Goal: Transaction & Acquisition: Purchase product/service

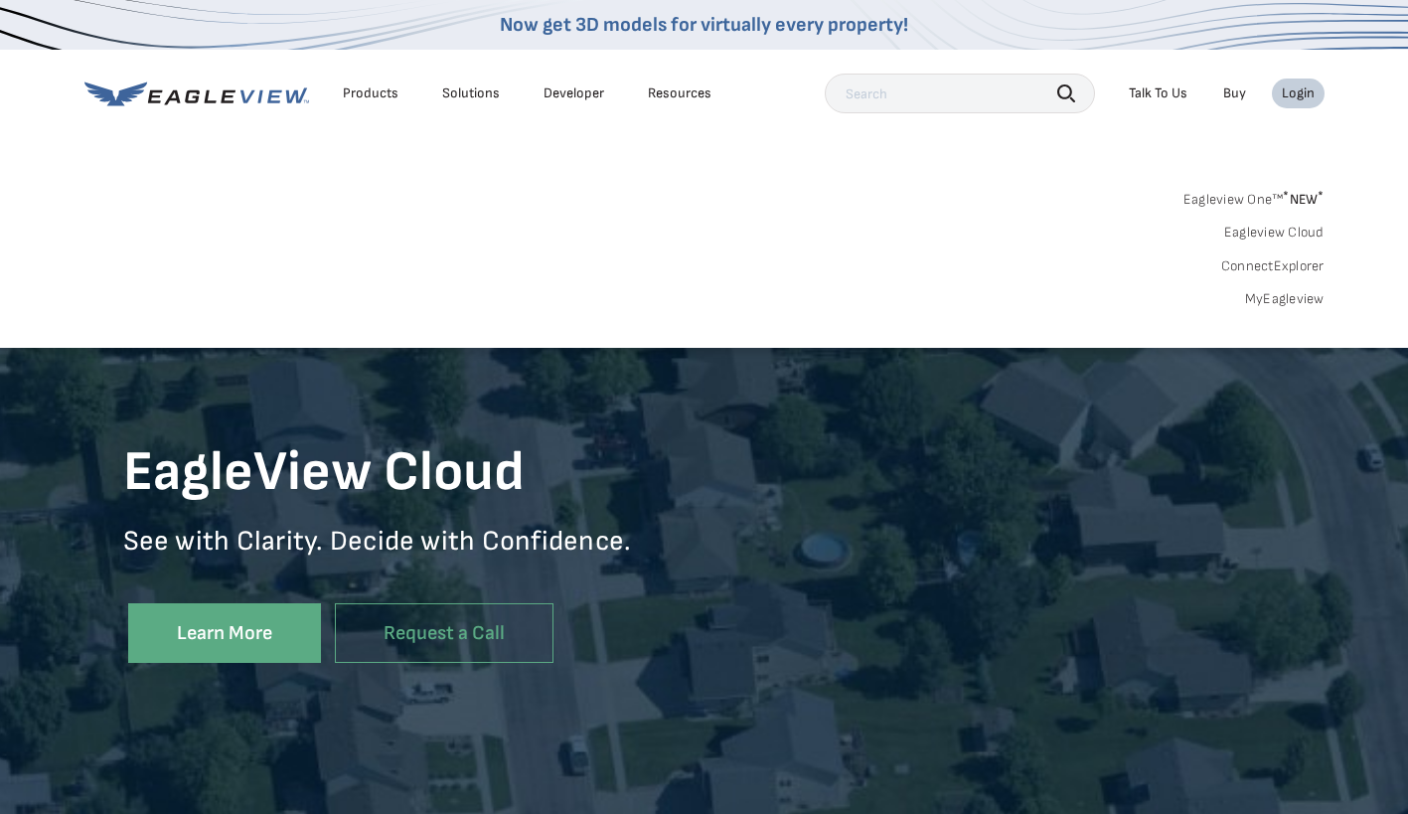
click at [1287, 304] on link "MyEagleview" at bounding box center [1285, 299] width 80 height 18
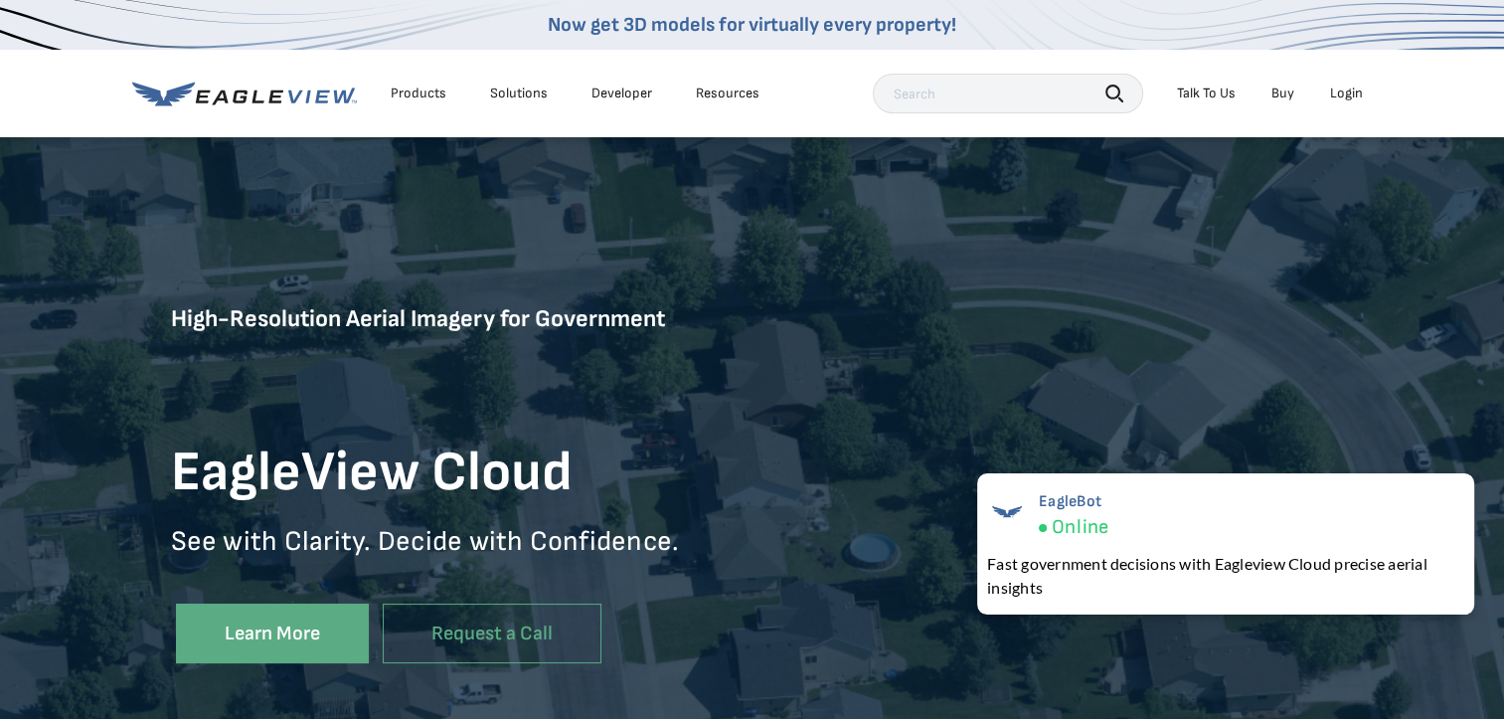
click at [1351, 96] on div "Login" at bounding box center [1346, 93] width 33 height 18
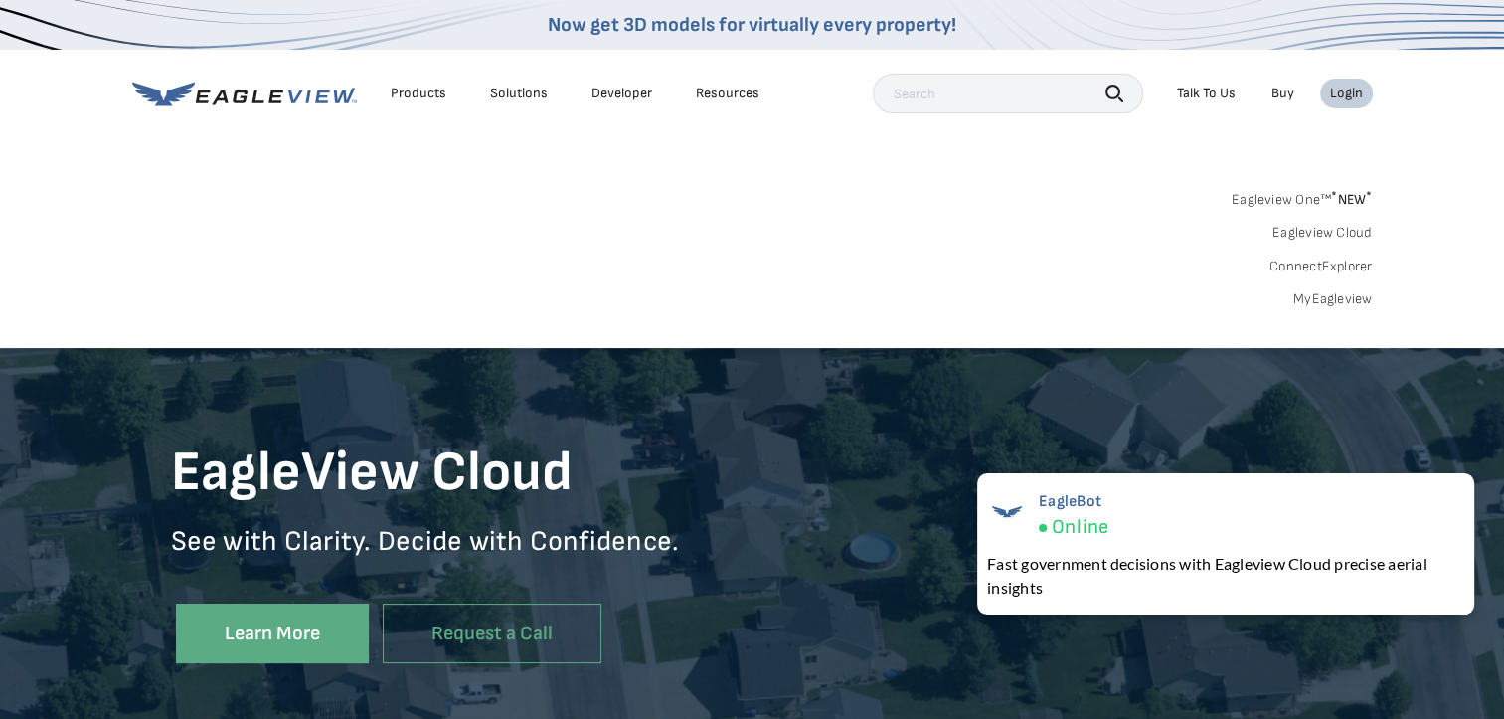
click at [1309, 298] on link "MyEagleview" at bounding box center [1333, 299] width 80 height 18
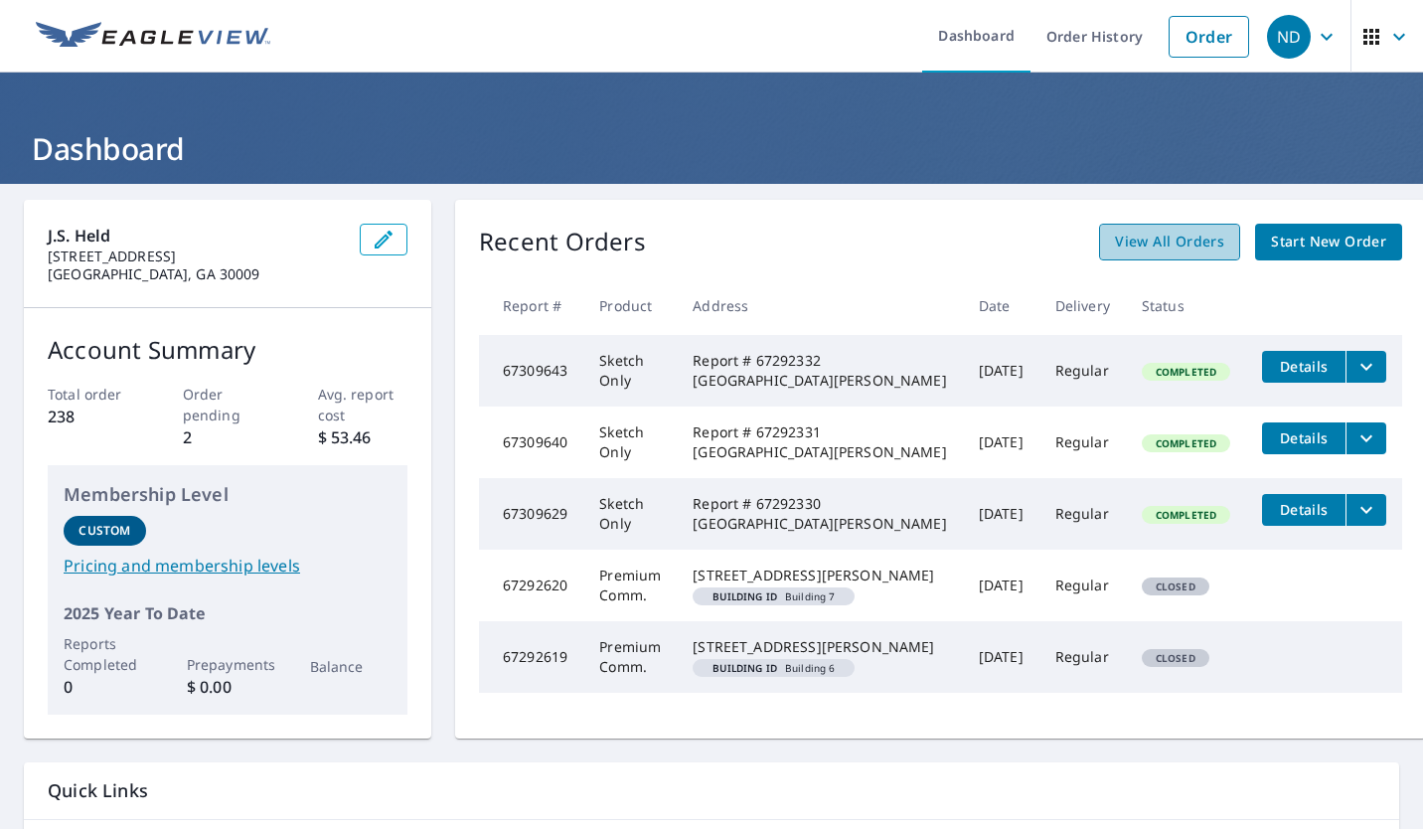
click at [1152, 246] on span "View All Orders" at bounding box center [1169, 242] width 109 height 25
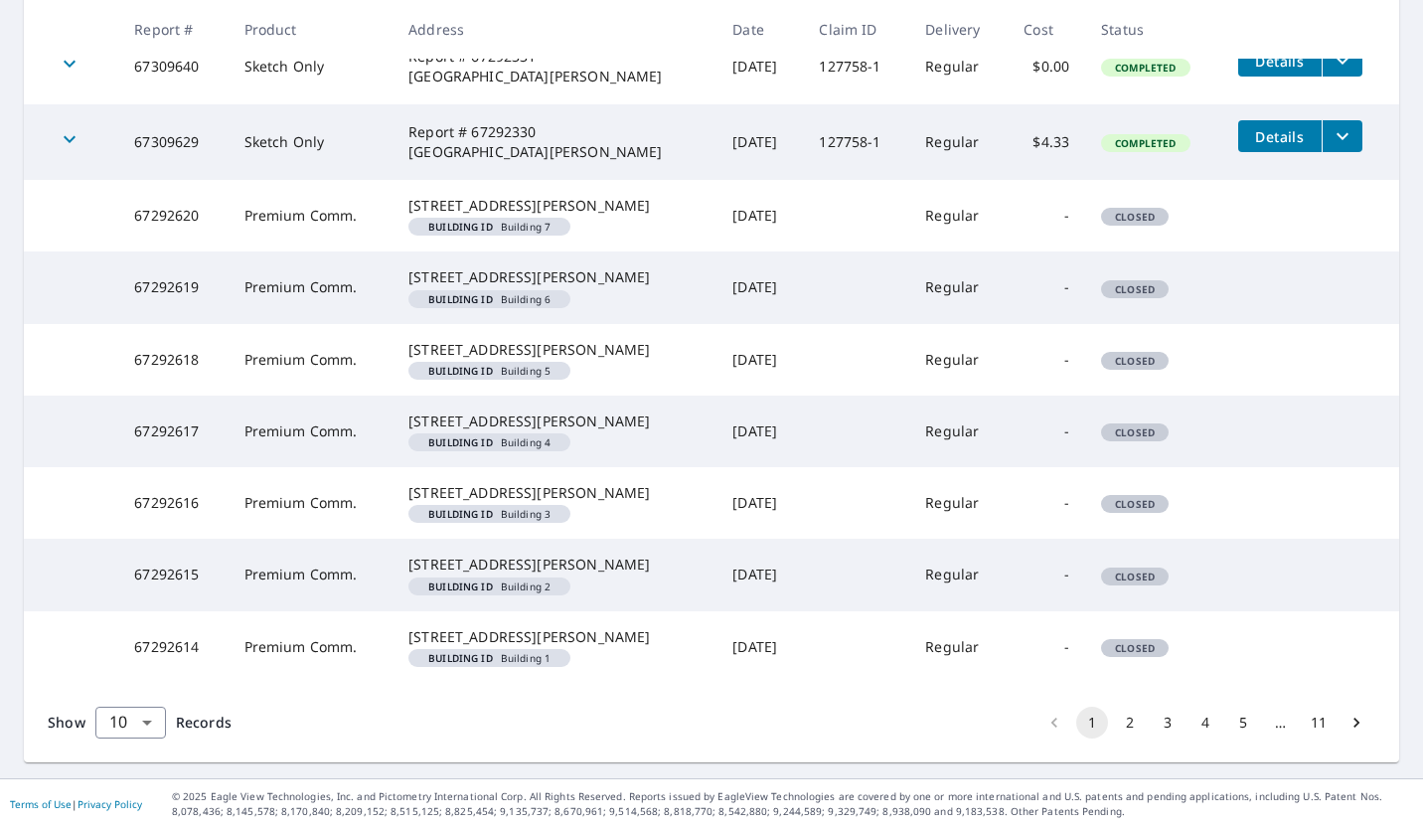
scroll to position [629, 0]
click at [1117, 728] on button "2" at bounding box center [1130, 723] width 32 height 32
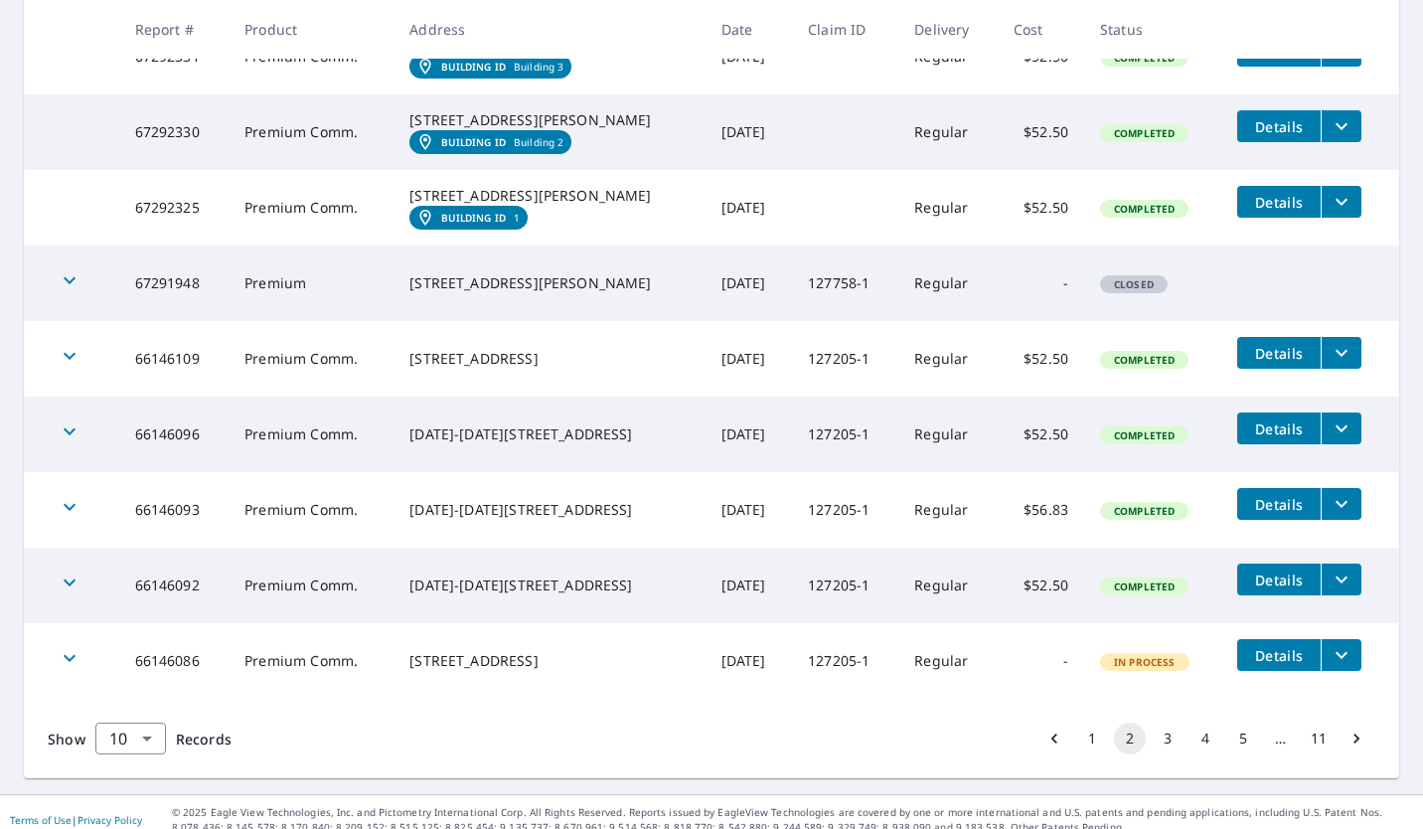
scroll to position [592, 0]
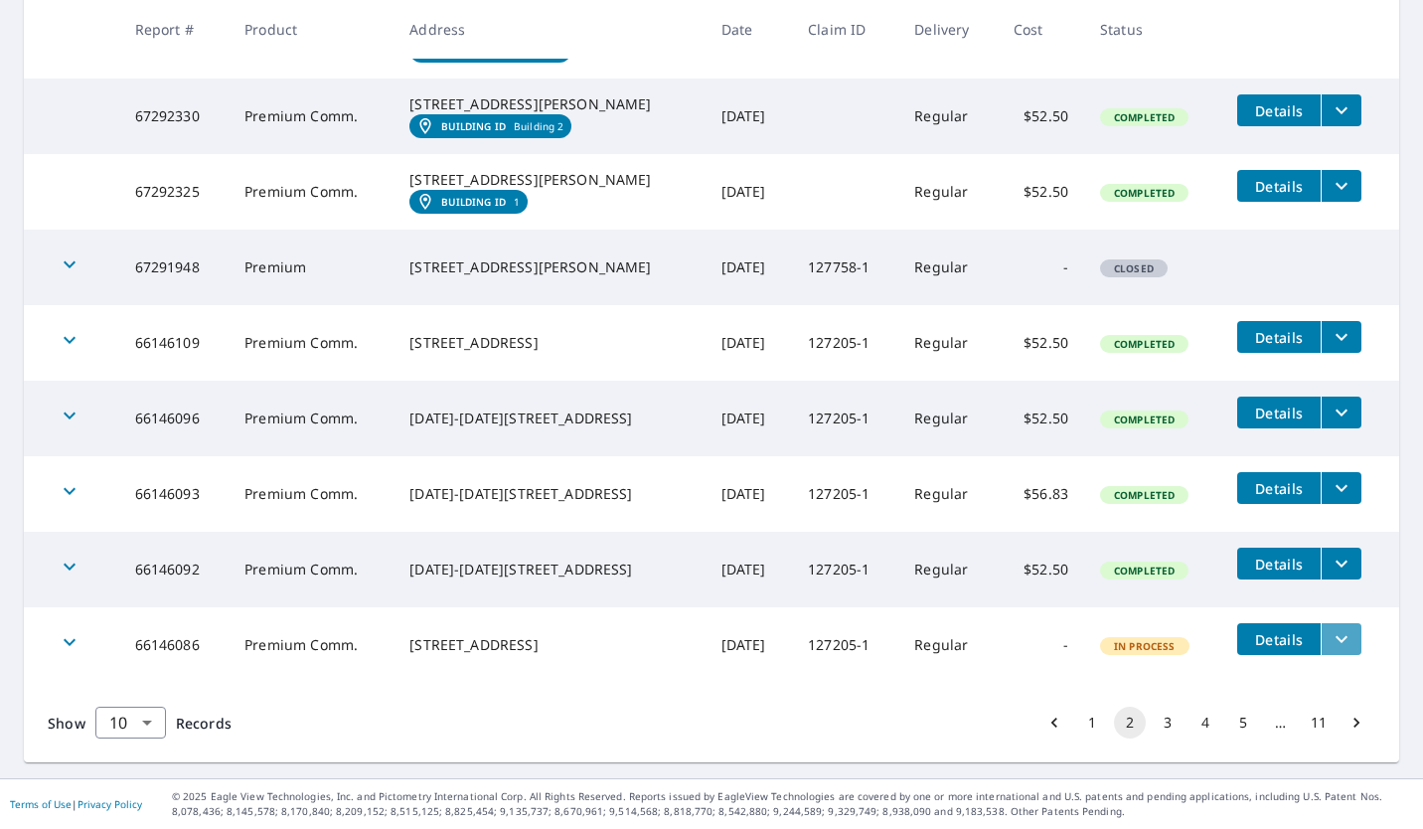
click at [1335, 640] on icon "filesDropdownBtn-66146086" at bounding box center [1342, 639] width 24 height 24
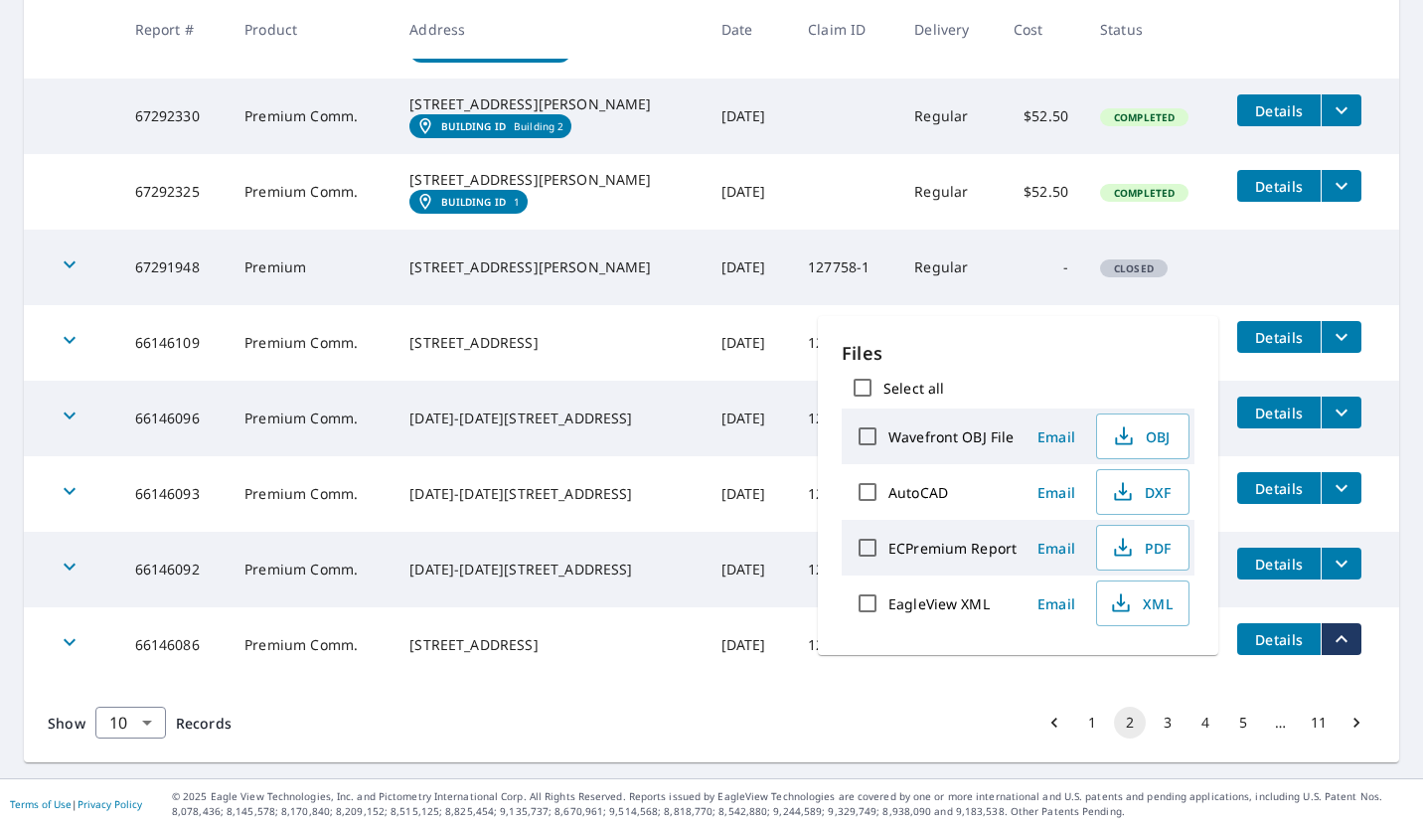
click at [1025, 681] on td "-" at bounding box center [1041, 645] width 87 height 76
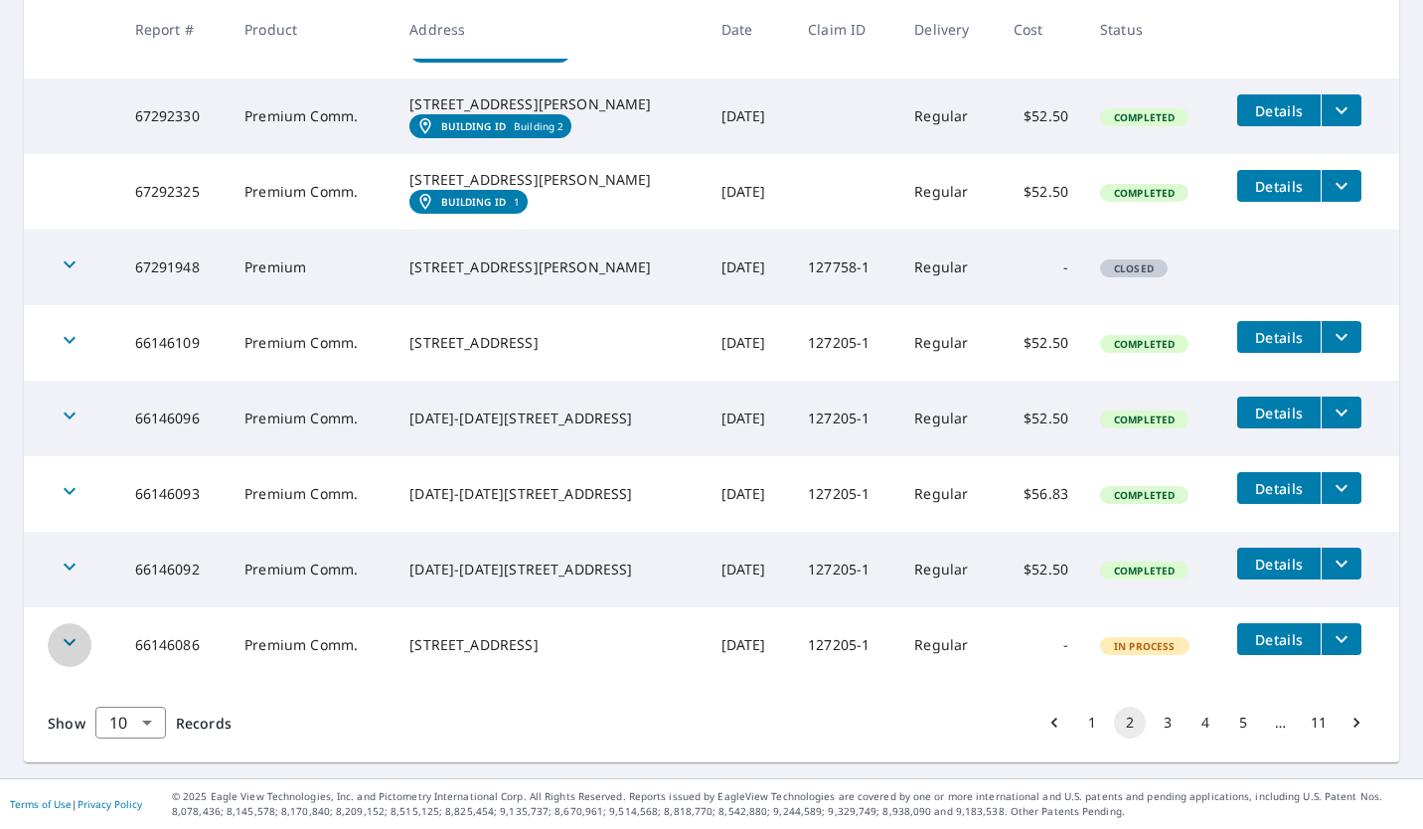
click at [67, 656] on div "button" at bounding box center [70, 645] width 44 height 44
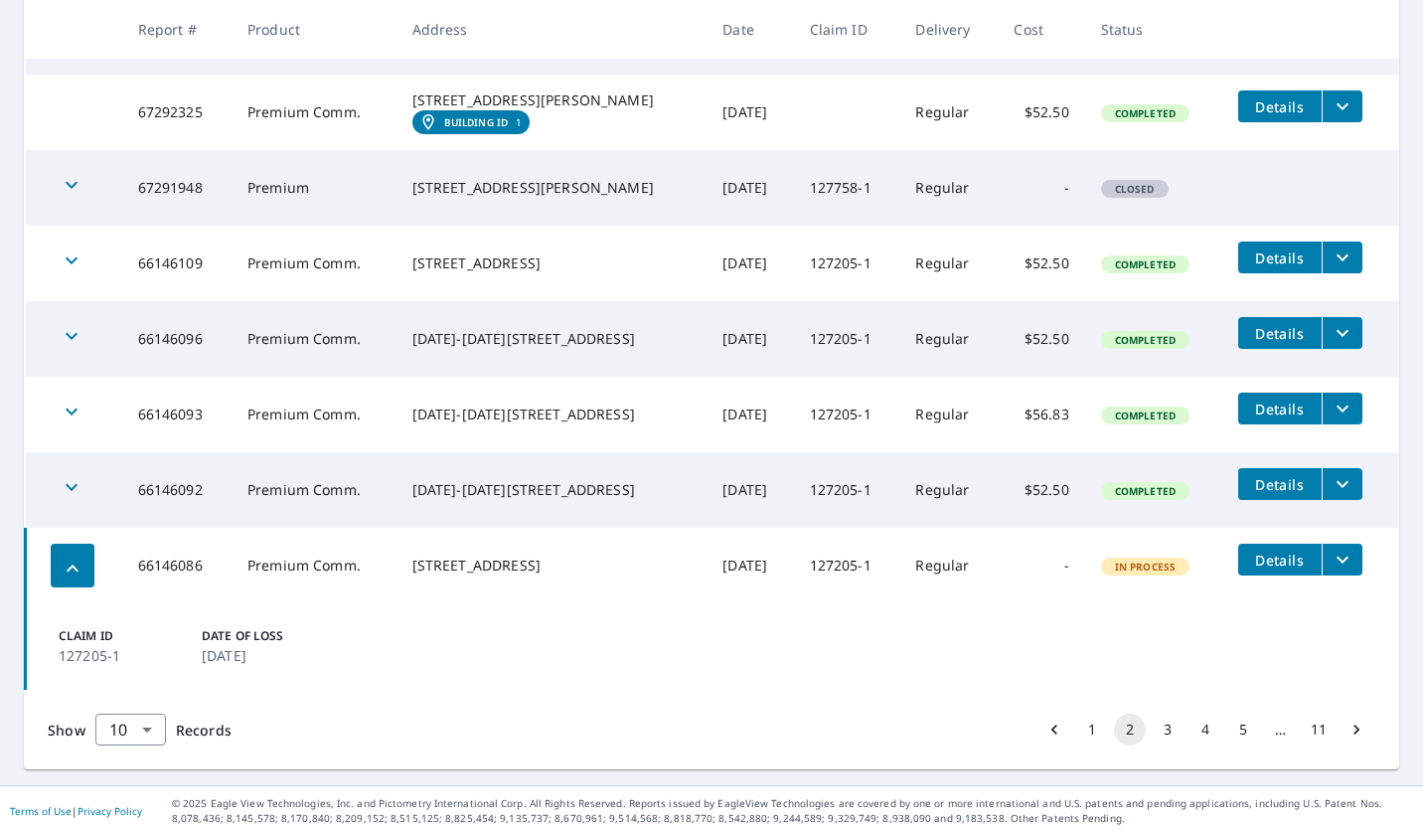
scroll to position [679, 0]
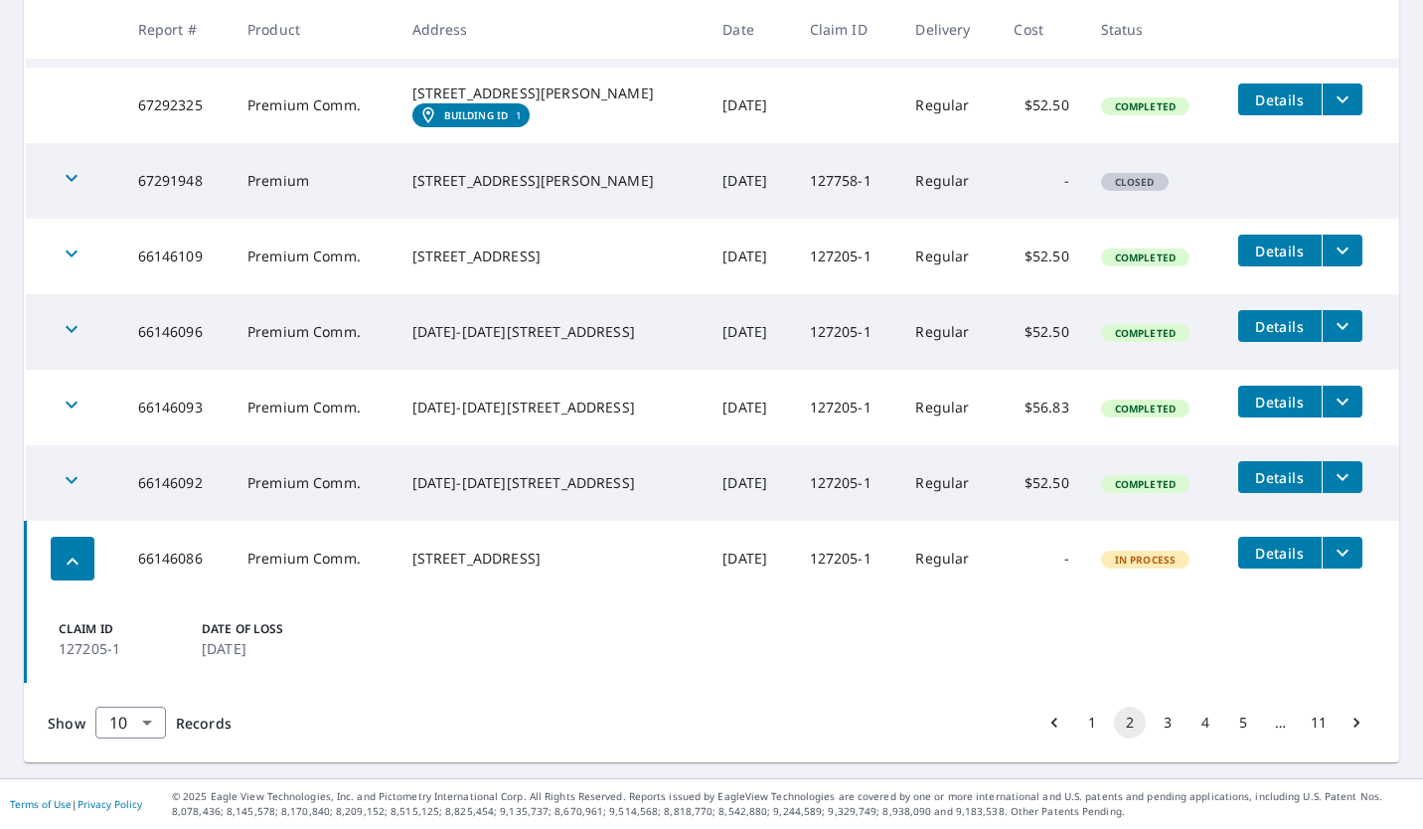
click at [1156, 713] on button "3" at bounding box center [1168, 723] width 32 height 32
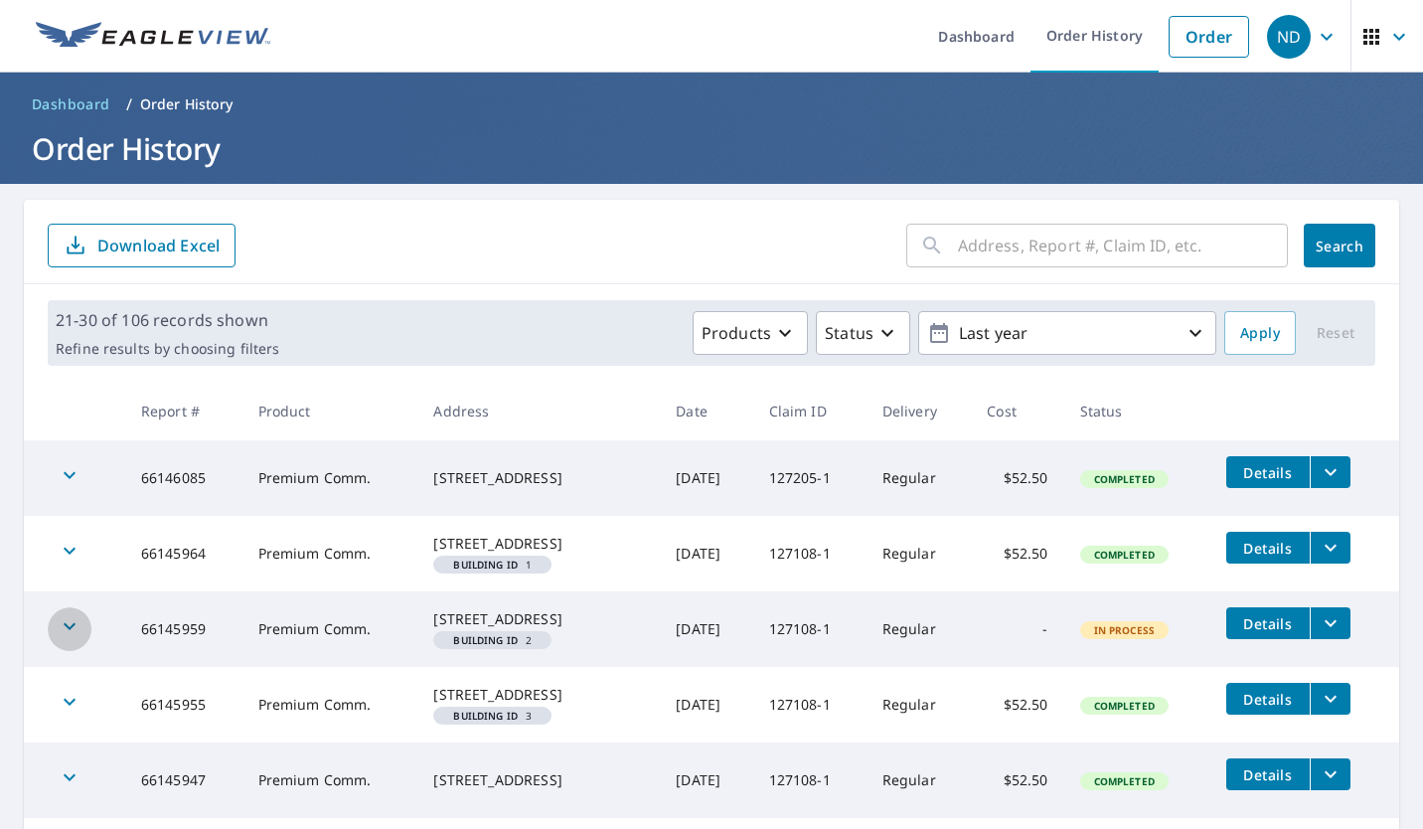
click at [75, 638] on icon "button" at bounding box center [70, 626] width 24 height 24
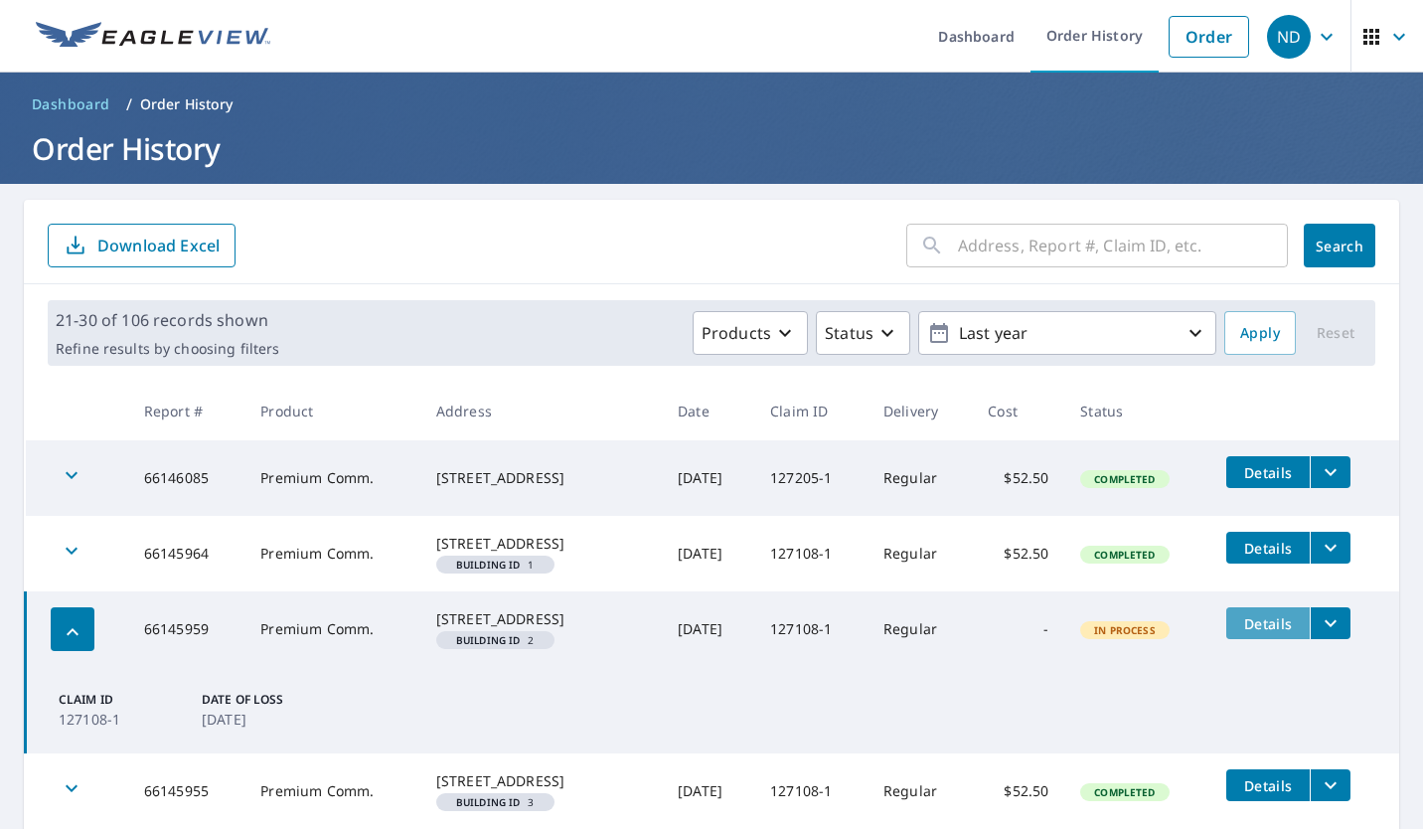
click at [1263, 633] on span "Details" at bounding box center [1268, 623] width 60 height 19
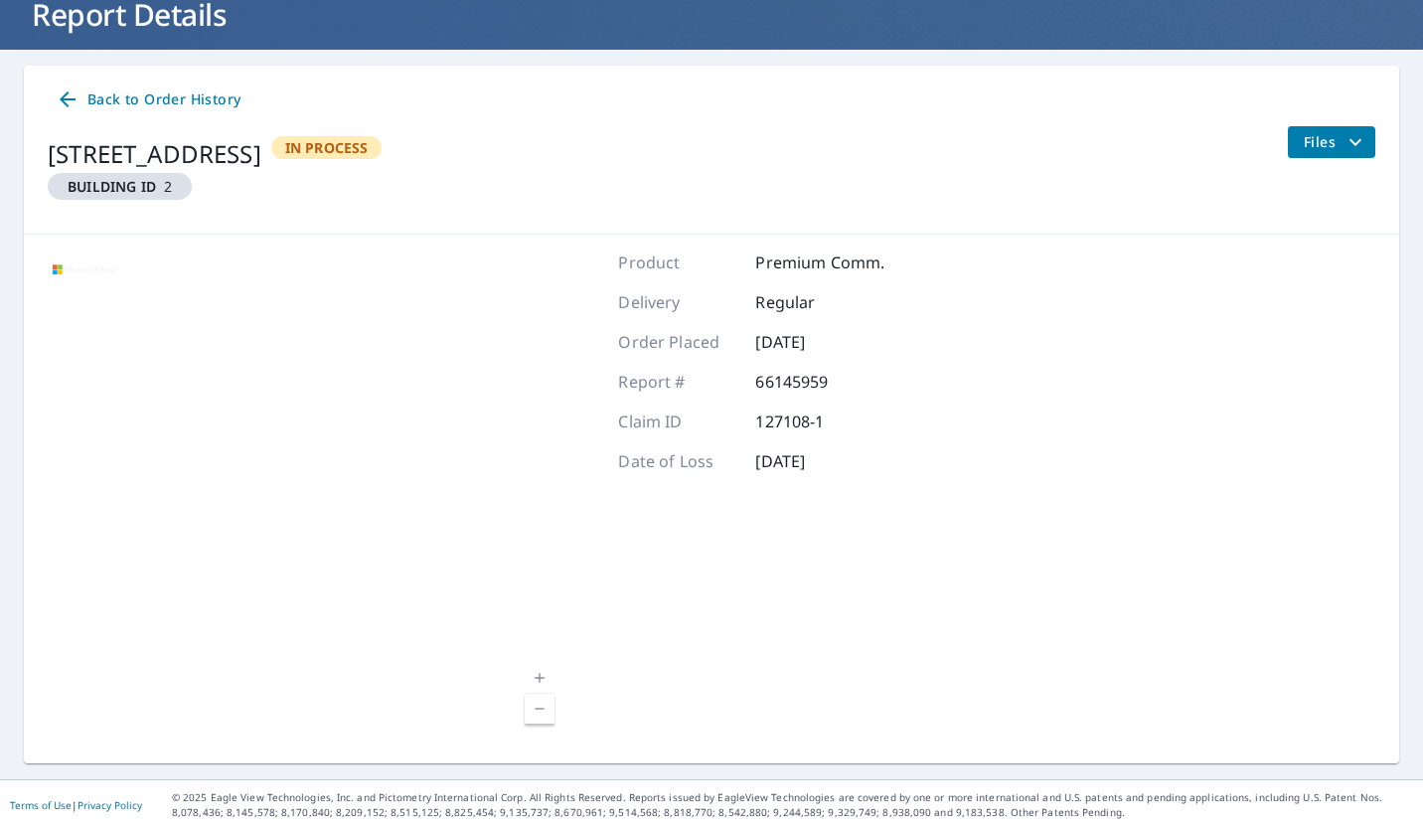
scroll to position [134, 0]
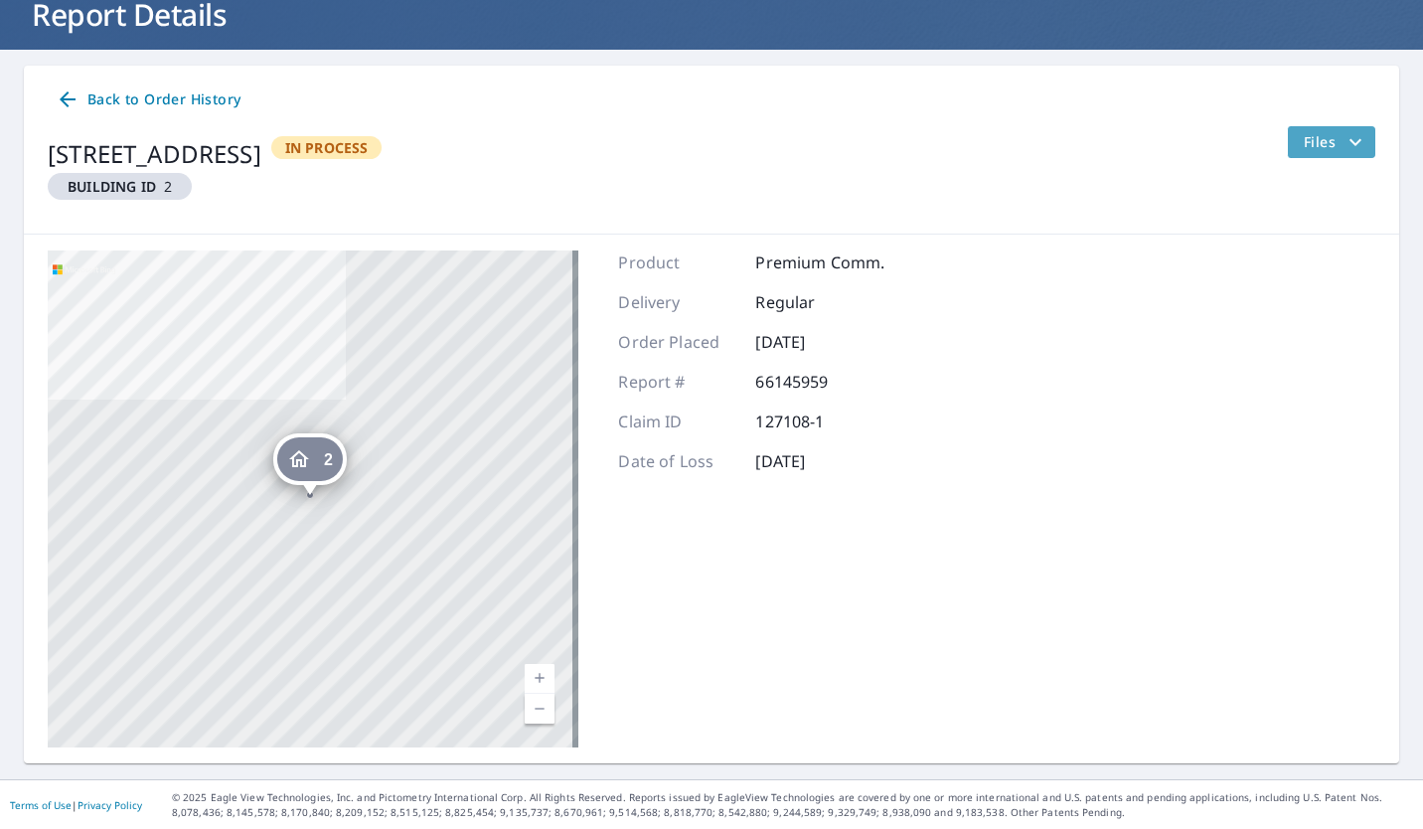
click at [1314, 136] on span "Files" at bounding box center [1336, 142] width 64 height 24
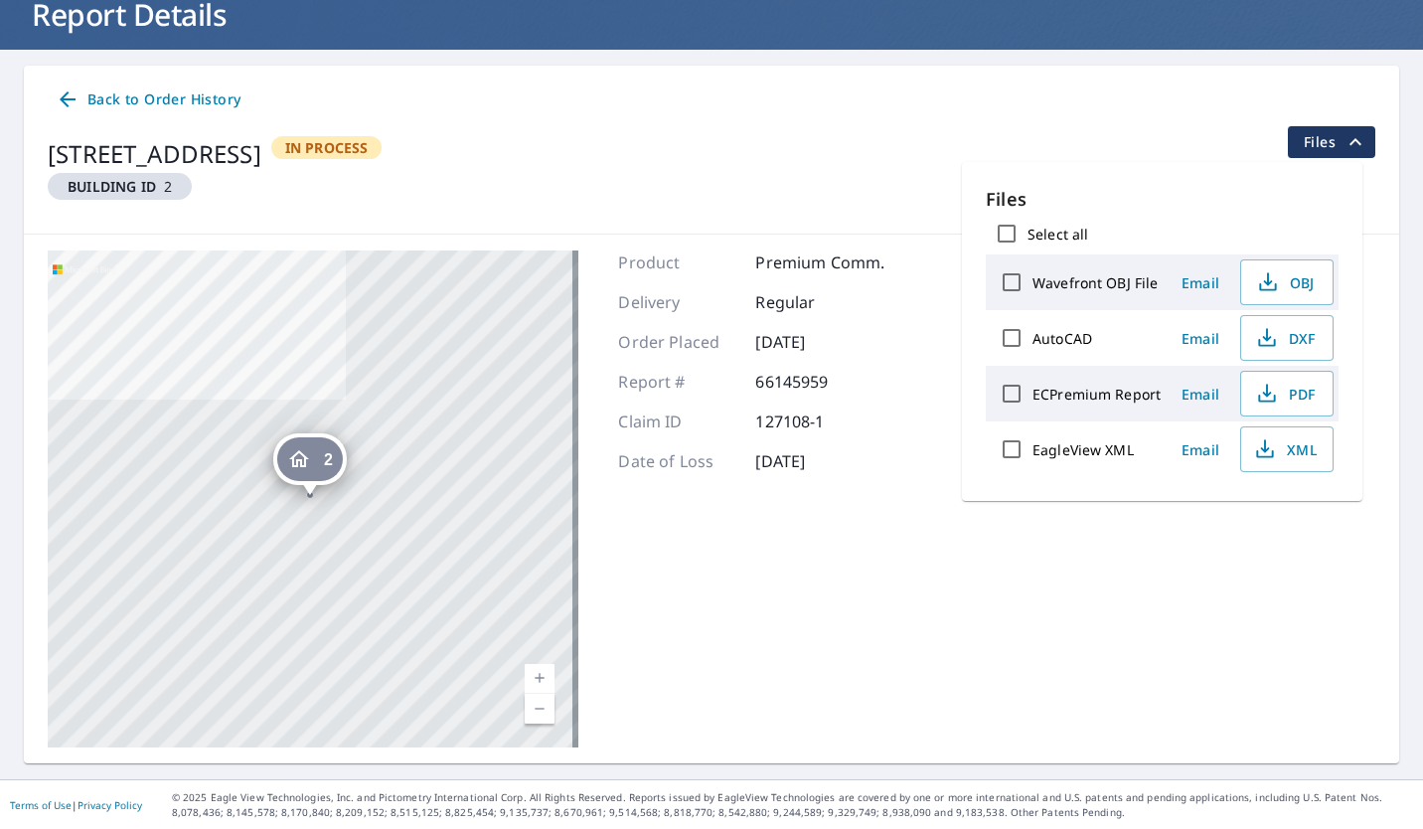
click at [1033, 582] on div "2 [STREET_ADDRESS] Aerial Road A standard road map Aerial A detailed look from …" at bounding box center [712, 499] width 1376 height 529
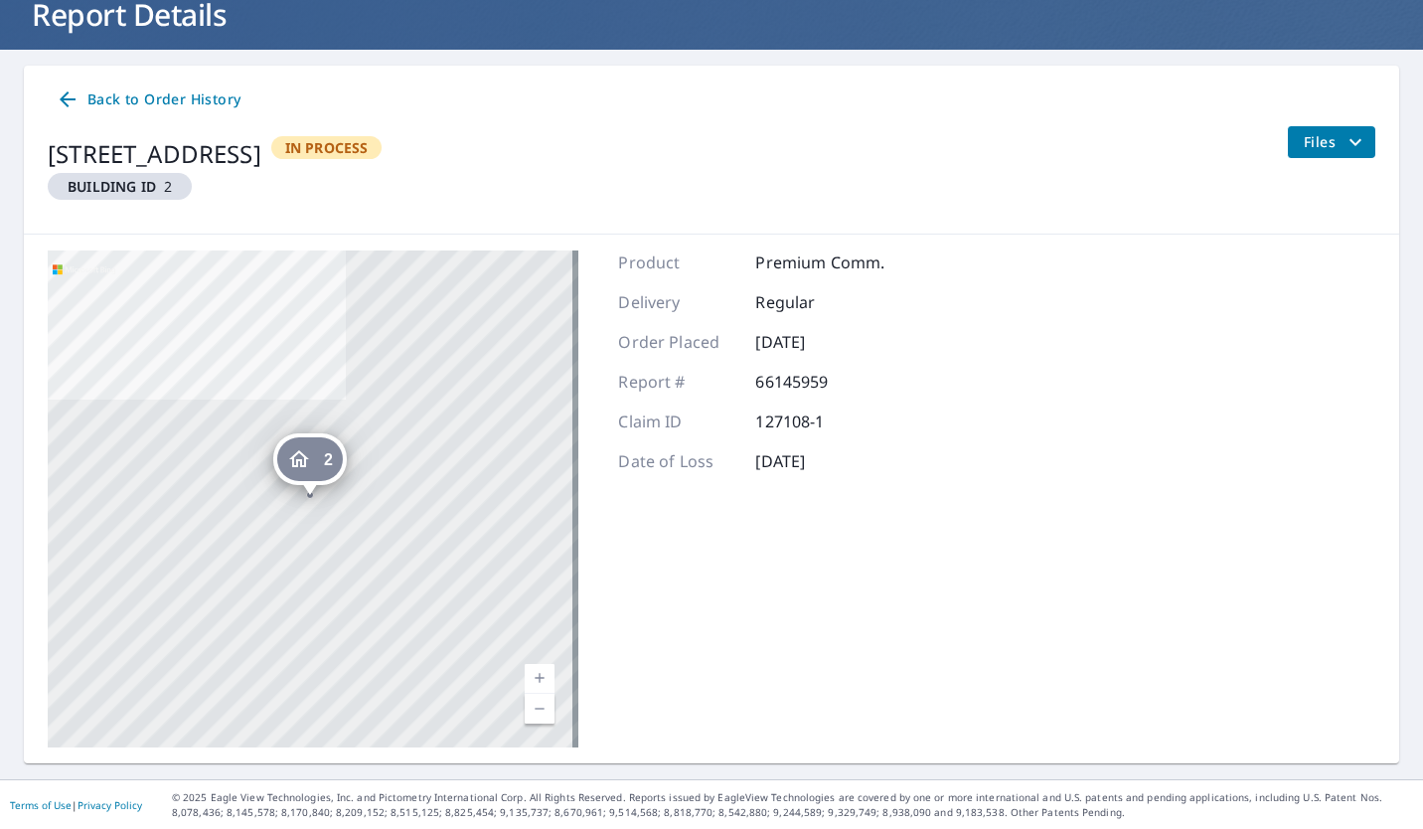
click at [76, 101] on icon at bounding box center [68, 99] width 24 height 24
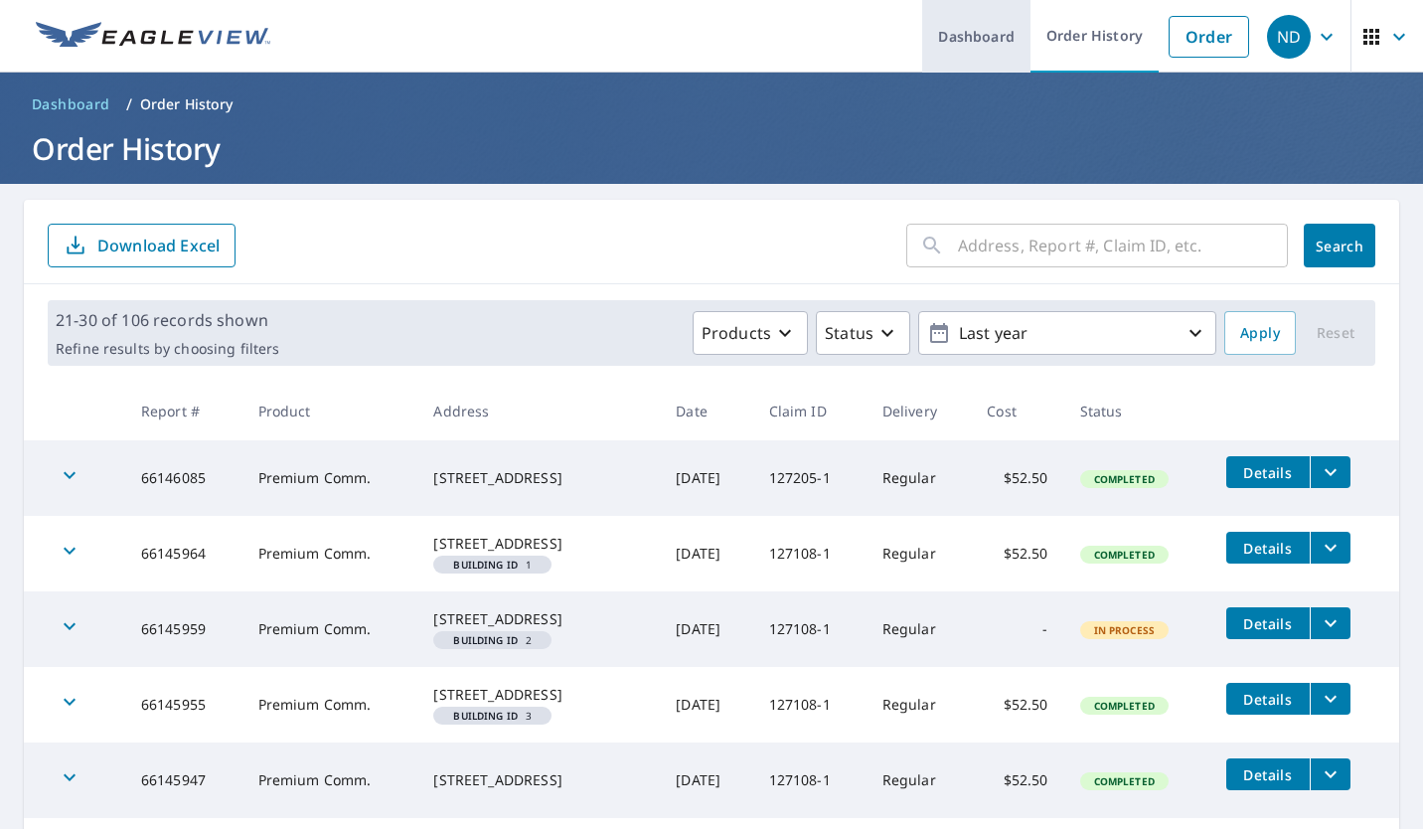
click at [982, 29] on link "Dashboard" at bounding box center [976, 36] width 108 height 73
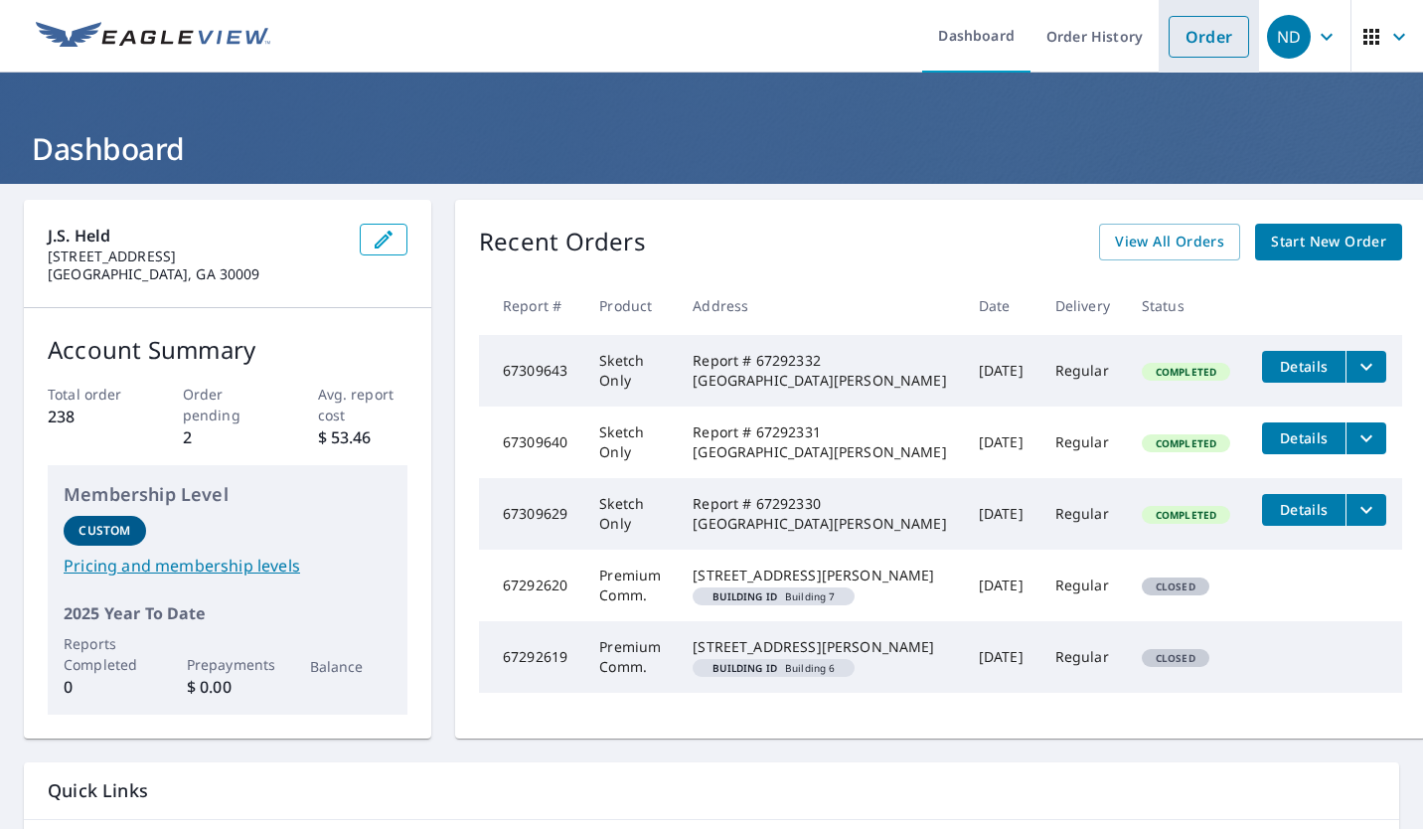
click at [1197, 39] on link "Order" at bounding box center [1209, 37] width 81 height 42
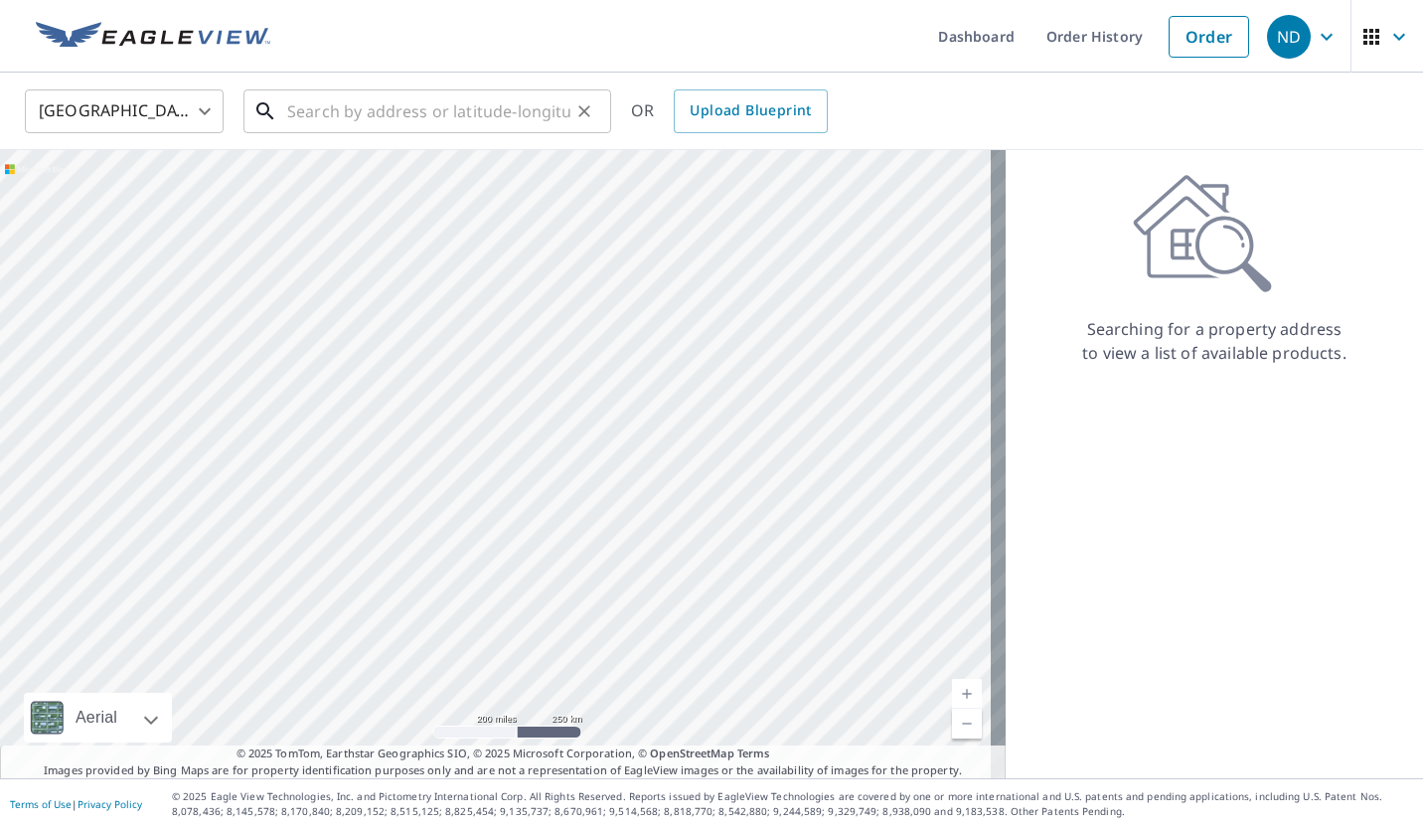
click at [361, 116] on input "text" at bounding box center [428, 111] width 283 height 56
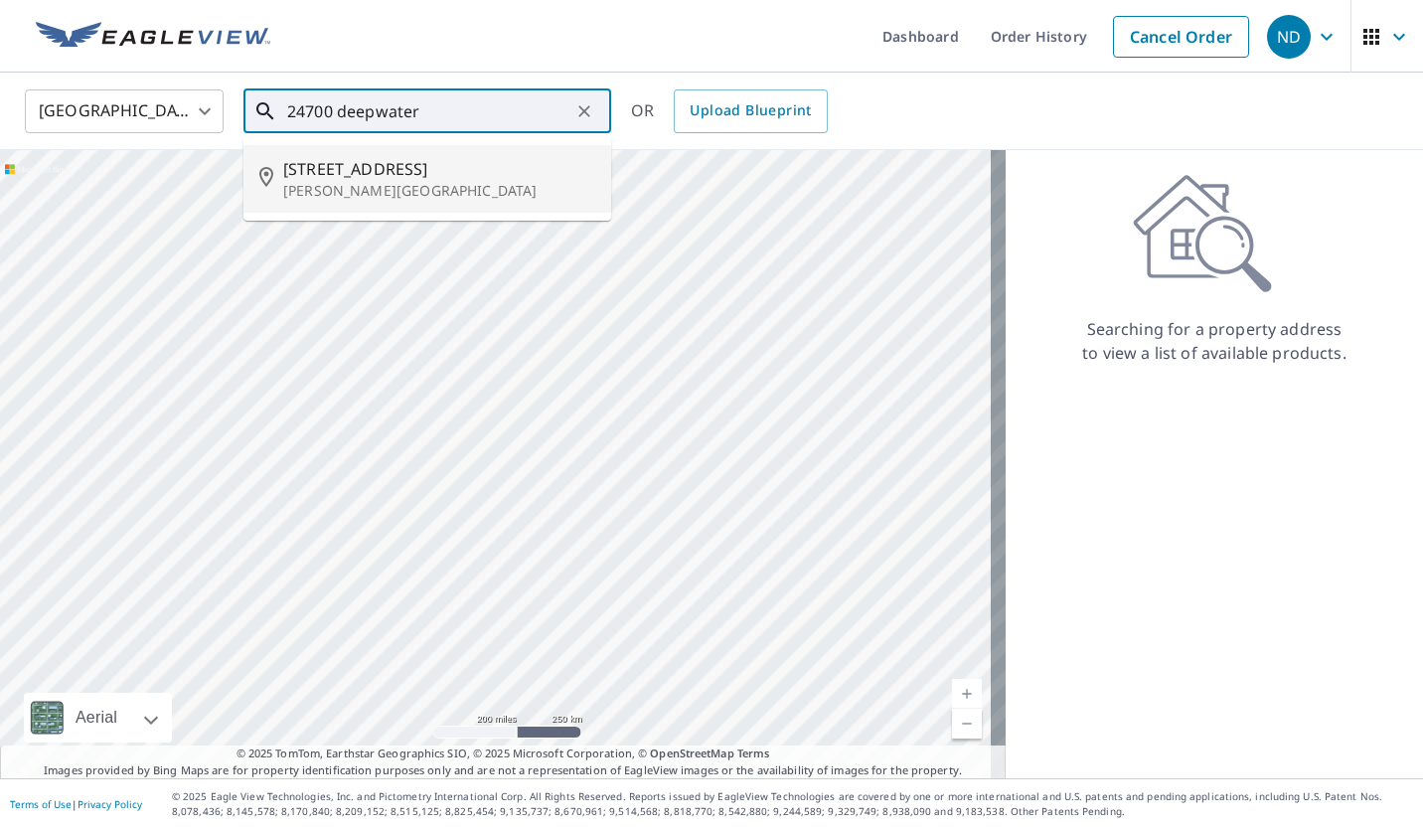
click at [390, 195] on p "[PERSON_NAME][GEOGRAPHIC_DATA]" at bounding box center [439, 191] width 312 height 20
type input "[STREET_ADDRESS][PERSON_NAME]"
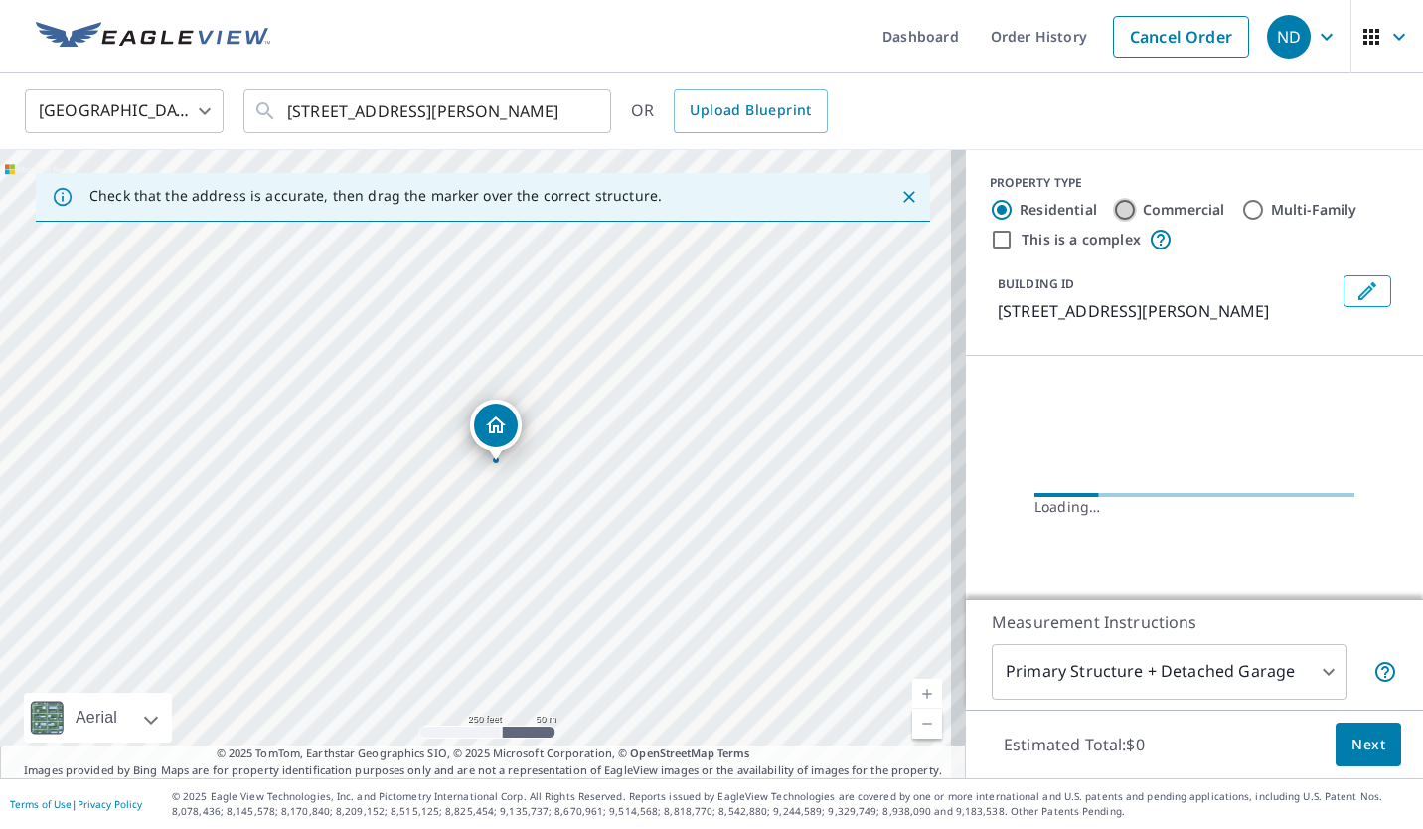
click at [1114, 216] on input "Commercial" at bounding box center [1125, 210] width 24 height 24
radio input "true"
type input "4"
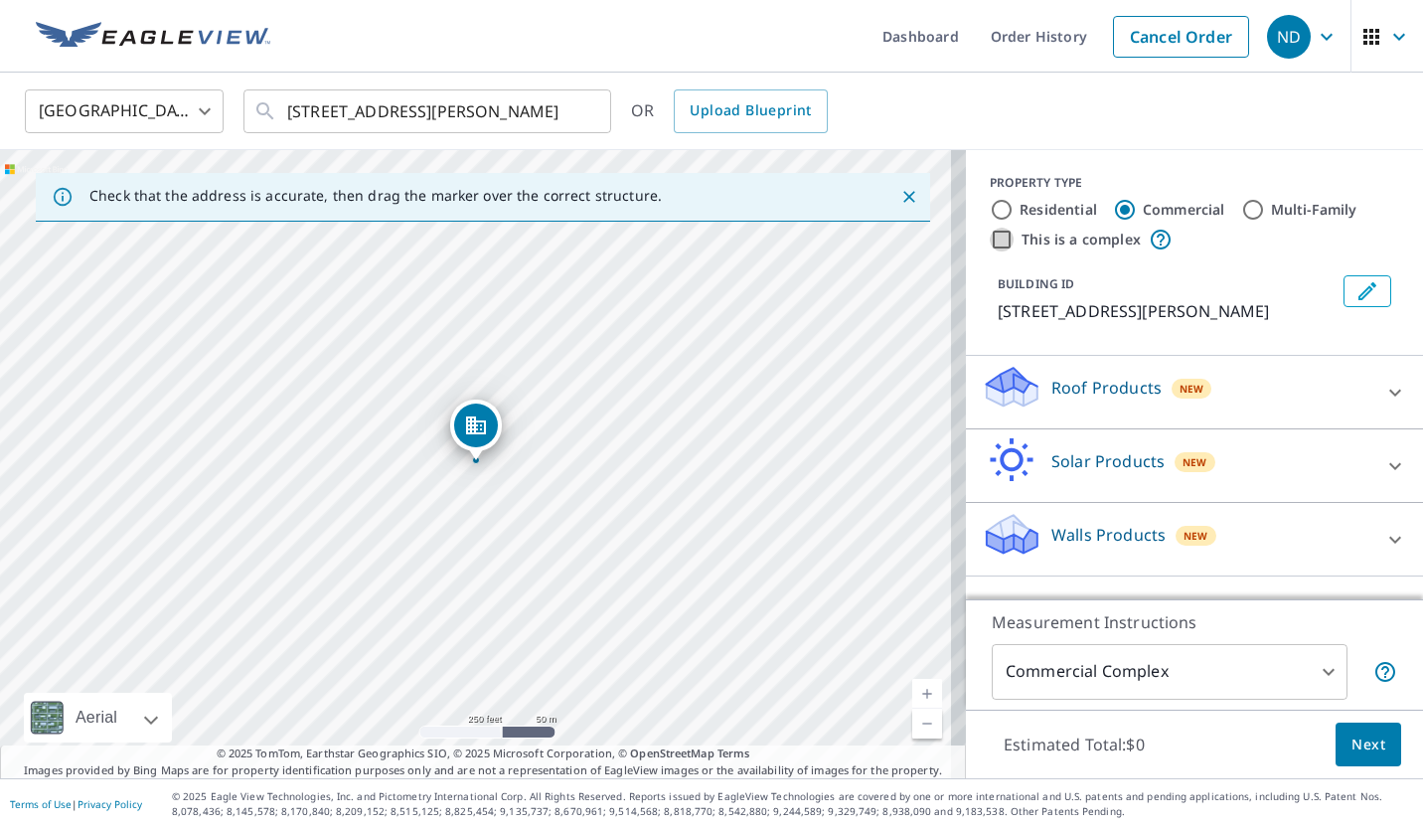
click at [990, 243] on input "This is a complex" at bounding box center [1002, 240] width 24 height 24
checkbox input "true"
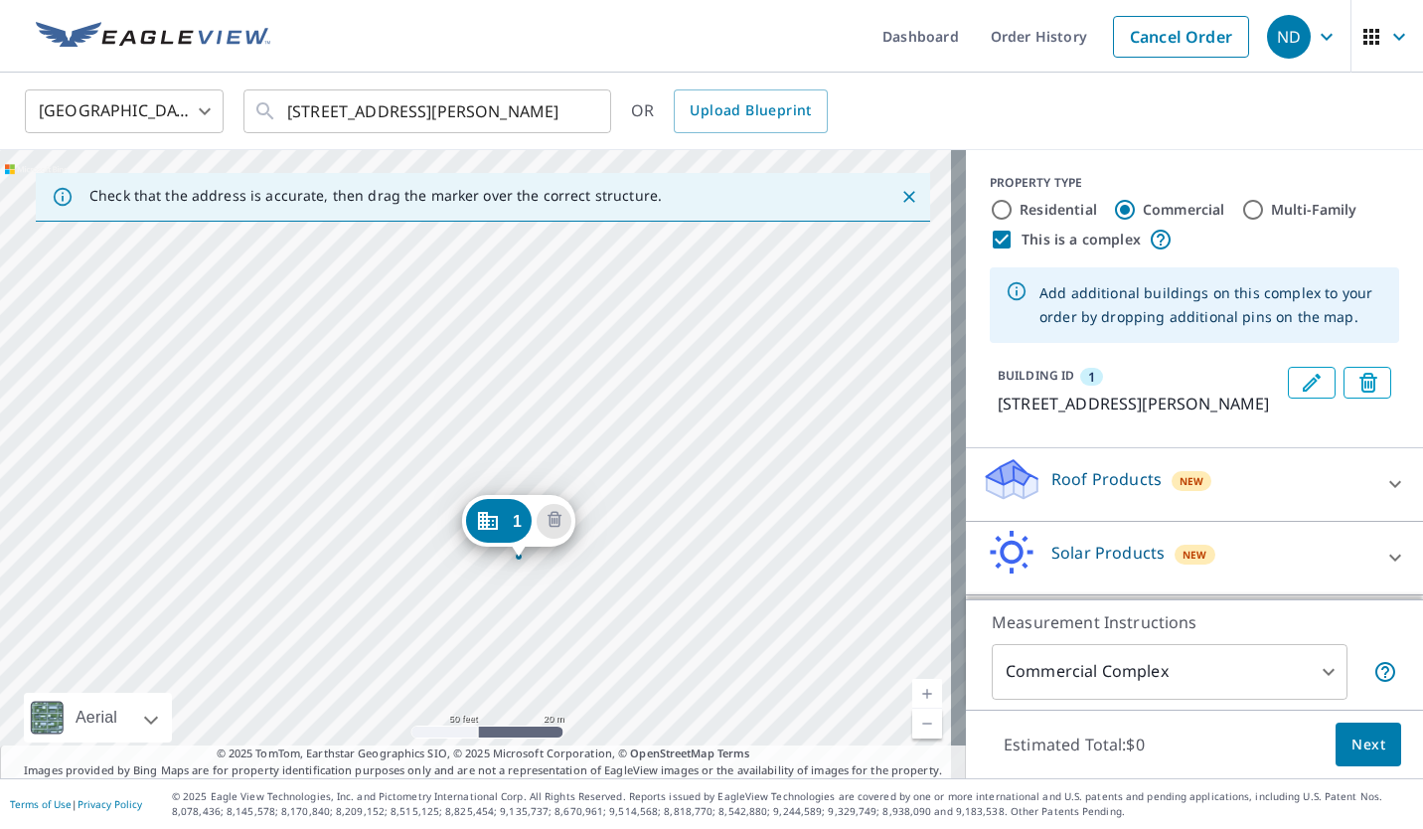
drag, startPoint x: 374, startPoint y: 365, endPoint x: 625, endPoint y: 477, distance: 275.4
click at [628, 453] on div "1 [STREET_ADDRESS][PERSON_NAME]" at bounding box center [483, 464] width 966 height 628
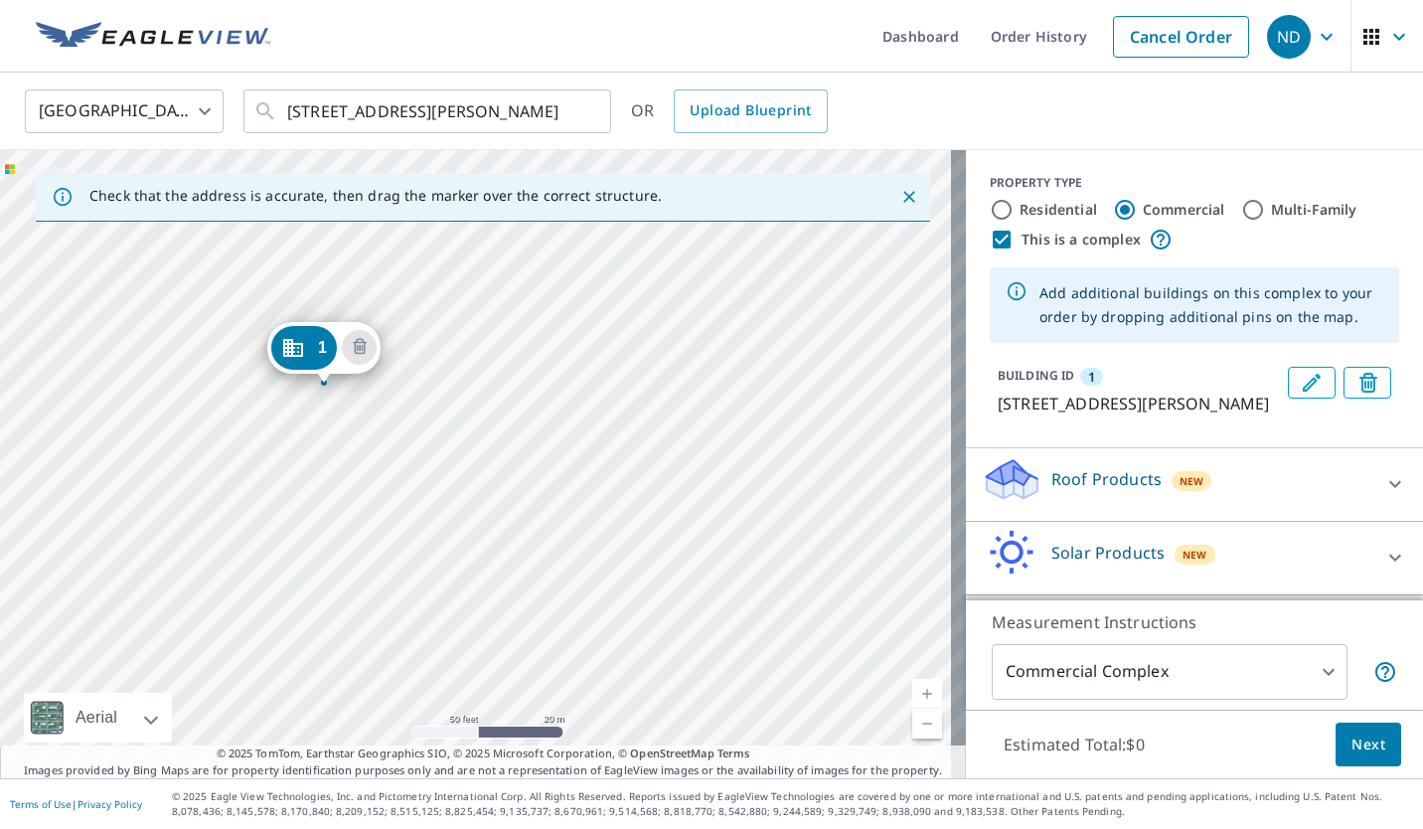
drag, startPoint x: 497, startPoint y: 518, endPoint x: 301, endPoint y: 344, distance: 261.9
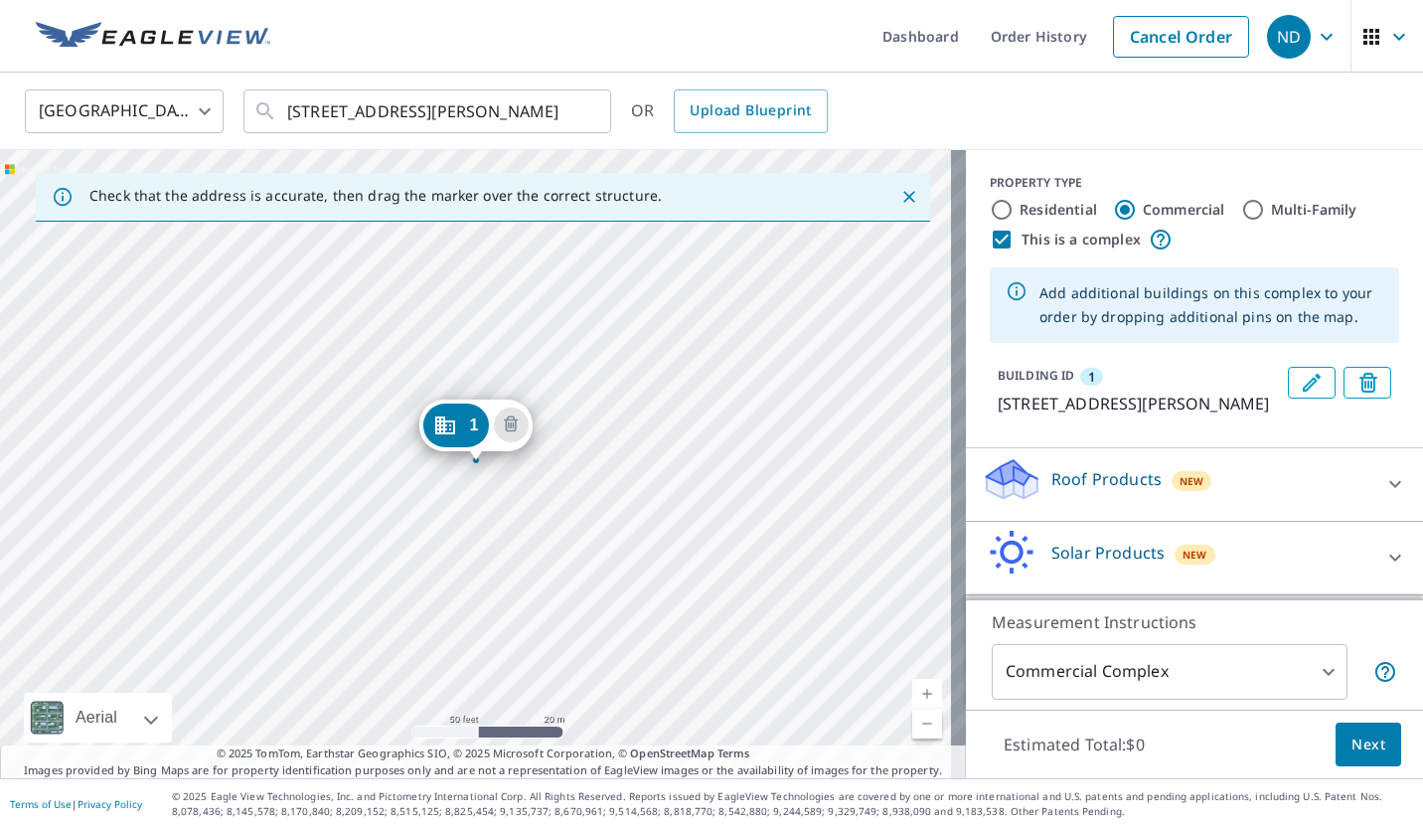
click at [720, 375] on div "1 [STREET_ADDRESS][PERSON_NAME]" at bounding box center [483, 464] width 966 height 628
click at [723, 375] on div "1 [STREET_ADDRESS][PERSON_NAME]" at bounding box center [483, 464] width 966 height 628
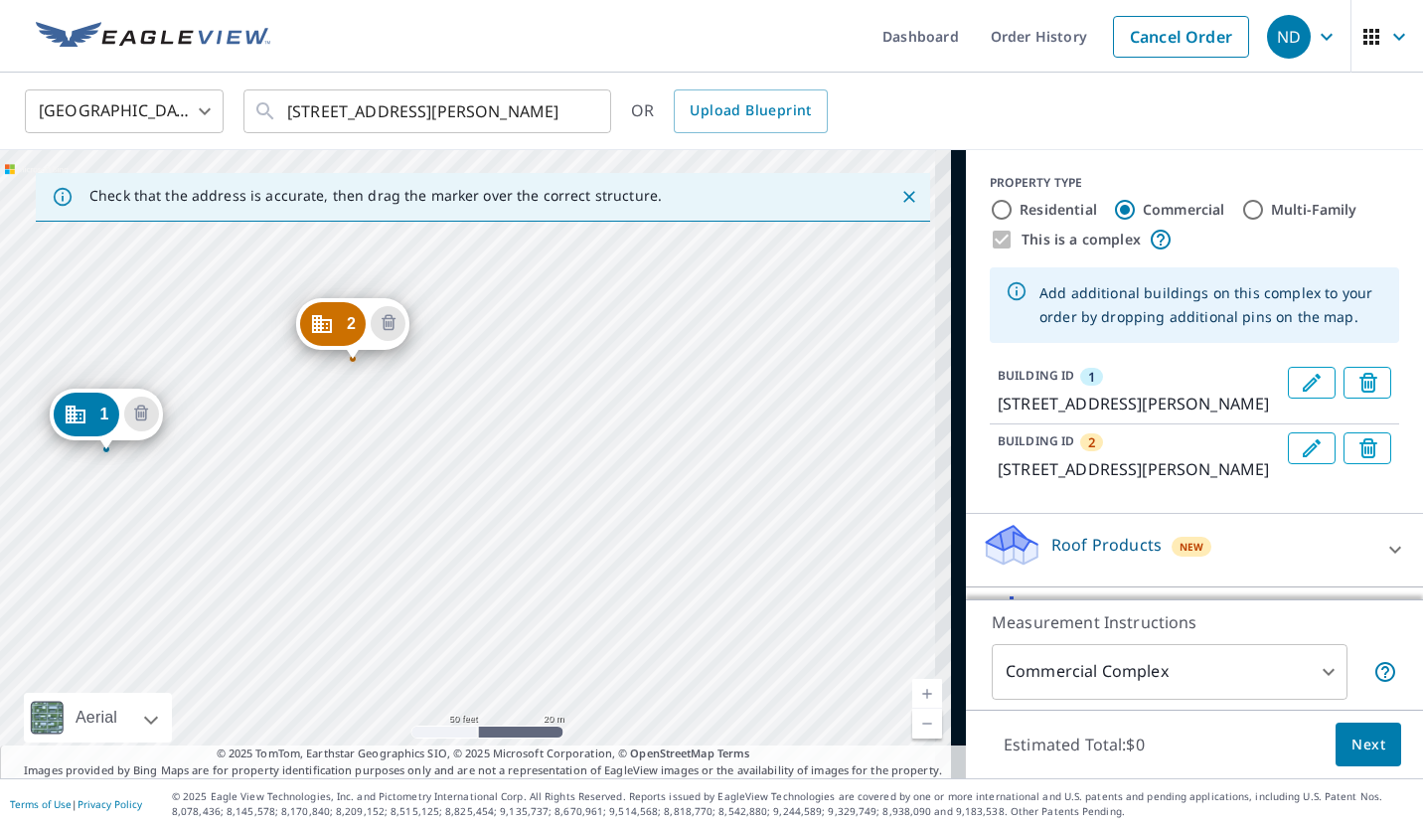
drag, startPoint x: 803, startPoint y: 449, endPoint x: 479, endPoint y: 435, distance: 324.3
click at [480, 435] on div "2 [STREET_ADDRESS][PERSON_NAME] 1 [STREET_ADDRESS][PERSON_NAME]" at bounding box center [483, 464] width 966 height 628
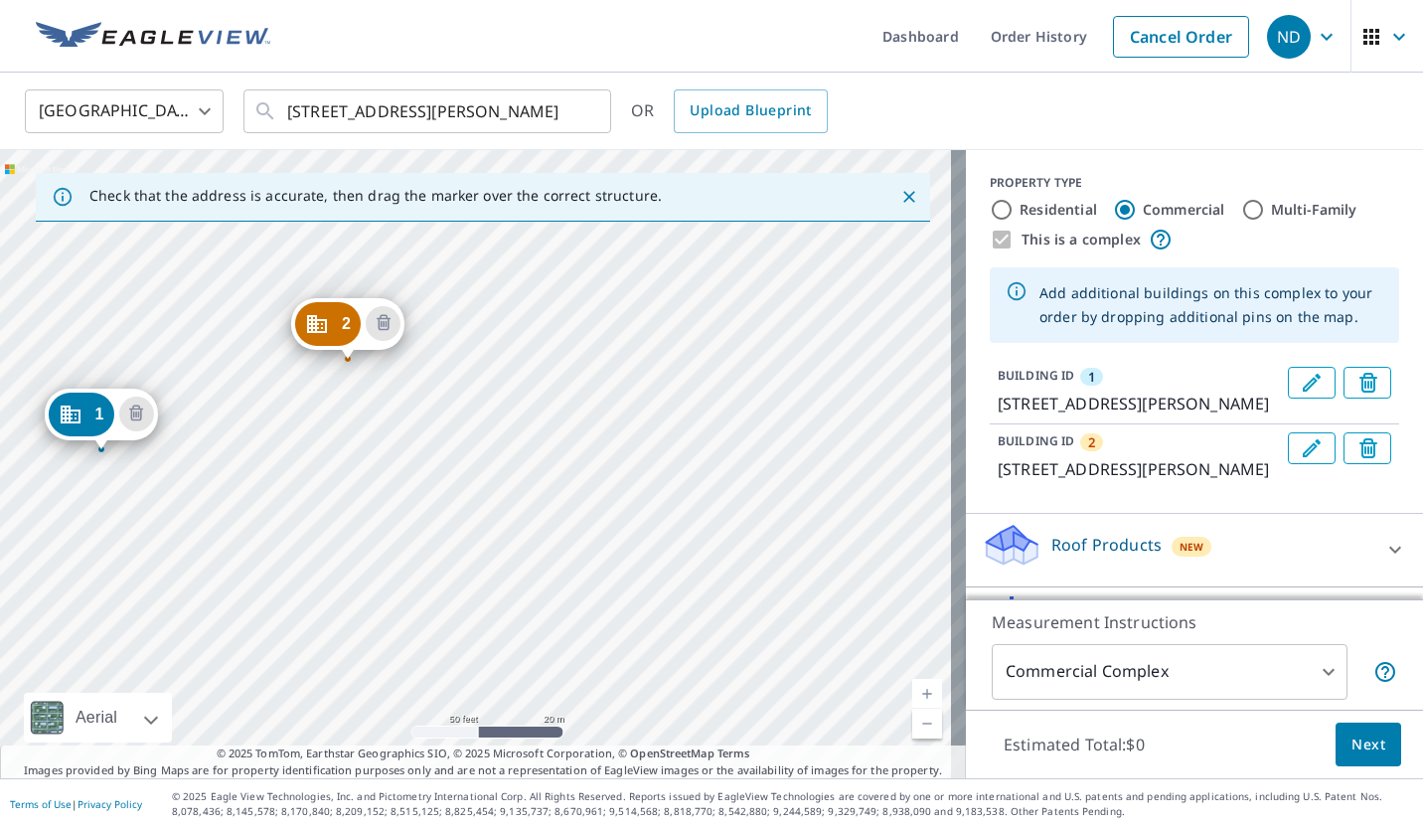
click at [619, 353] on div "2 [STREET_ADDRESS][PERSON_NAME] 1 [STREET_ADDRESS][PERSON_NAME]" at bounding box center [483, 464] width 966 height 628
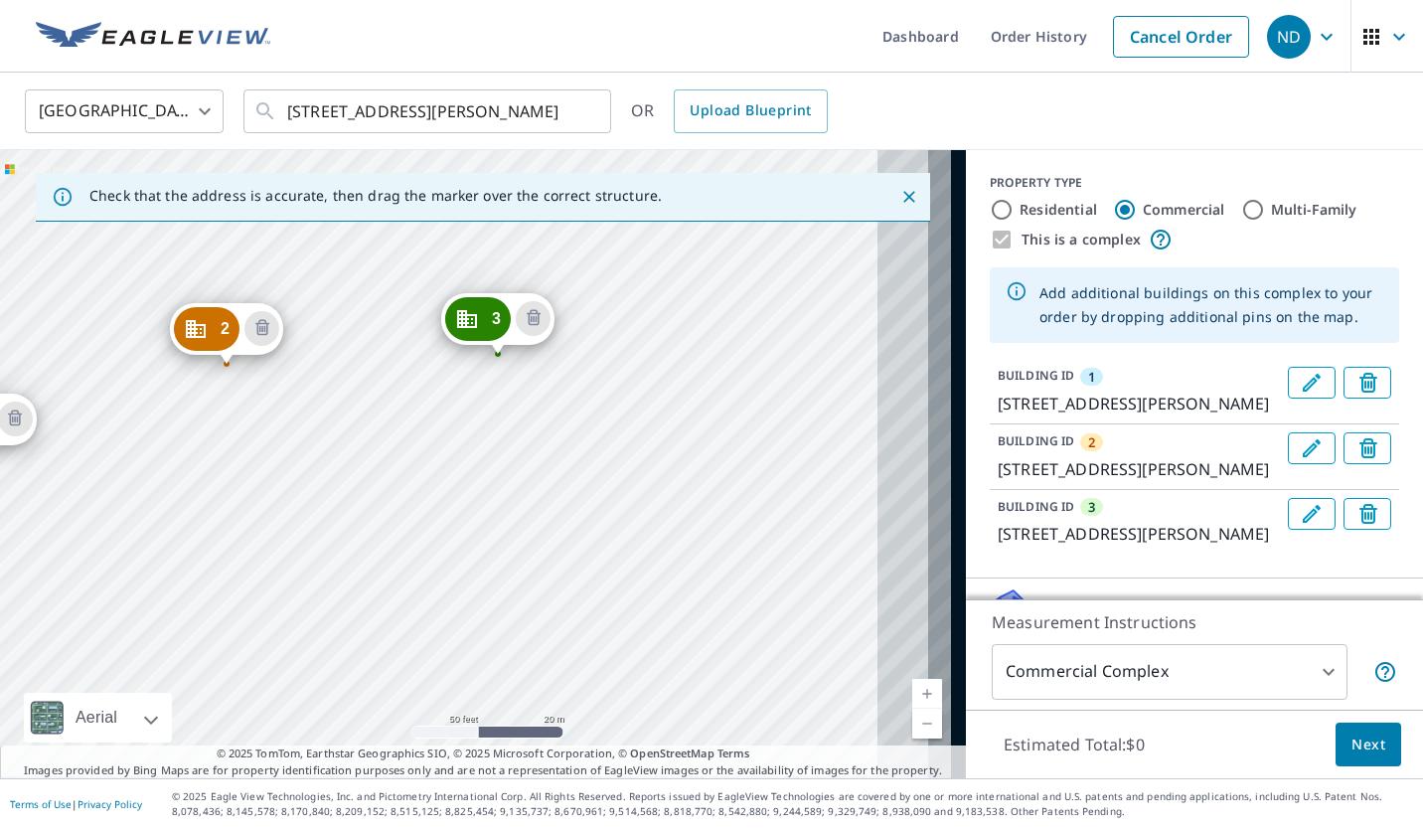
drag, startPoint x: 469, startPoint y: 419, endPoint x: 318, endPoint y: 413, distance: 151.2
click at [318, 413] on div "2 [STREET_ADDRESS][PERSON_NAME] 3 [STREET_ADDRESS][PERSON_NAME] 1 [GEOGRAPHIC_D…" at bounding box center [483, 464] width 966 height 628
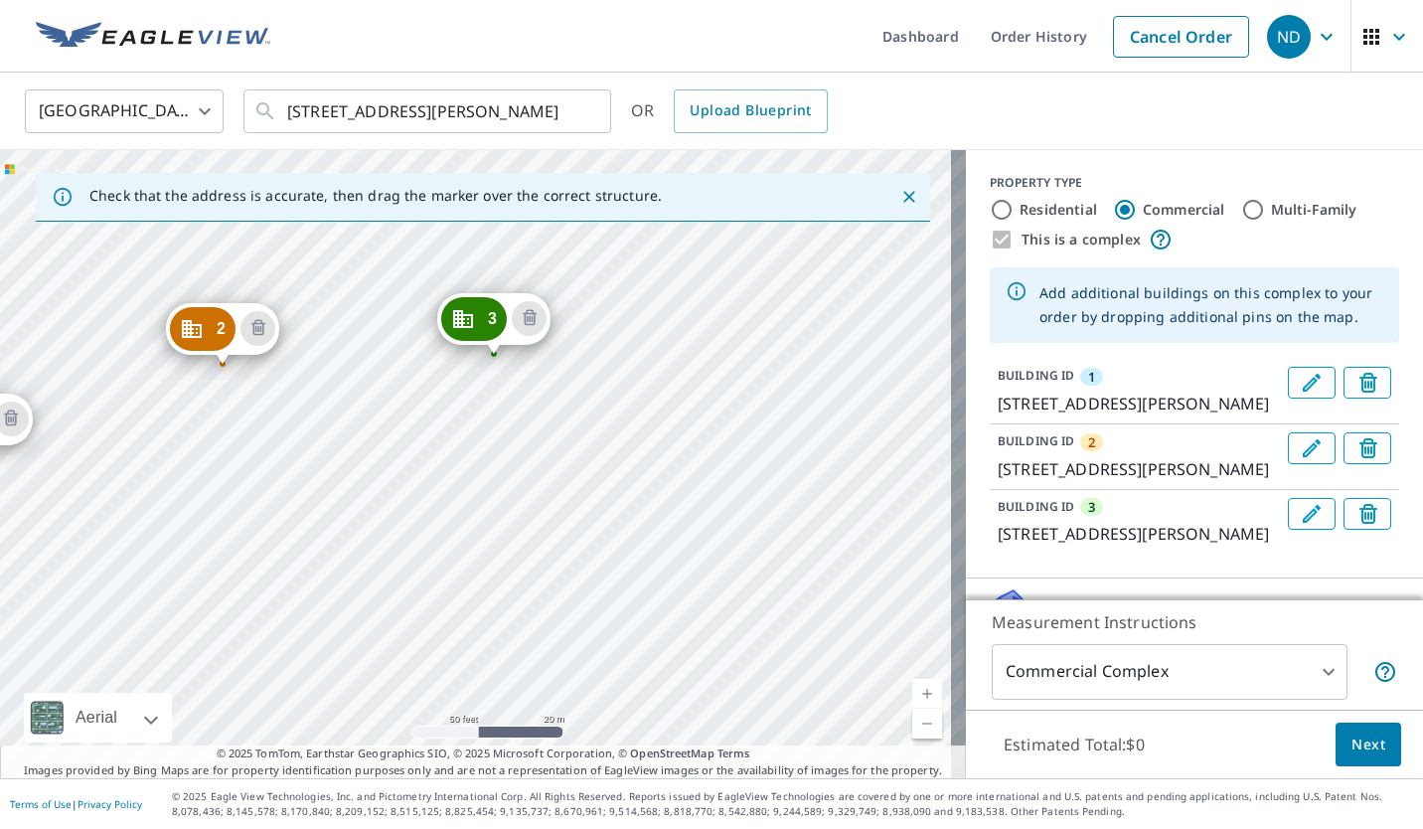
click at [853, 385] on div "2 [STREET_ADDRESS][PERSON_NAME] 3 [STREET_ADDRESS][PERSON_NAME] 1 [GEOGRAPHIC_D…" at bounding box center [483, 464] width 966 height 628
click at [854, 387] on div "2 [STREET_ADDRESS][PERSON_NAME] 3 [STREET_ADDRESS][PERSON_NAME] 1 [GEOGRAPHIC_D…" at bounding box center [483, 464] width 966 height 628
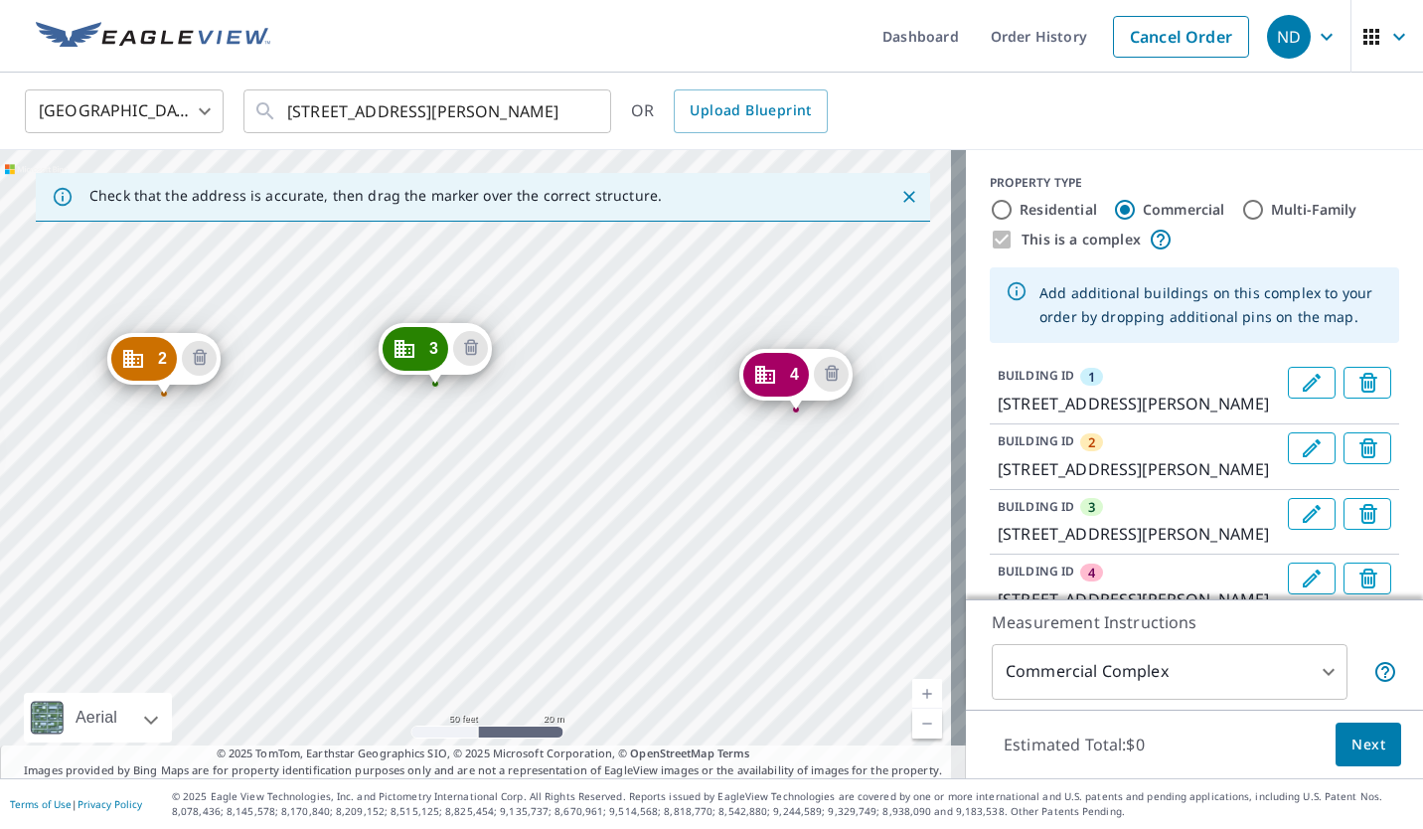
drag, startPoint x: 344, startPoint y: 384, endPoint x: 290, endPoint y: 530, distance: 155.6
click at [290, 530] on div "2 [STREET_ADDRESS][PERSON_NAME] 3 [STREET_ADDRESS][PERSON_NAME] 4 [STREET_ADDRE…" at bounding box center [483, 464] width 966 height 628
click at [586, 510] on div "2 [STREET_ADDRESS][PERSON_NAME] 3 [STREET_ADDRESS][PERSON_NAME] 4 [STREET_ADDRE…" at bounding box center [483, 464] width 966 height 628
click at [605, 504] on div "2 [STREET_ADDRESS][PERSON_NAME] 3 [STREET_ADDRESS][PERSON_NAME] 4 [STREET_ADDRE…" at bounding box center [483, 464] width 966 height 628
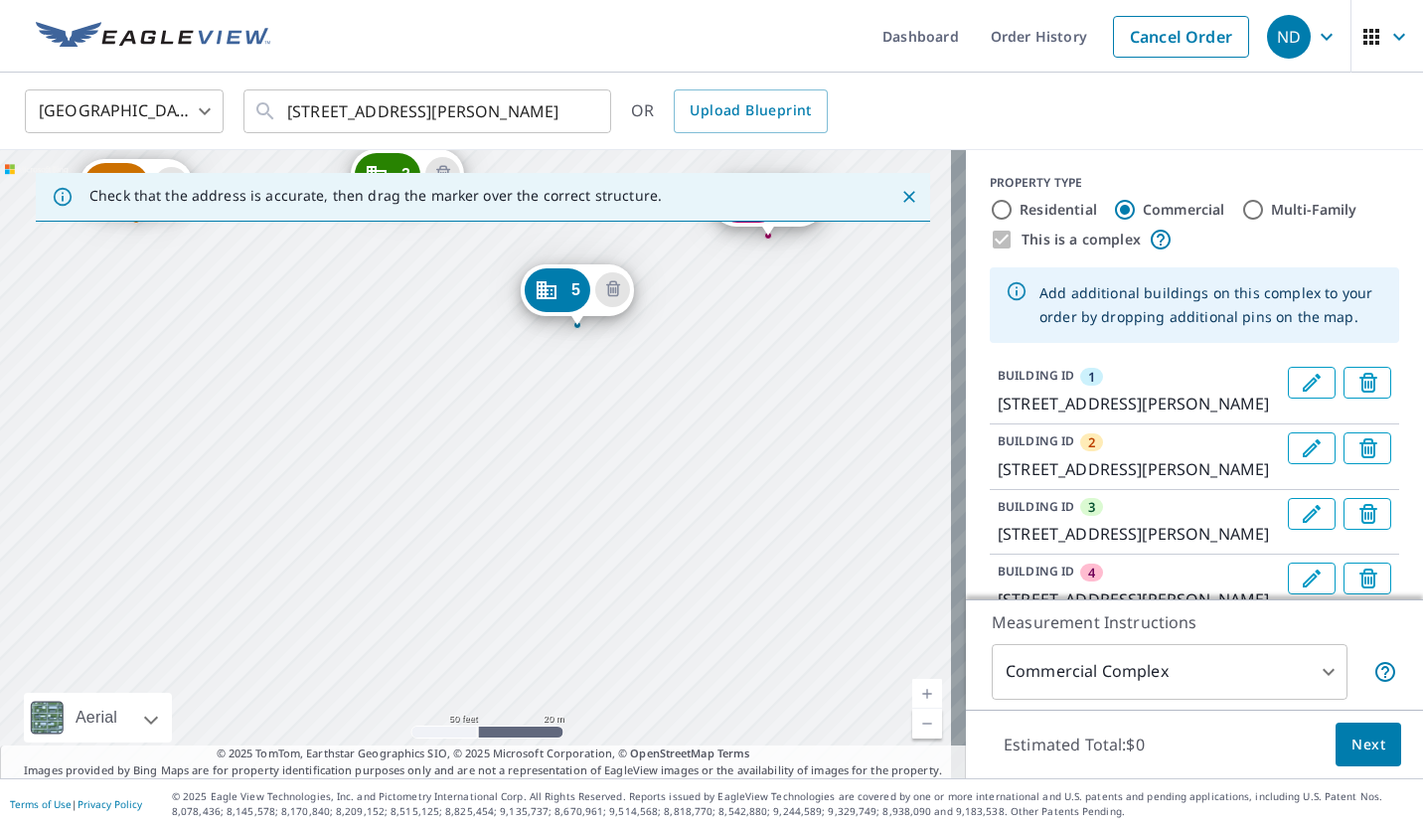
drag, startPoint x: 373, startPoint y: 429, endPoint x: 152, endPoint y: 372, distance: 228.0
click at [151, 372] on div "2 [STREET_ADDRESS][PERSON_NAME] 3 [STREET_ADDRESS][PERSON_NAME] 4 [GEOGRAPHIC_D…" at bounding box center [483, 464] width 966 height 628
click at [309, 436] on div "2 [STREET_ADDRESS][PERSON_NAME] 3 [STREET_ADDRESS][PERSON_NAME] 4 [GEOGRAPHIC_D…" at bounding box center [483, 464] width 966 height 628
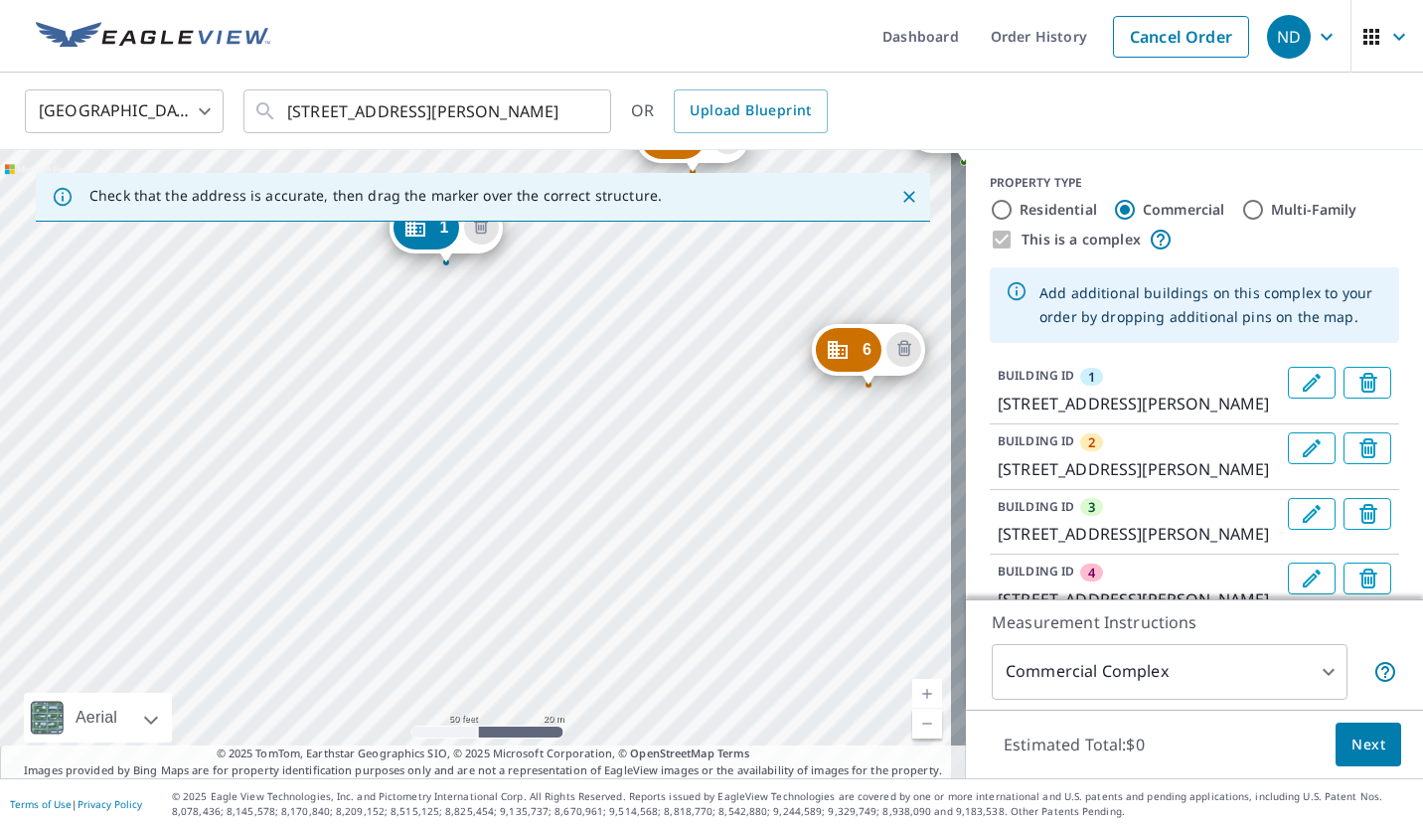
click at [667, 338] on div "2 [GEOGRAPHIC_DATA][PERSON_NAME] 3 [STREET_ADDRESS][PERSON_NAME] 4 [GEOGRAPHIC_…" at bounding box center [483, 464] width 966 height 628
click at [649, 454] on div "2 [GEOGRAPHIC_DATA][PERSON_NAME] 3 [STREET_ADDRESS][PERSON_NAME] 4 [GEOGRAPHIC_…" at bounding box center [483, 464] width 966 height 628
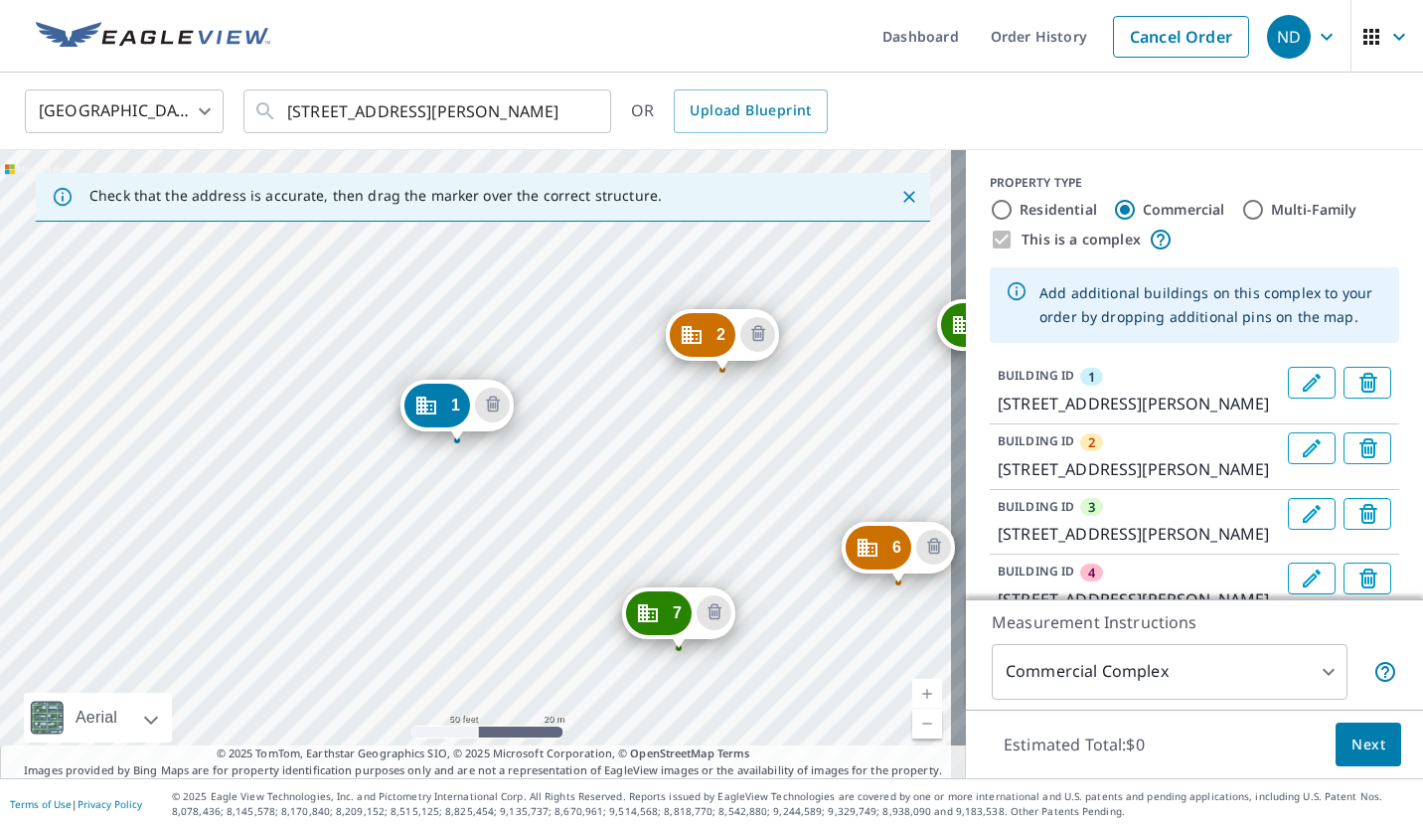
drag, startPoint x: 470, startPoint y: 430, endPoint x: 451, endPoint y: 409, distance: 28.1
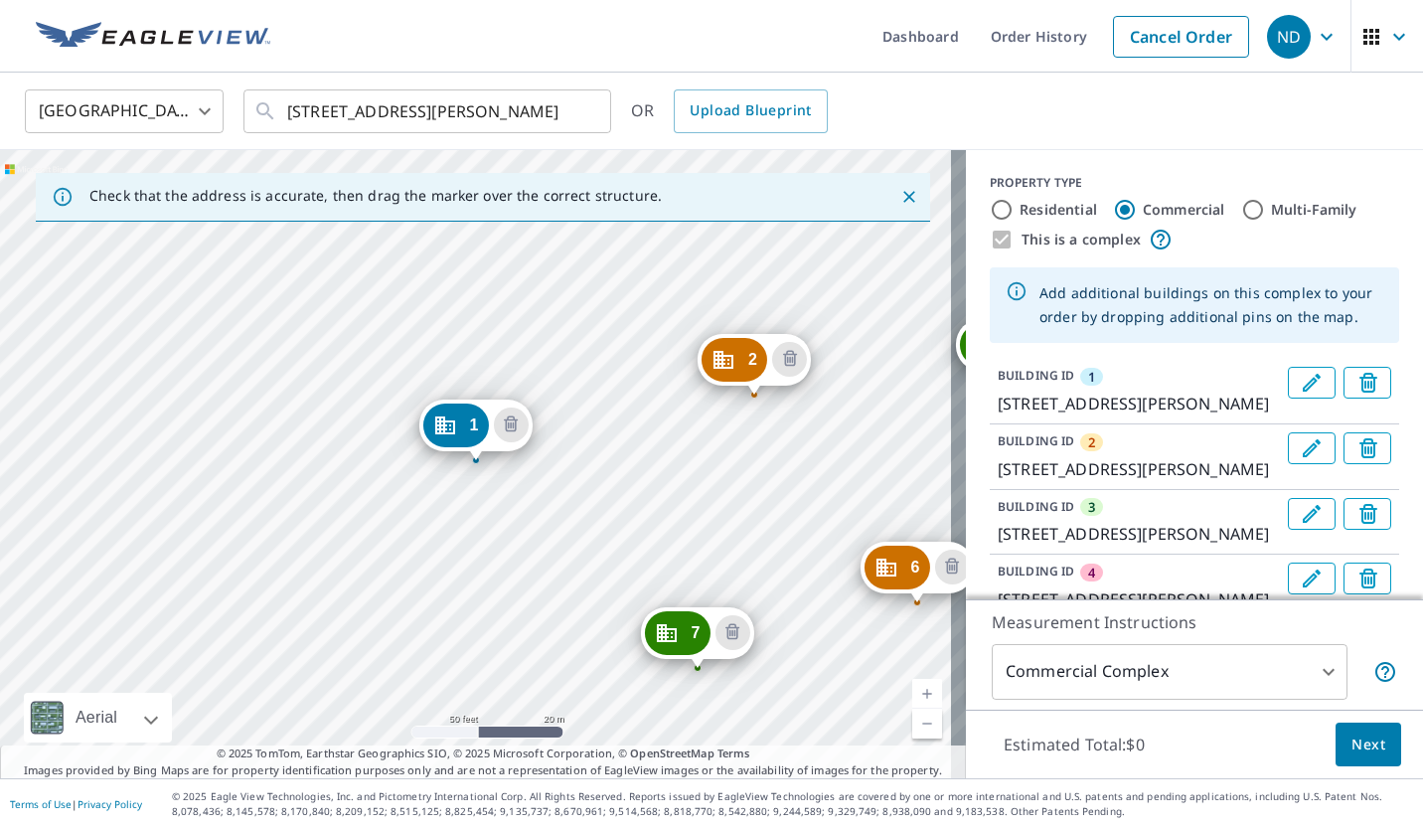
drag, startPoint x: 726, startPoint y: 357, endPoint x: 738, endPoint y: 362, distance: 13.8
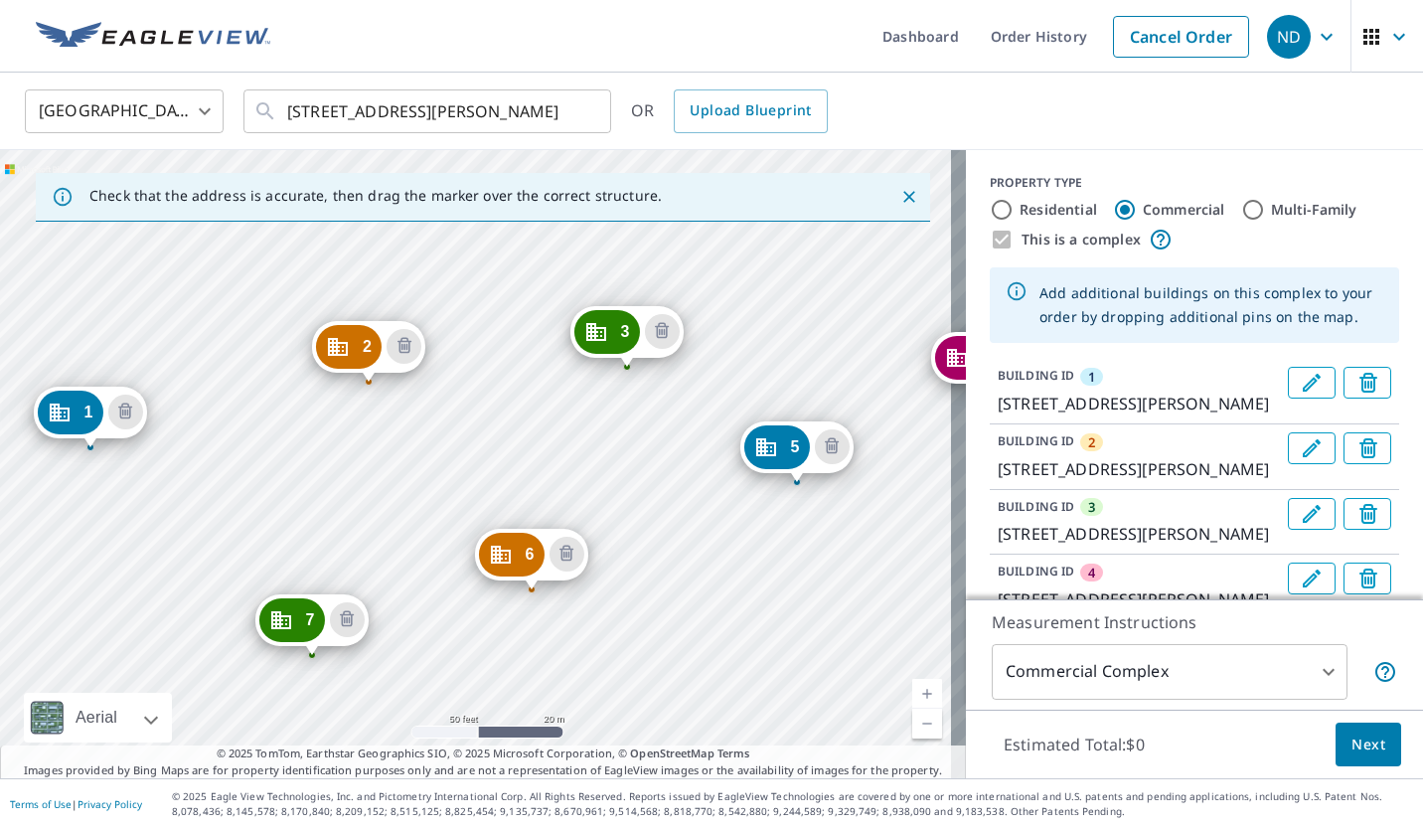
drag, startPoint x: 837, startPoint y: 436, endPoint x: 445, endPoint y: 422, distance: 391.8
click at [445, 422] on div "2 [STREET_ADDRESS][PERSON_NAME] 3 [STREET_ADDRESS][PERSON_NAME] 4 [GEOGRAPHIC_D…" at bounding box center [483, 464] width 966 height 628
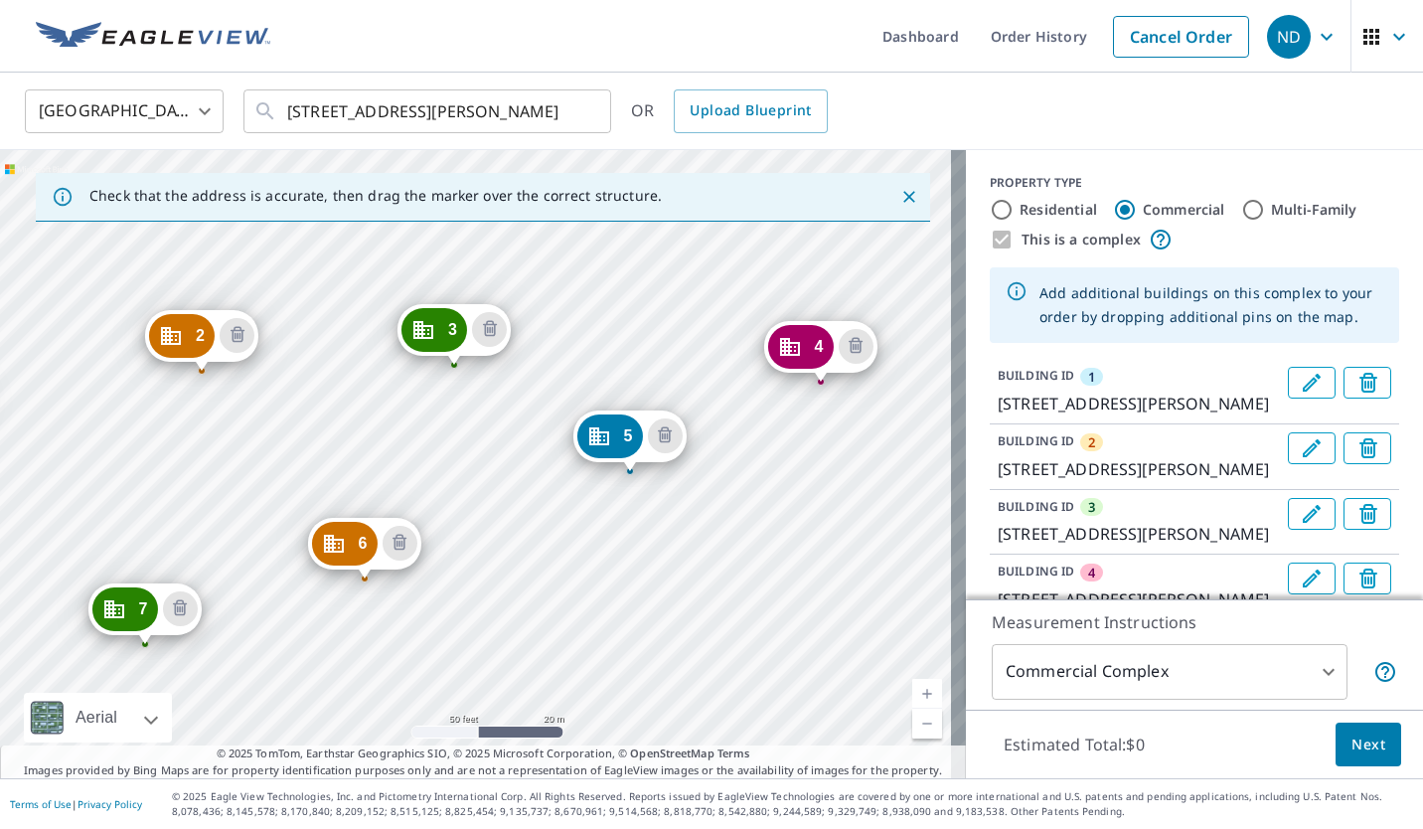
drag, startPoint x: 784, startPoint y: 476, endPoint x: 216, endPoint y: 452, distance: 569.0
click at [216, 452] on div "2 [STREET_ADDRESS][PERSON_NAME] 3 [STREET_ADDRESS][PERSON_NAME] 4 [GEOGRAPHIC_D…" at bounding box center [483, 464] width 966 height 628
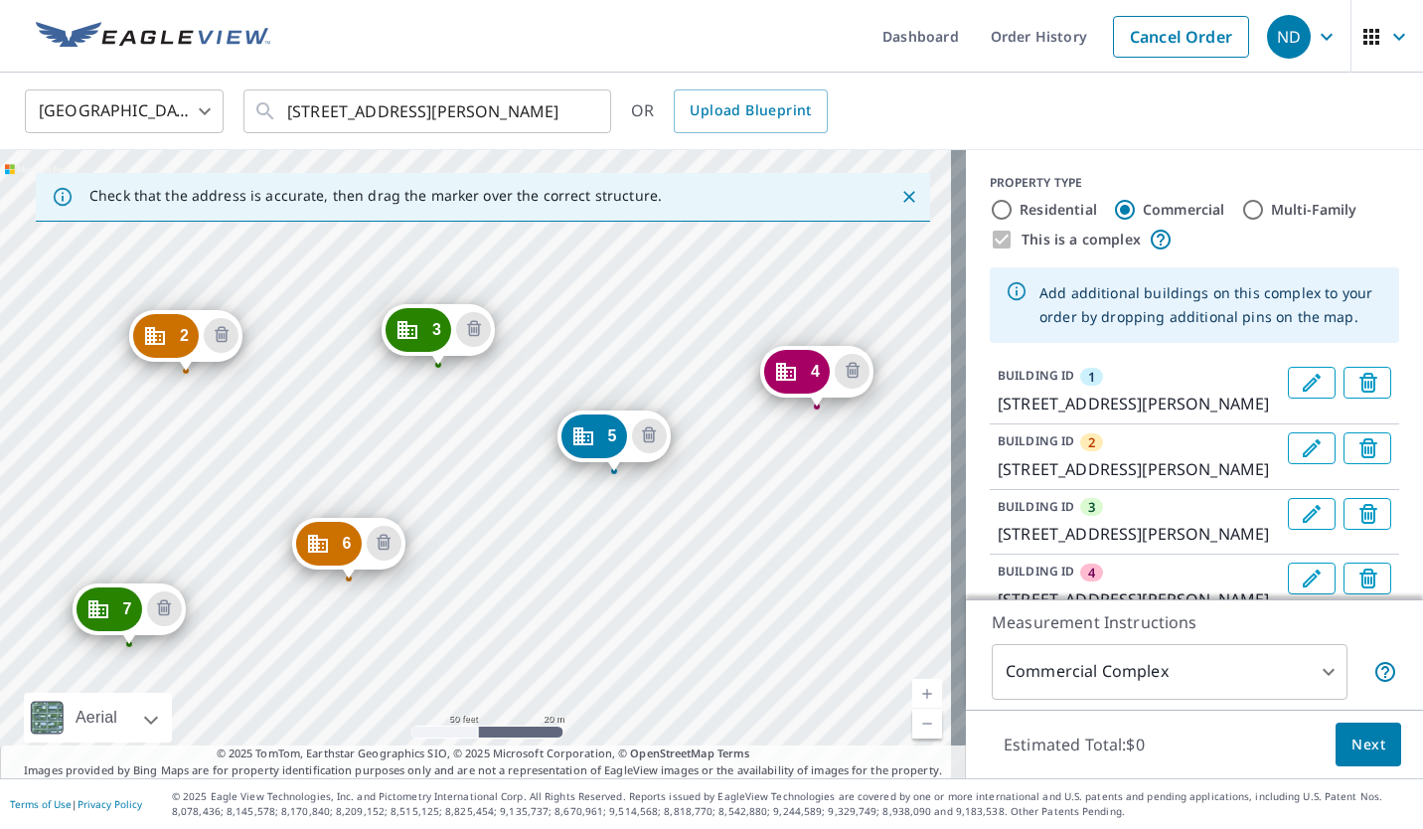
drag, startPoint x: 790, startPoint y: 349, endPoint x: 802, endPoint y: 374, distance: 27.6
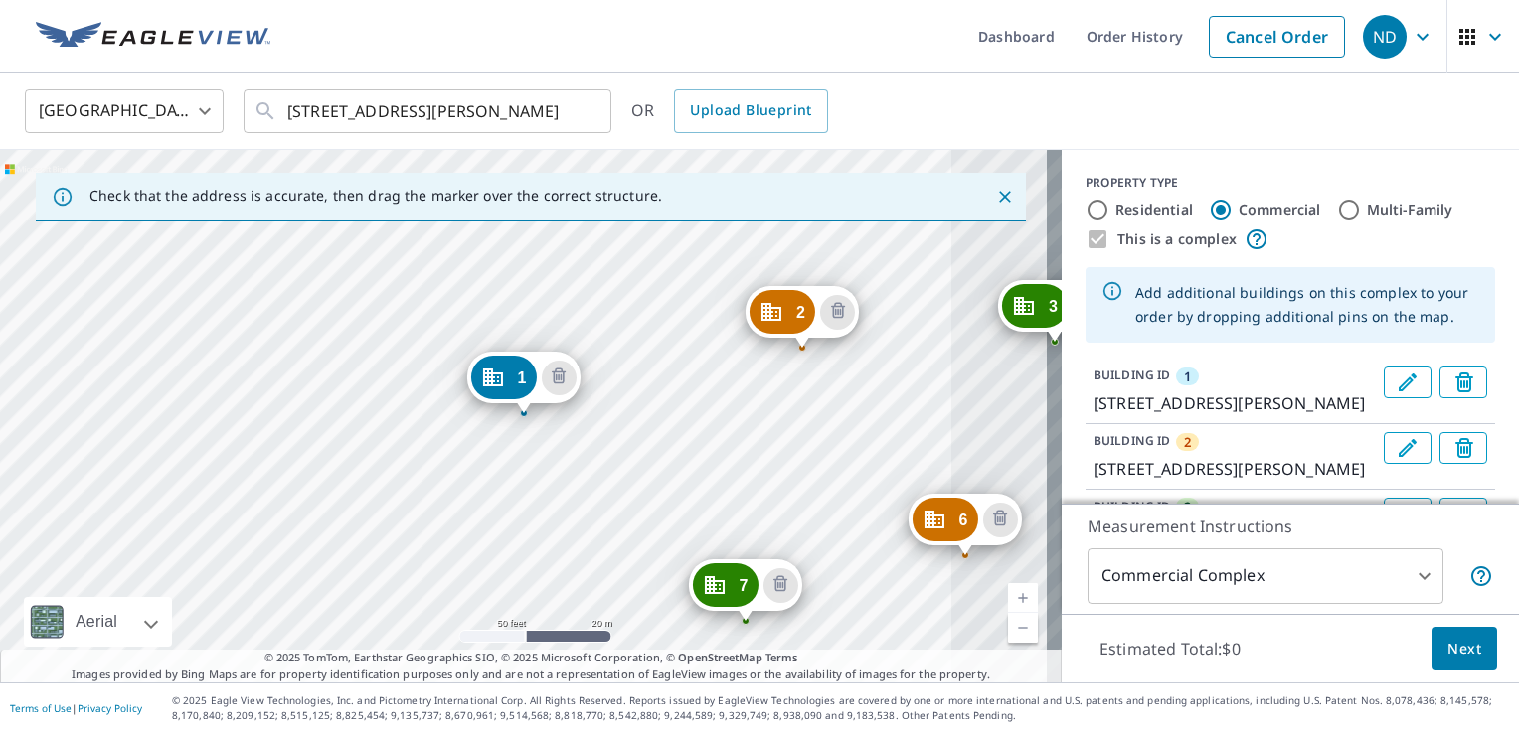
click at [1383, 385] on button "Edit building 1" at bounding box center [1407, 383] width 48 height 32
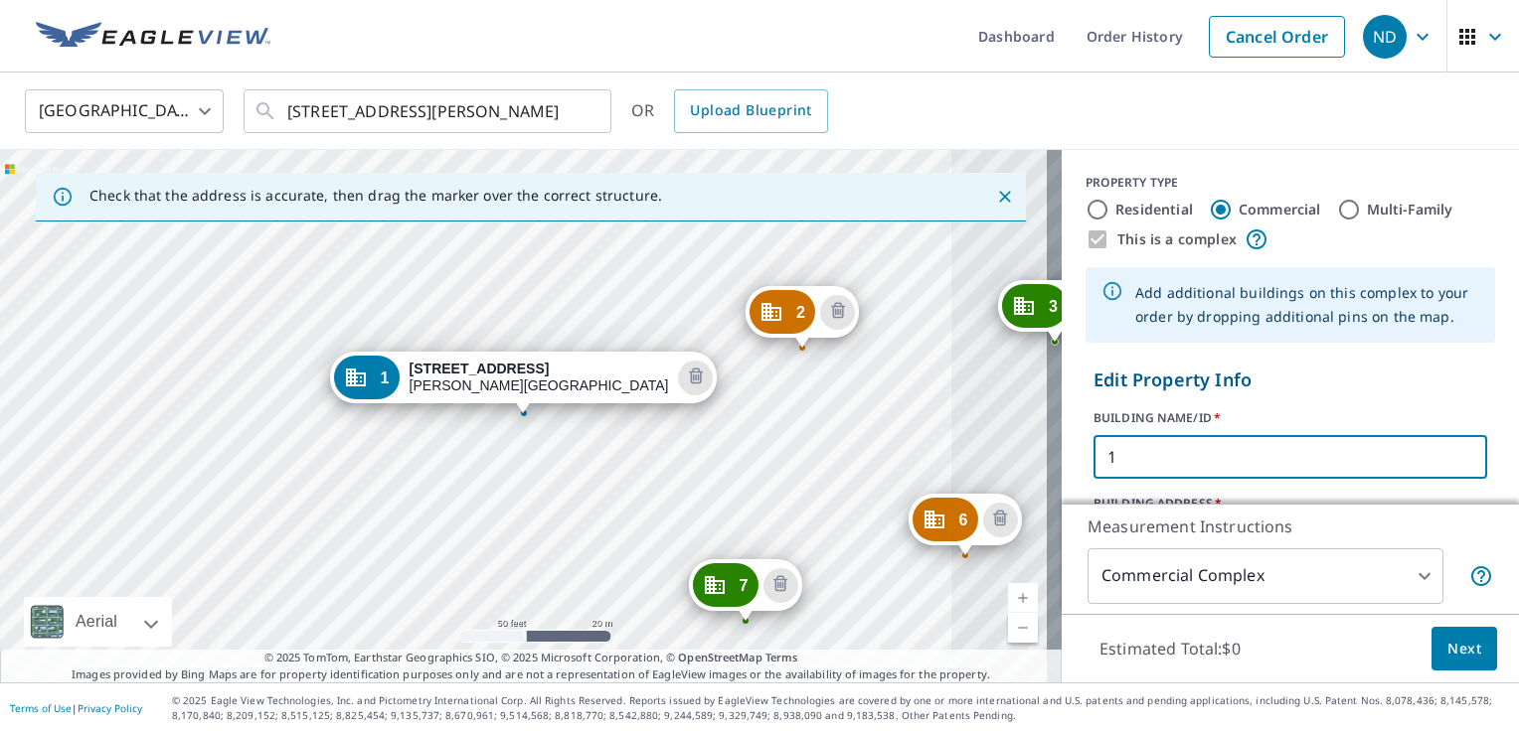
drag, startPoint x: 1088, startPoint y: 457, endPoint x: 1098, endPoint y: 456, distance: 10.0
click at [1093, 457] on input "1" at bounding box center [1290, 457] width 394 height 56
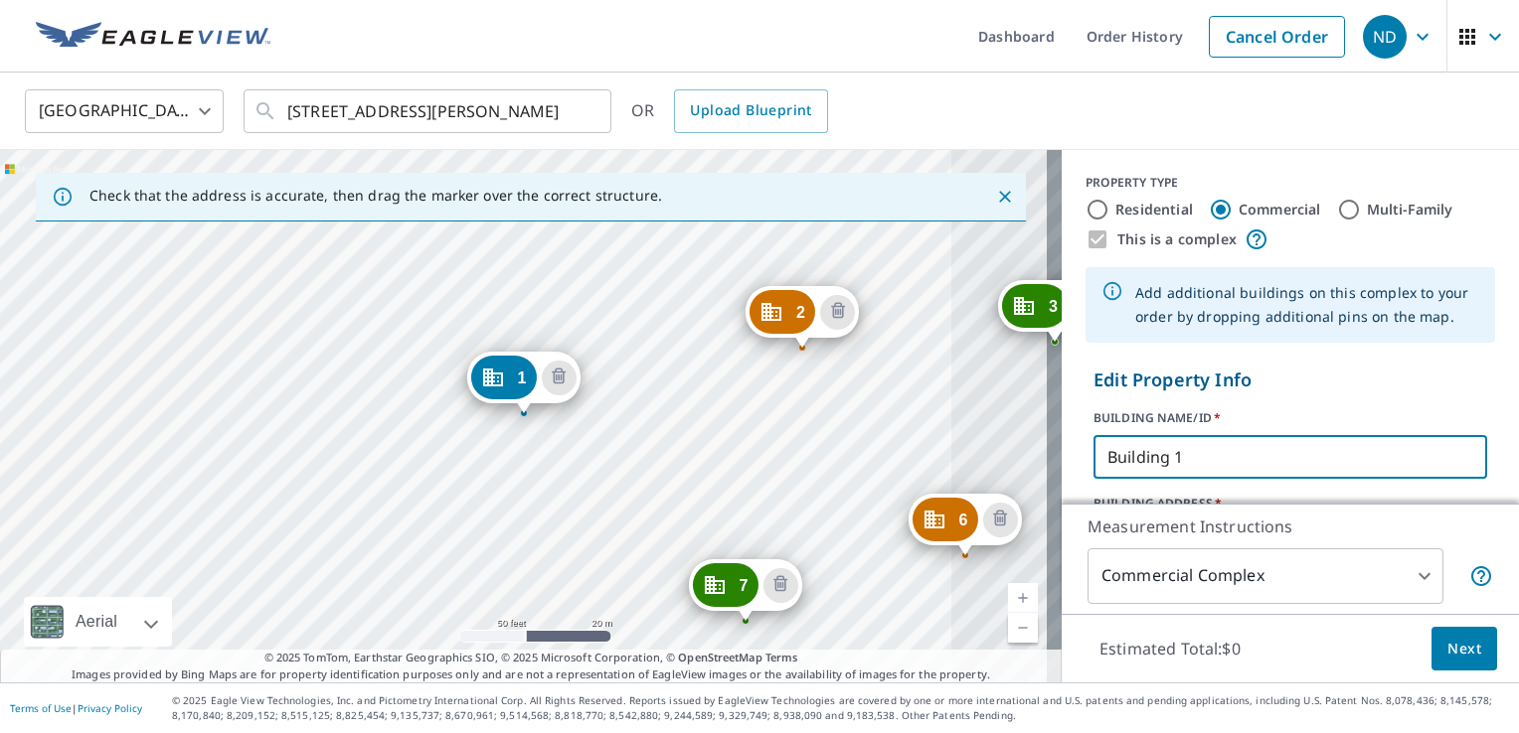
drag, startPoint x: 1161, startPoint y: 457, endPoint x: 1075, endPoint y: 469, distance: 86.3
click at [1085, 469] on form "Edit Property Info BUILDING NAME/ID   * Building 1 ​ BUILDING ADDRESS   * [STRE…" at bounding box center [1289, 540] width 409 height 363
type input "Building 1"
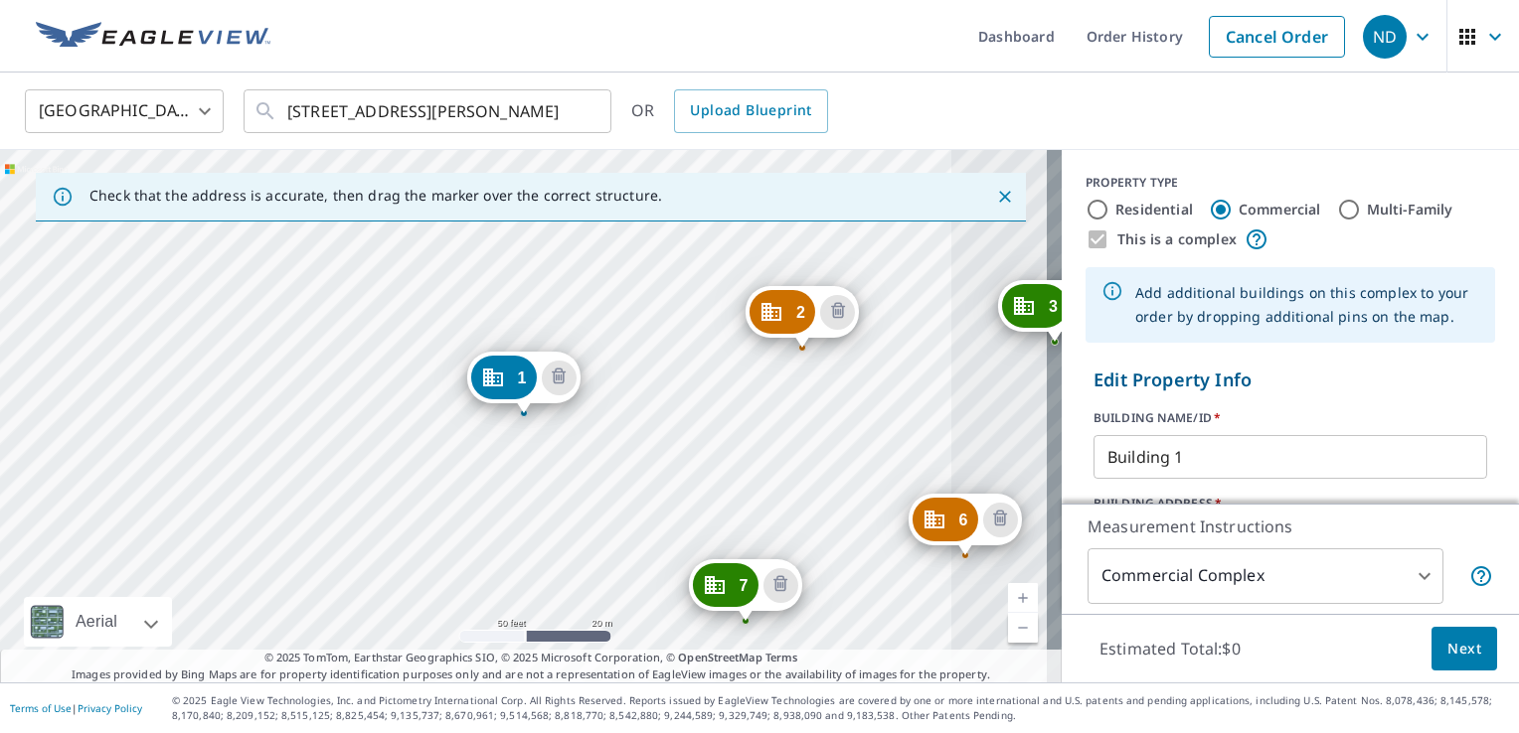
click at [1350, 383] on p "Edit Property Info" at bounding box center [1290, 380] width 394 height 27
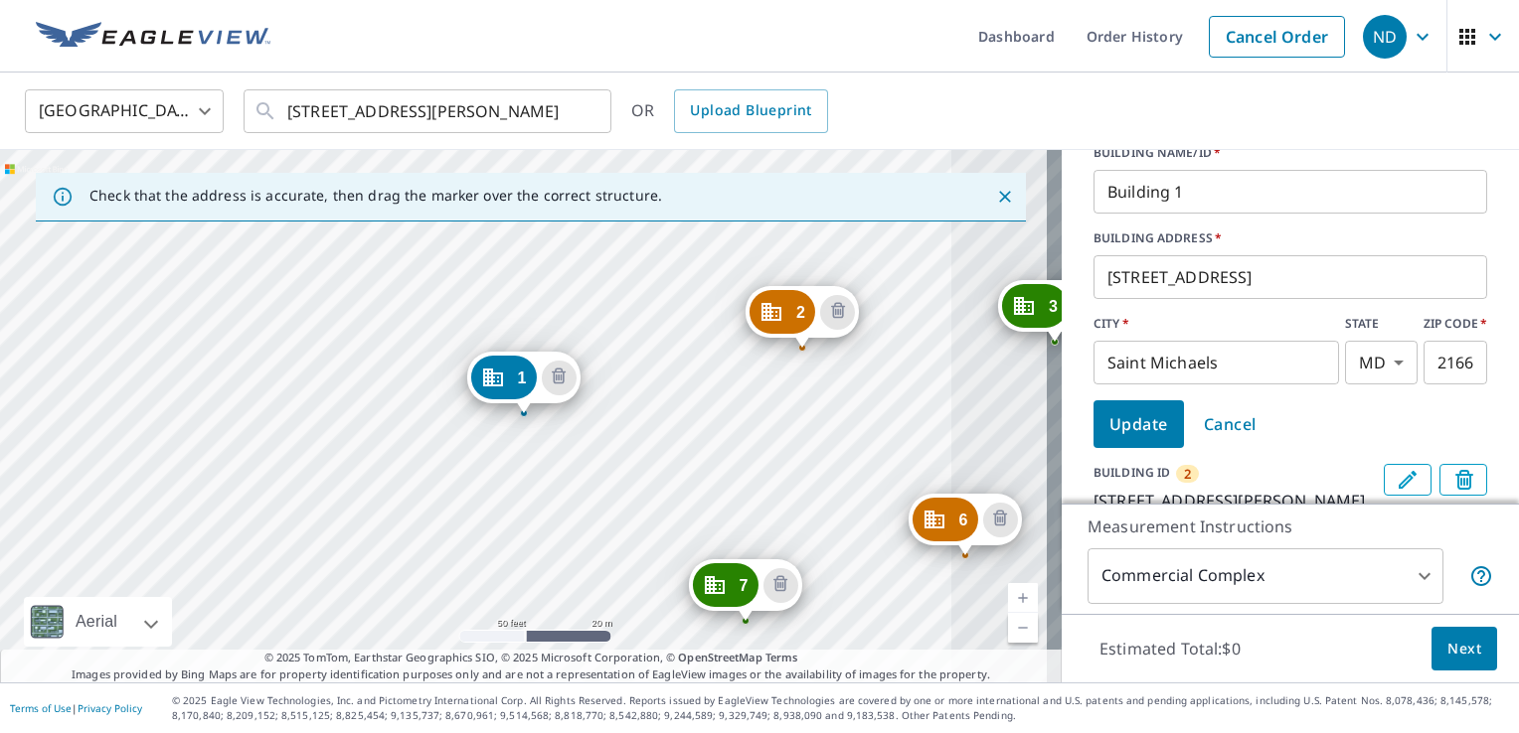
scroll to position [298, 0]
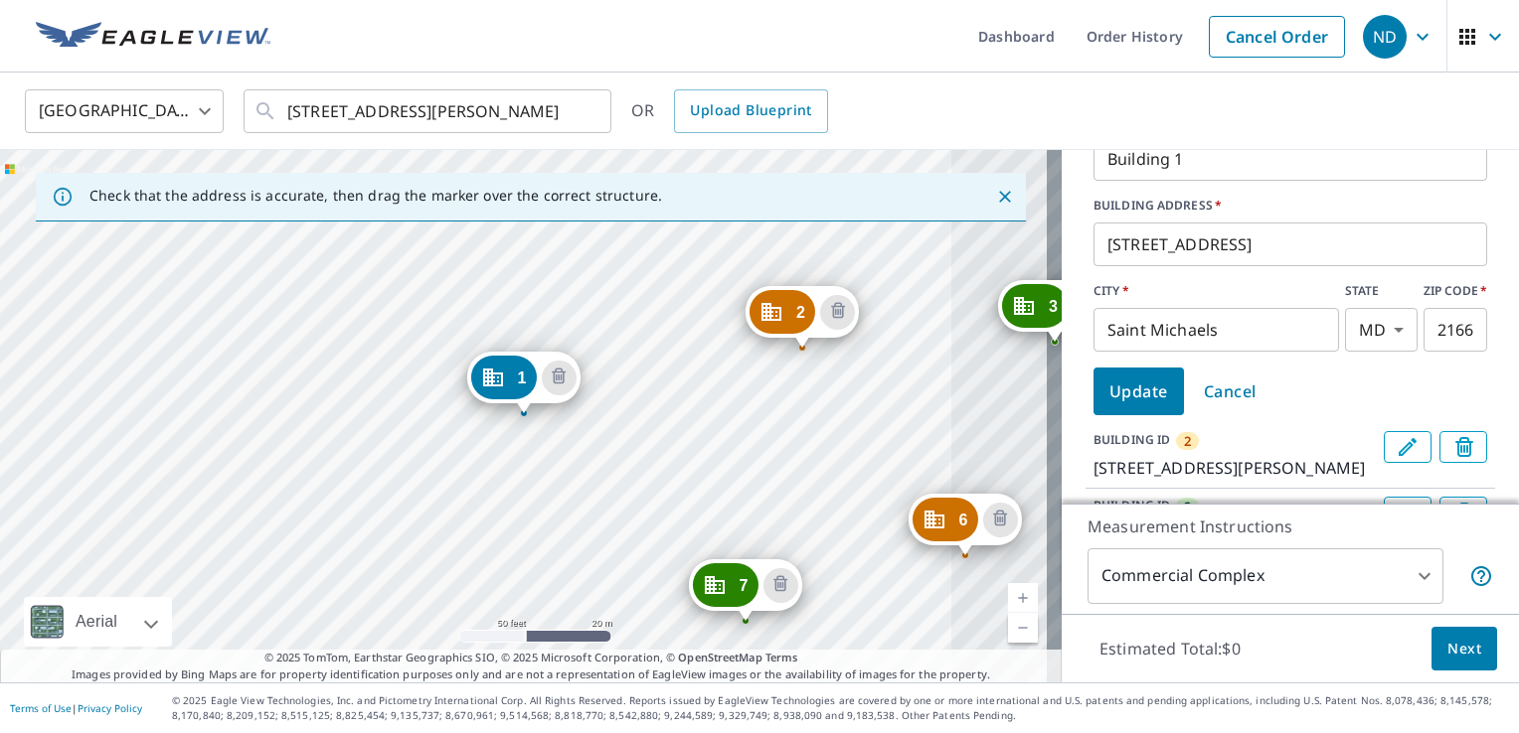
click at [1109, 392] on span "Update" at bounding box center [1138, 392] width 59 height 28
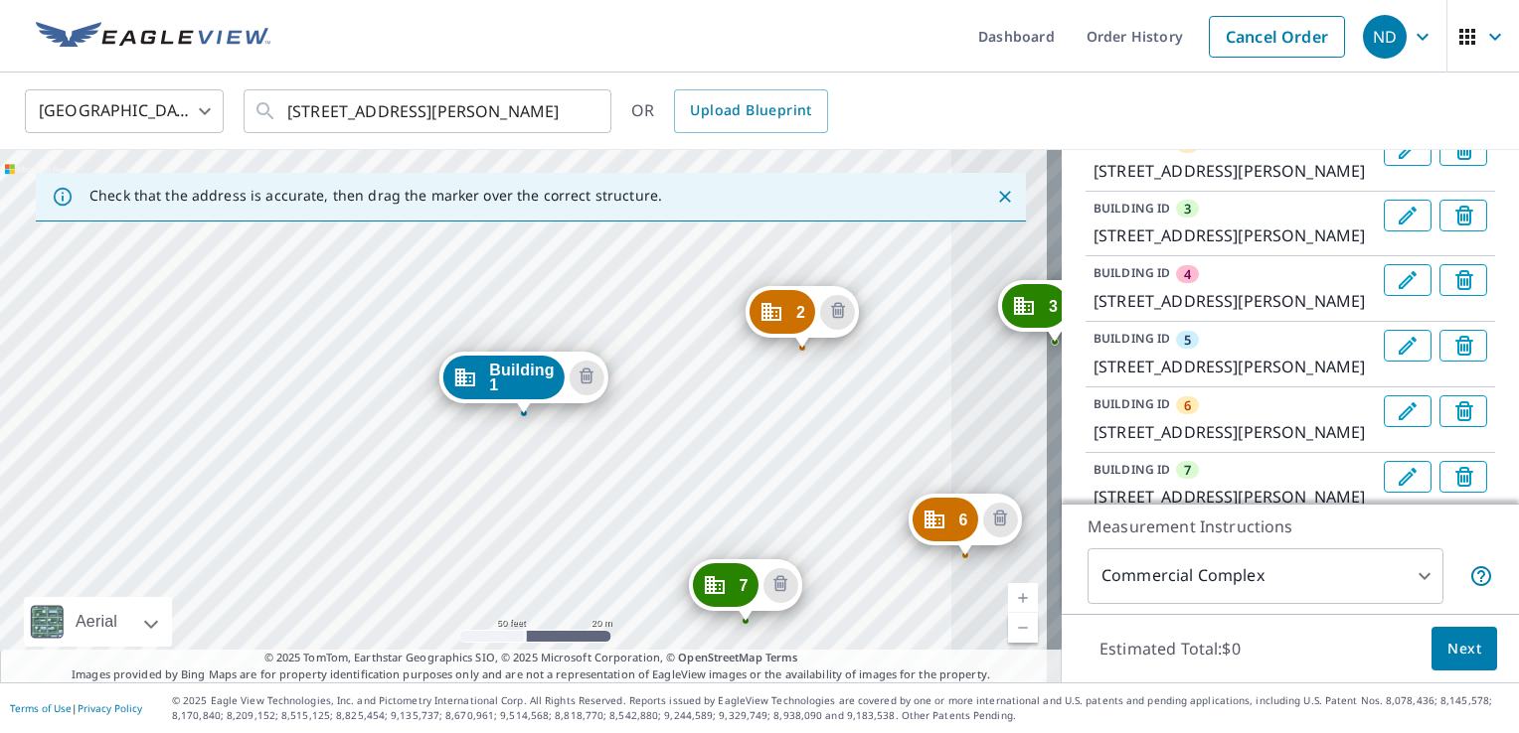
scroll to position [24, 0]
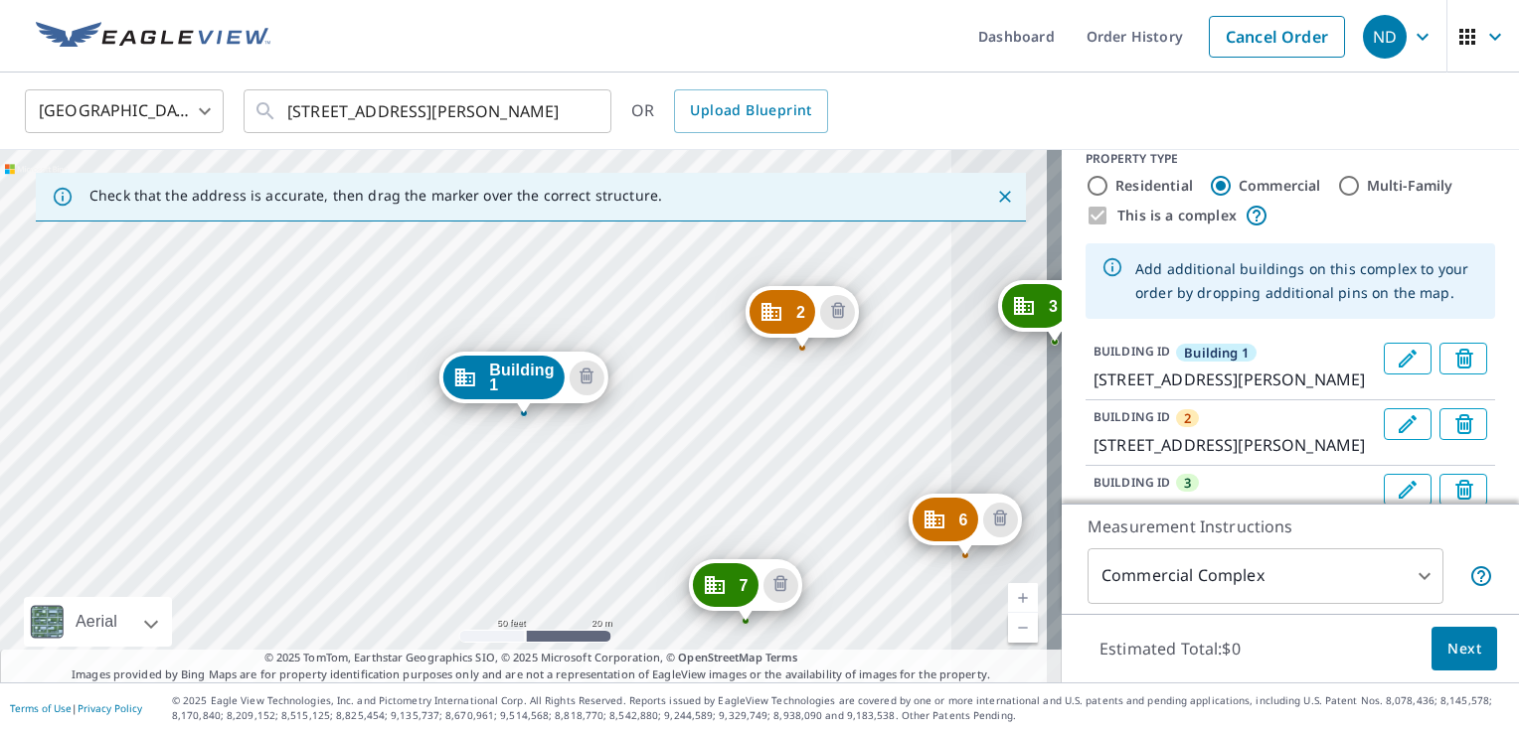
click at [1395, 436] on icon "Edit building 2" at bounding box center [1407, 424] width 24 height 24
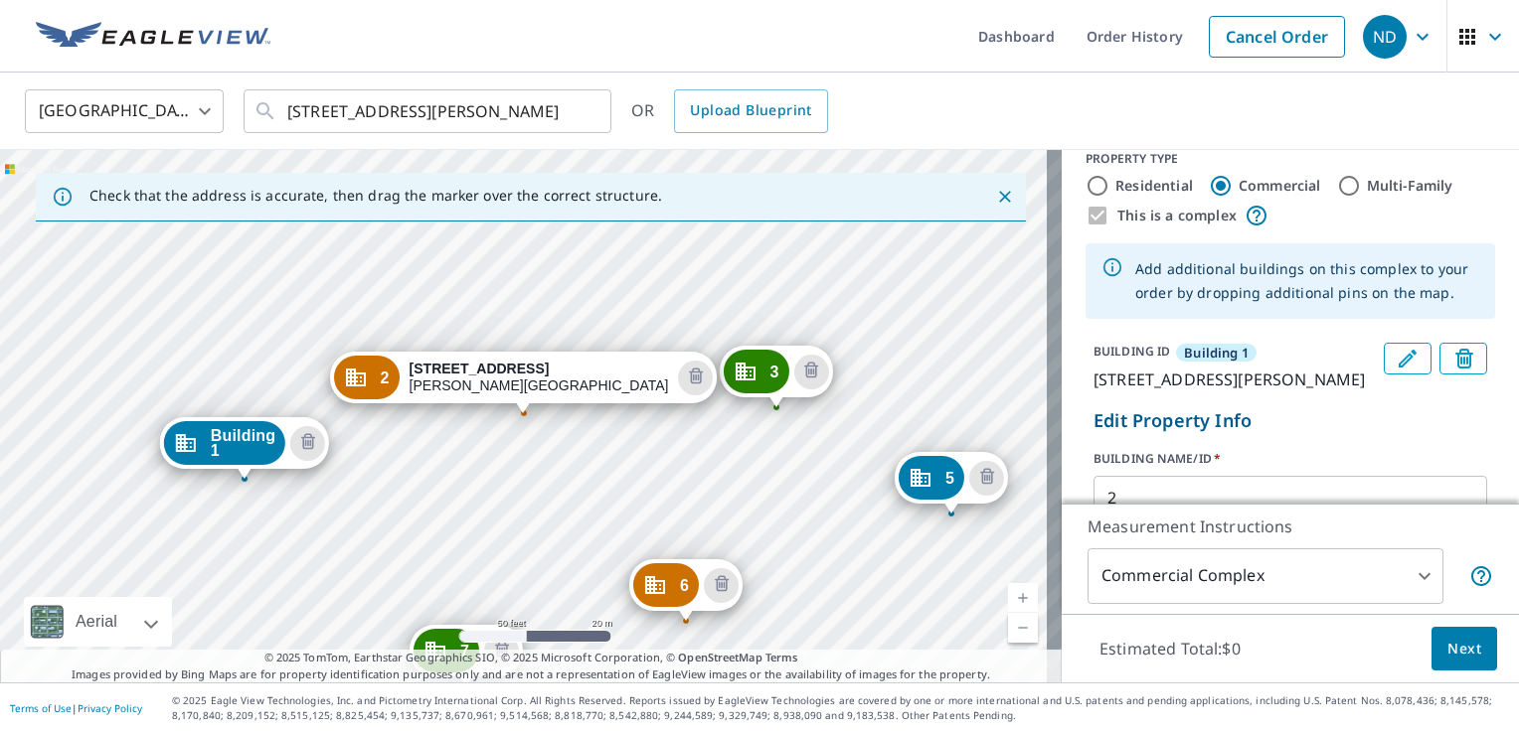
click at [1395, 359] on icon "Edit building Building 1" at bounding box center [1407, 359] width 24 height 24
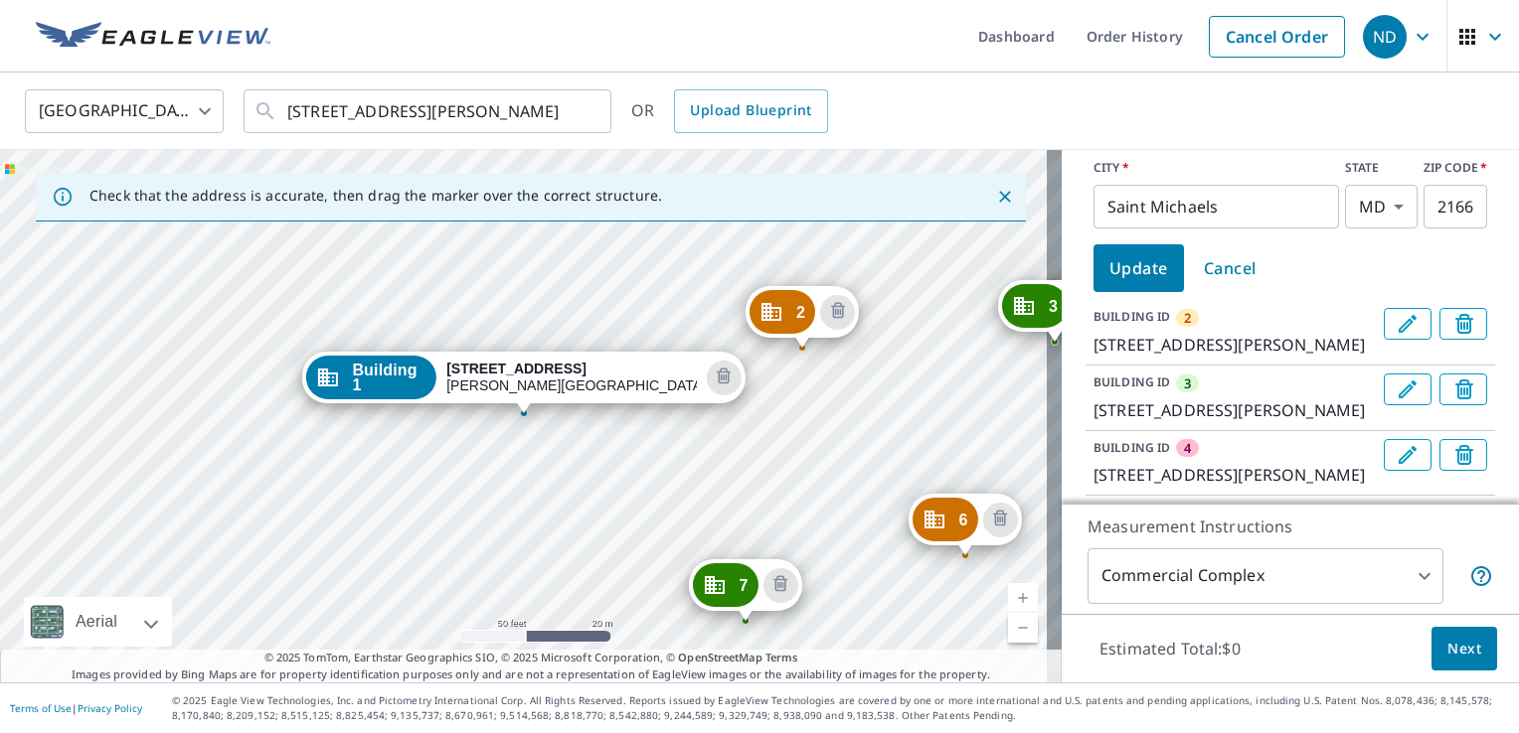
click at [1224, 265] on span "Cancel" at bounding box center [1230, 268] width 53 height 28
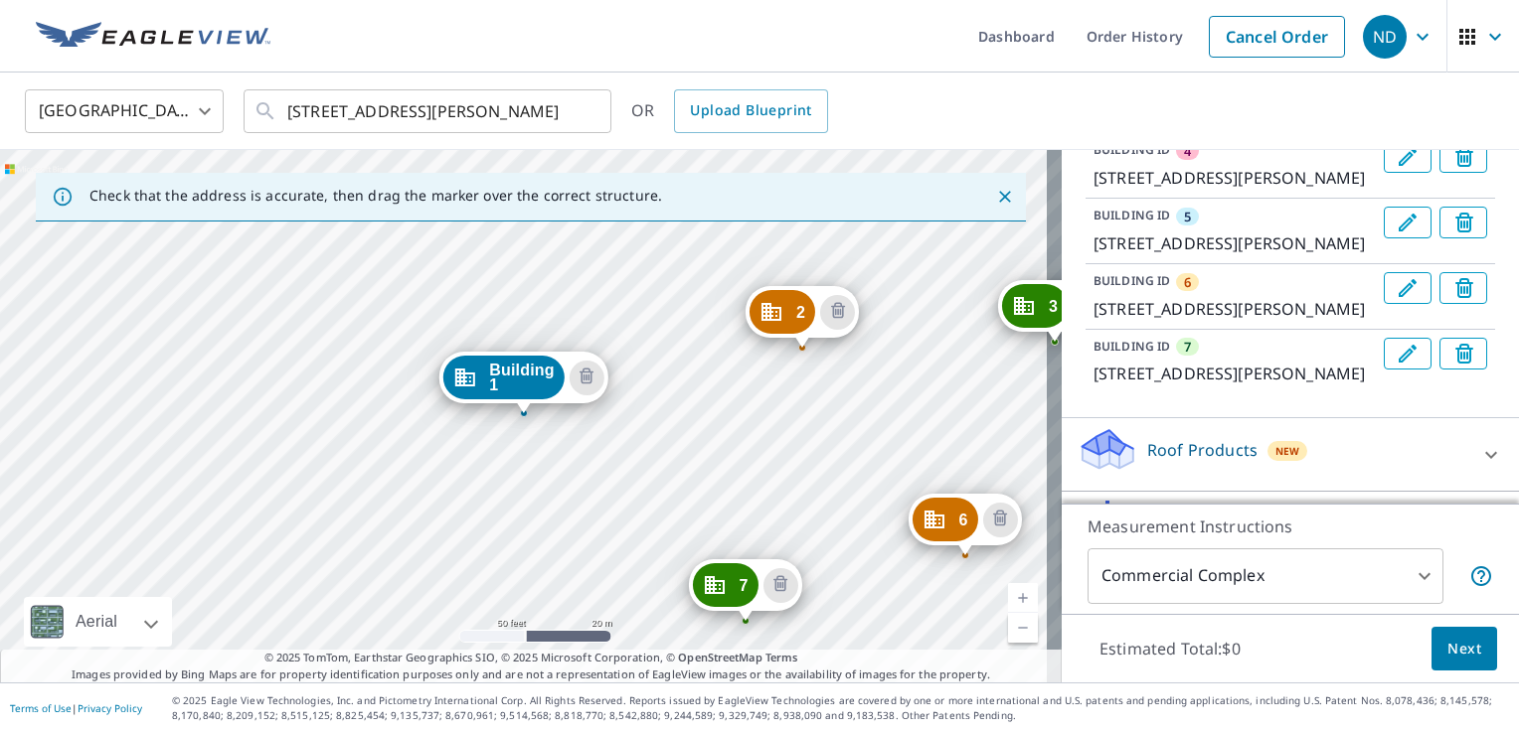
scroll to position [148, 0]
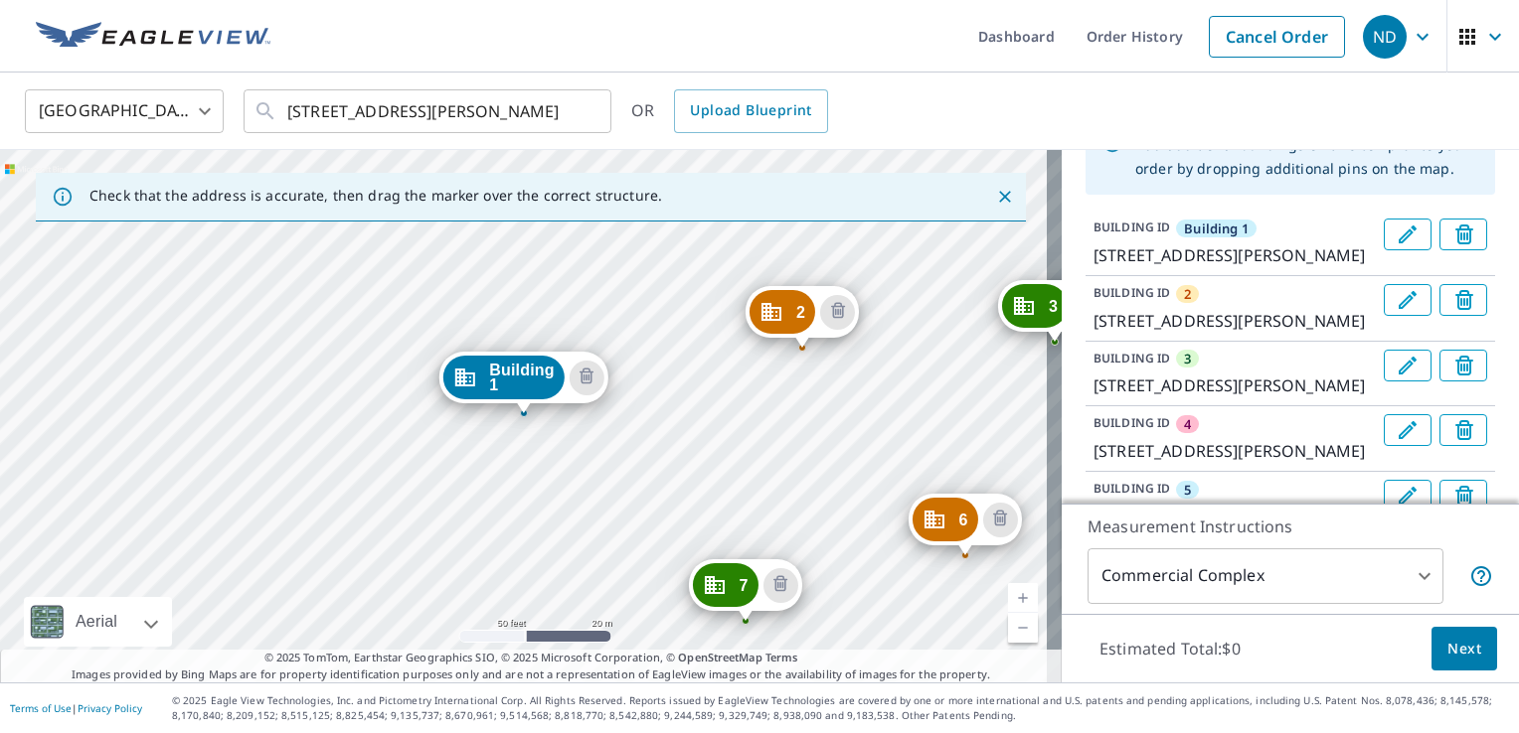
click at [1395, 312] on icon "Edit building 2" at bounding box center [1407, 300] width 24 height 24
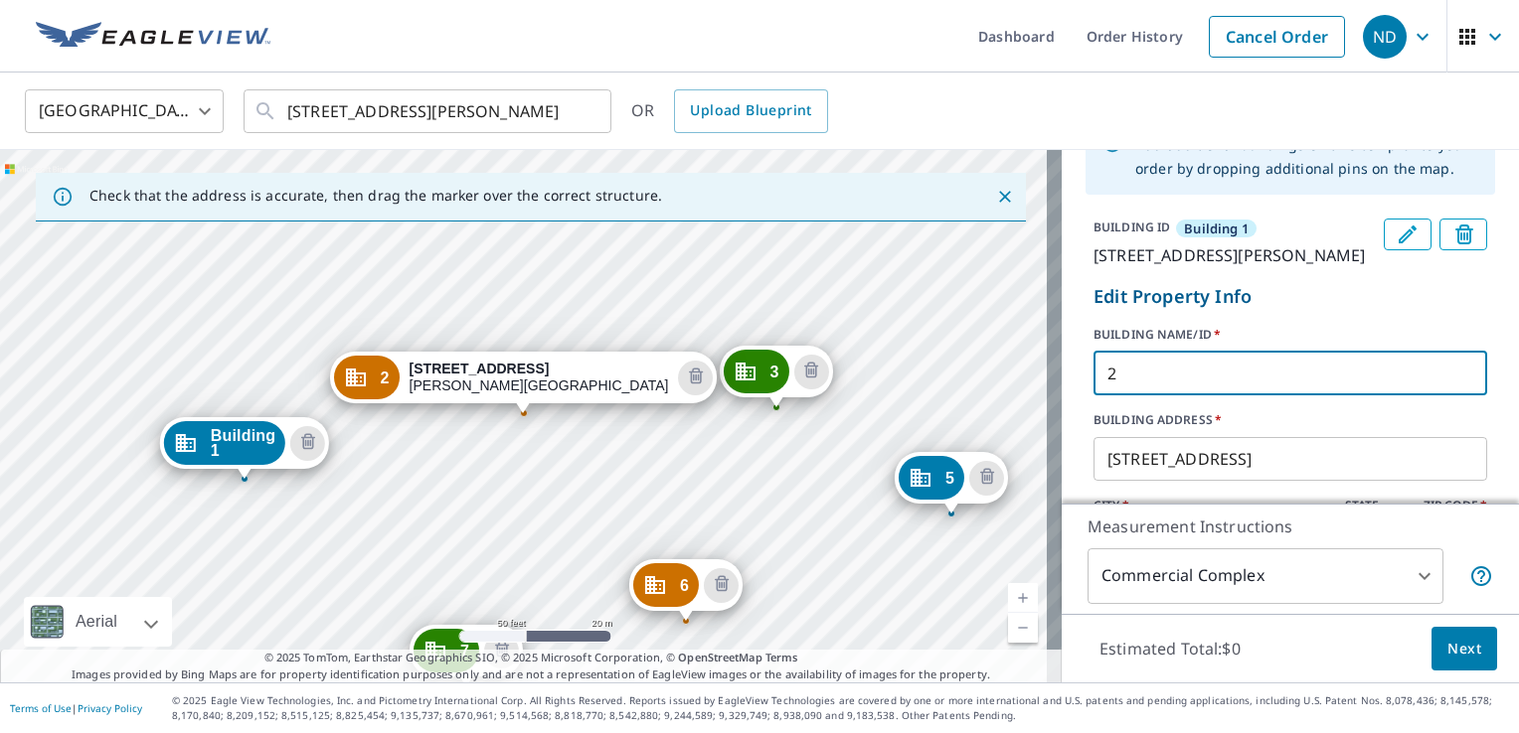
click at [1093, 401] on input "2" at bounding box center [1290, 374] width 394 height 56
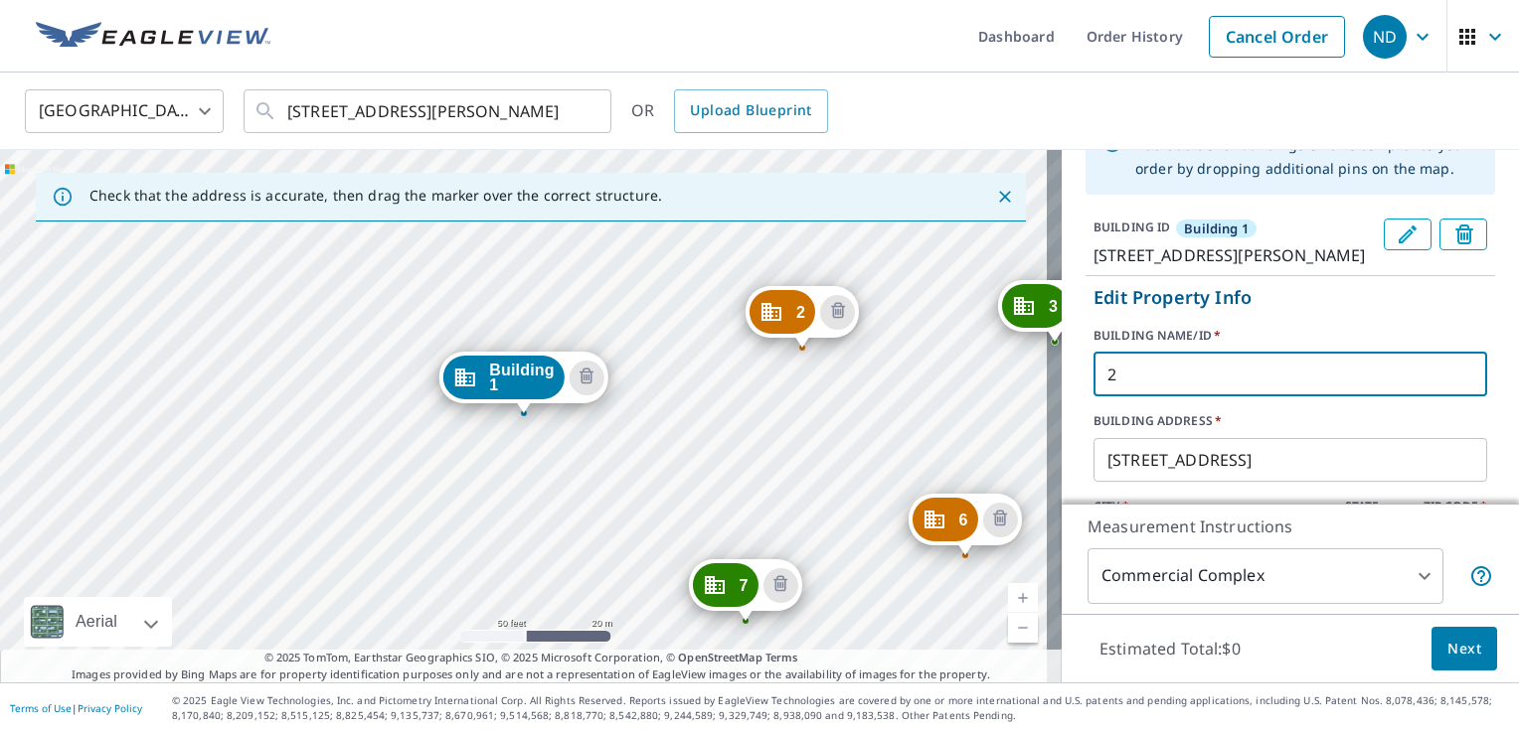
paste input "Building"
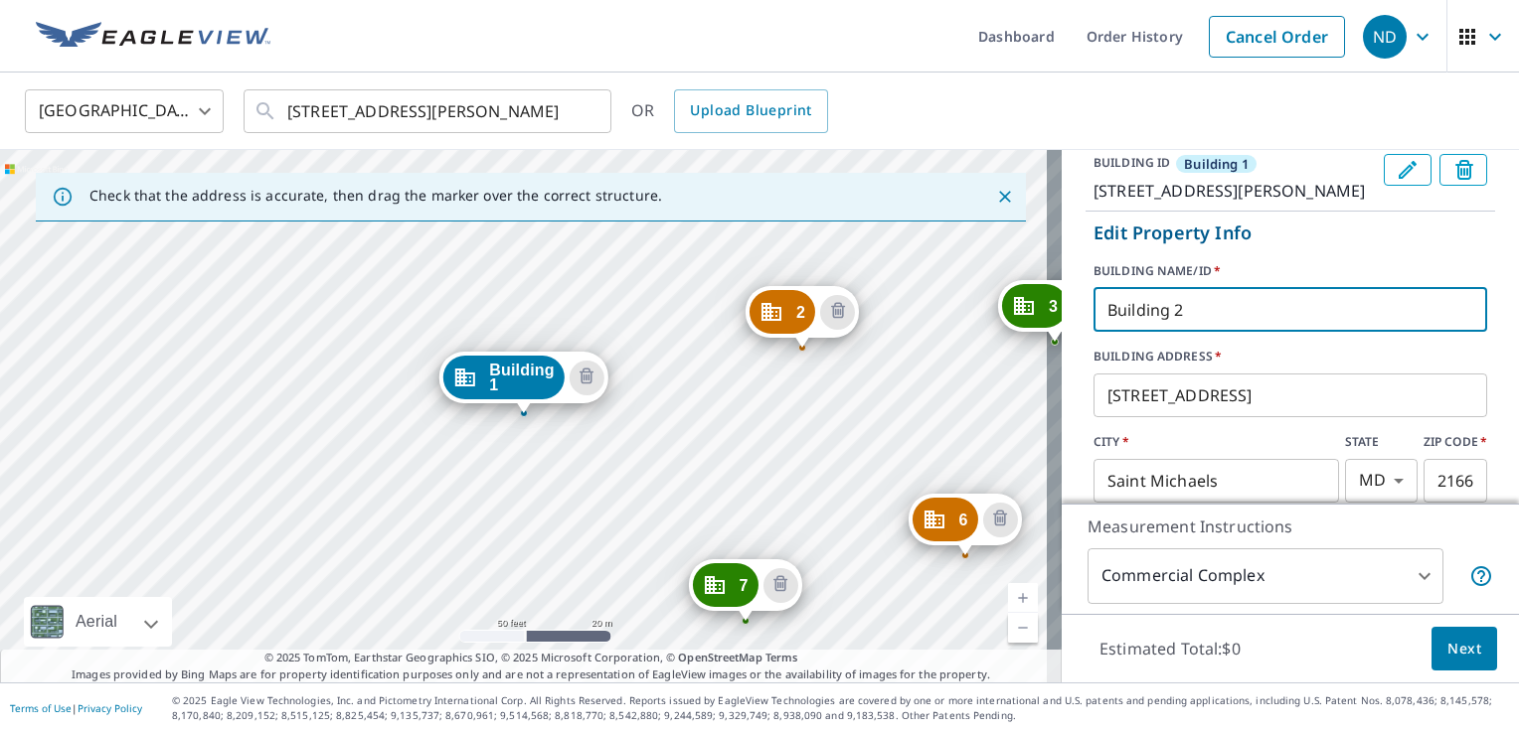
scroll to position [347, 0]
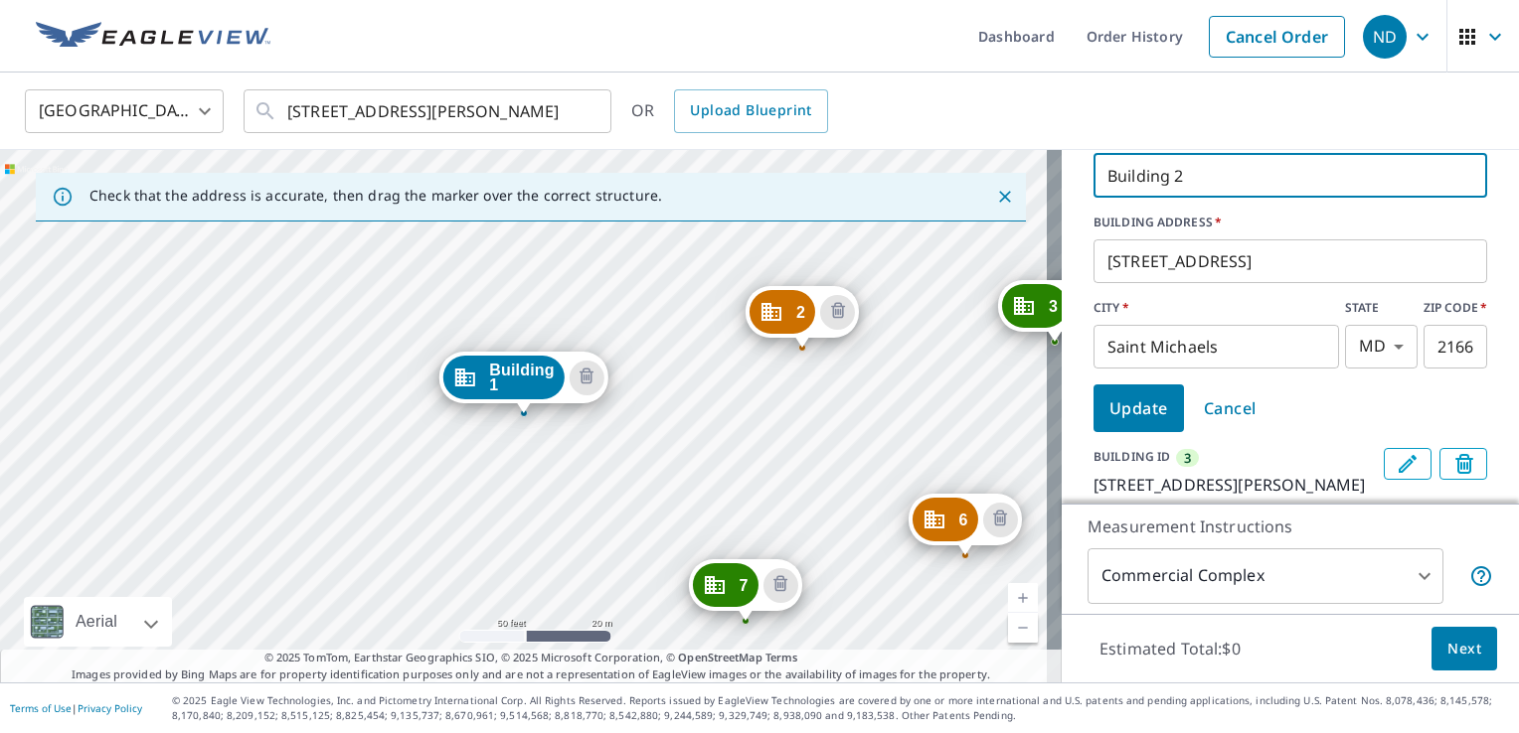
type input "Building 2"
click at [1145, 422] on span "Update" at bounding box center [1138, 409] width 59 height 28
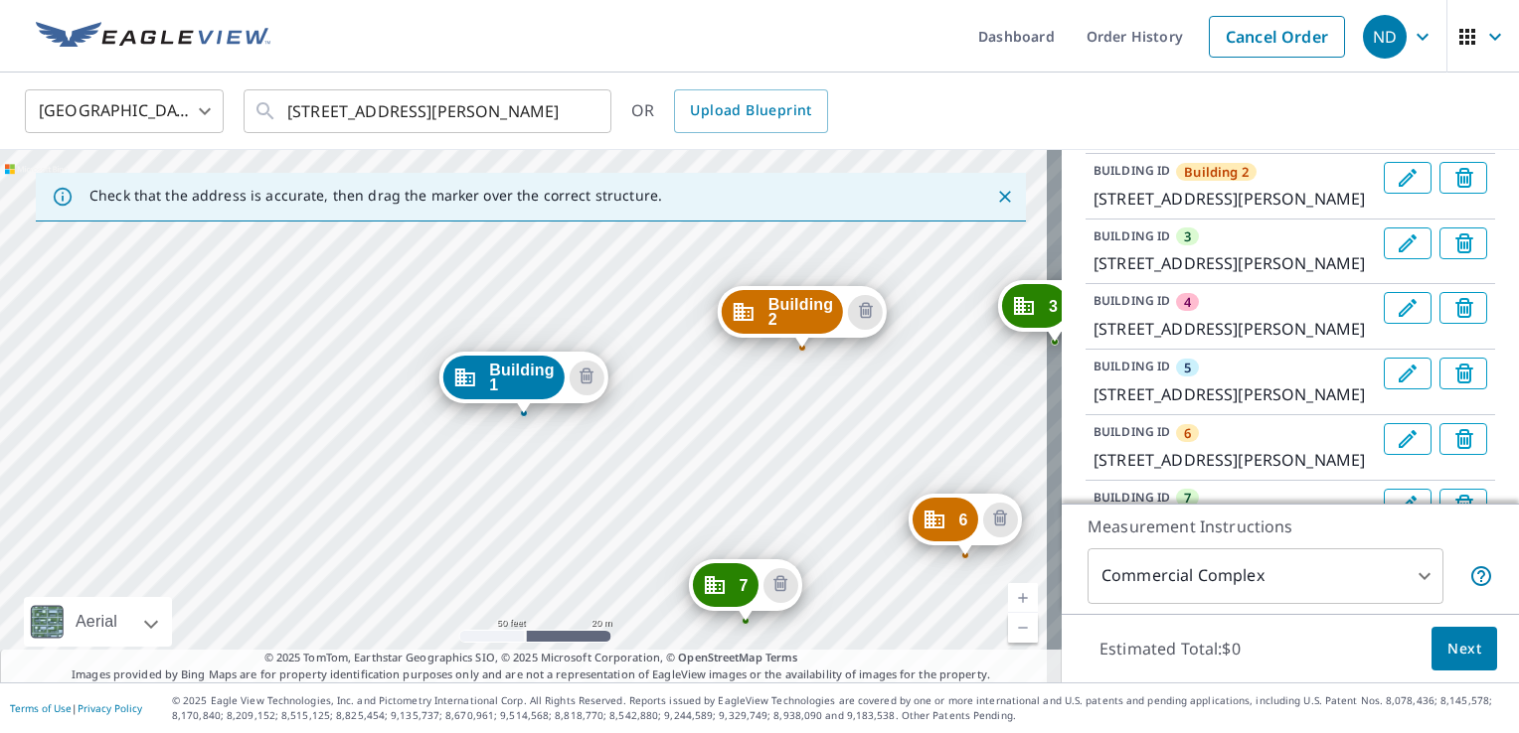
scroll to position [273, 0]
click at [1398, 249] on icon "Edit building 3" at bounding box center [1407, 241] width 18 height 18
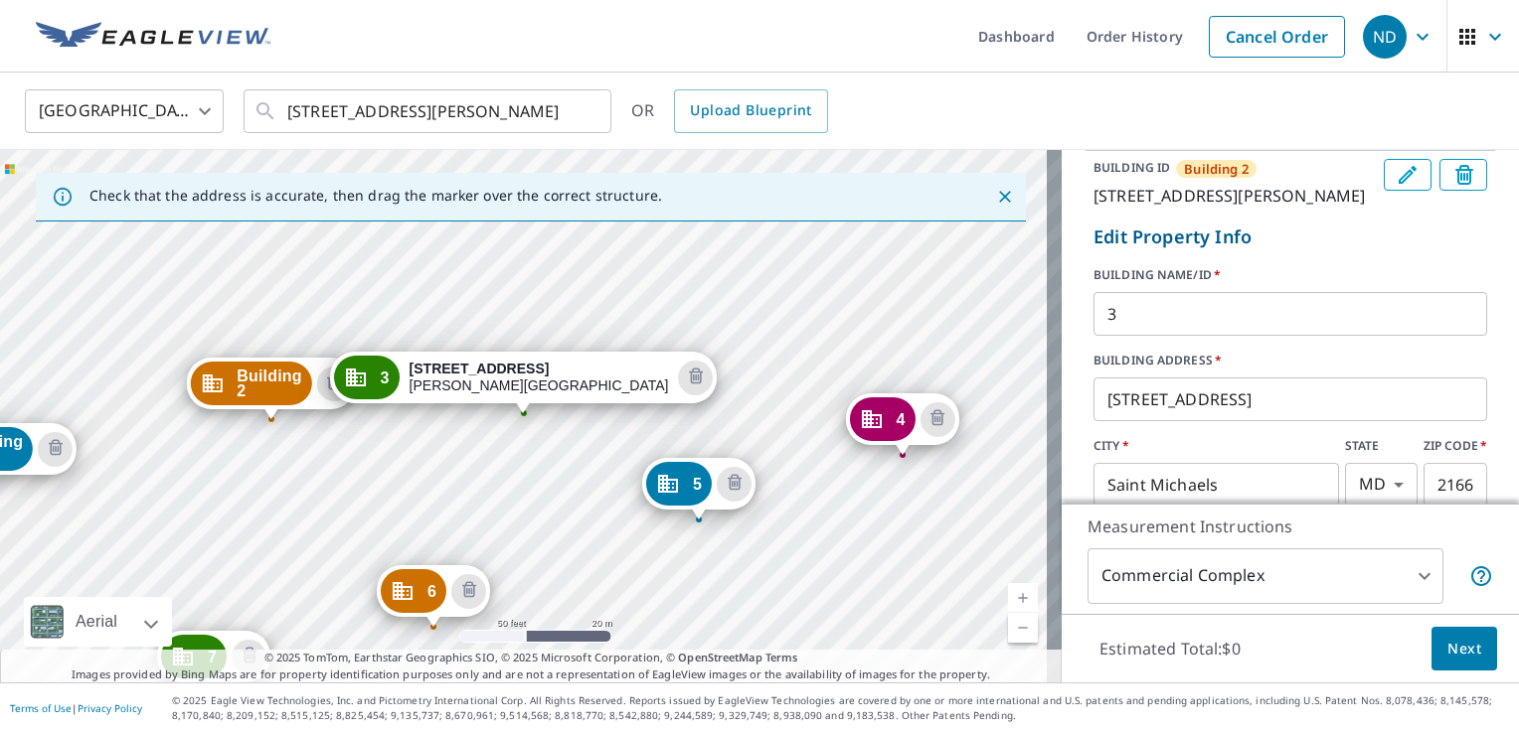
click at [1094, 342] on input "3" at bounding box center [1290, 314] width 394 height 56
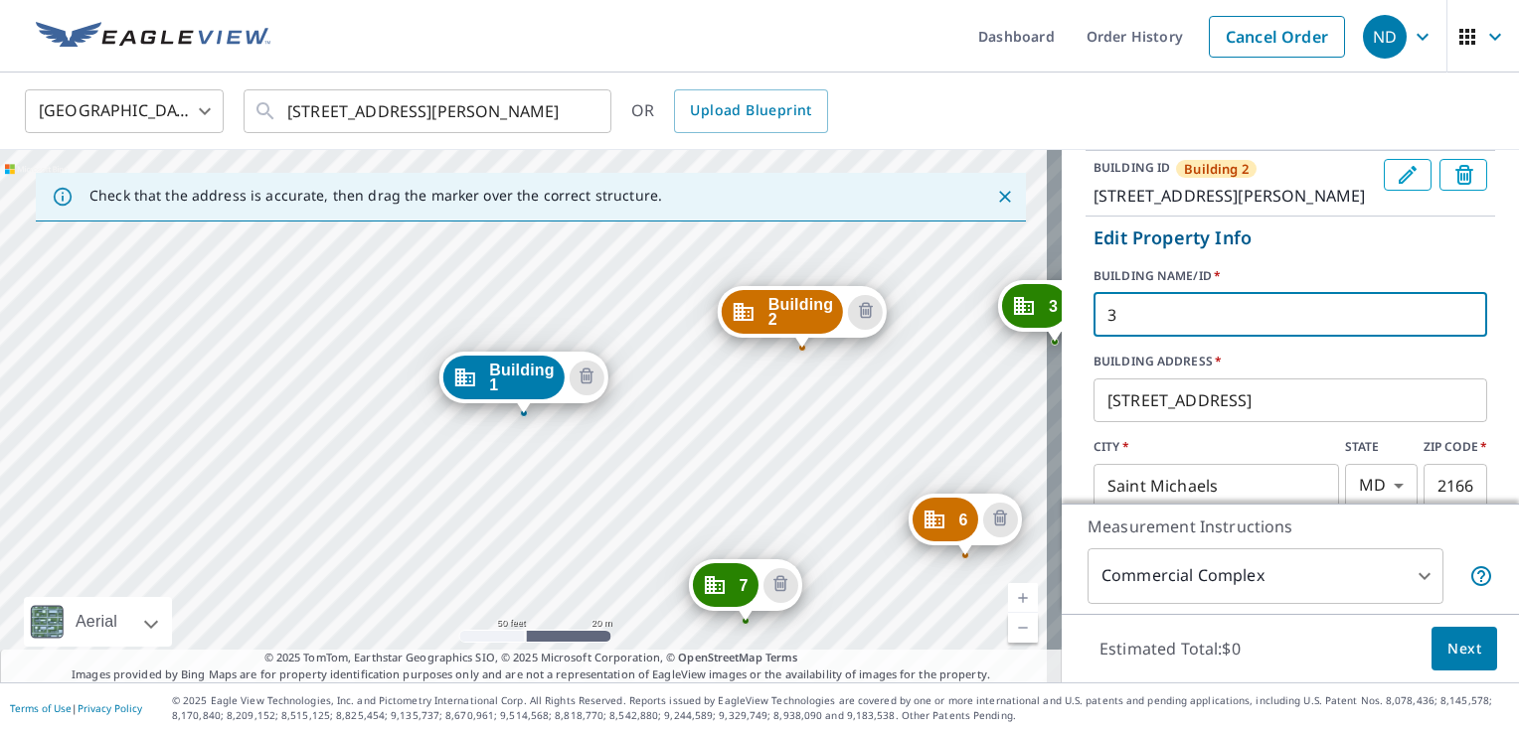
paste input "Building"
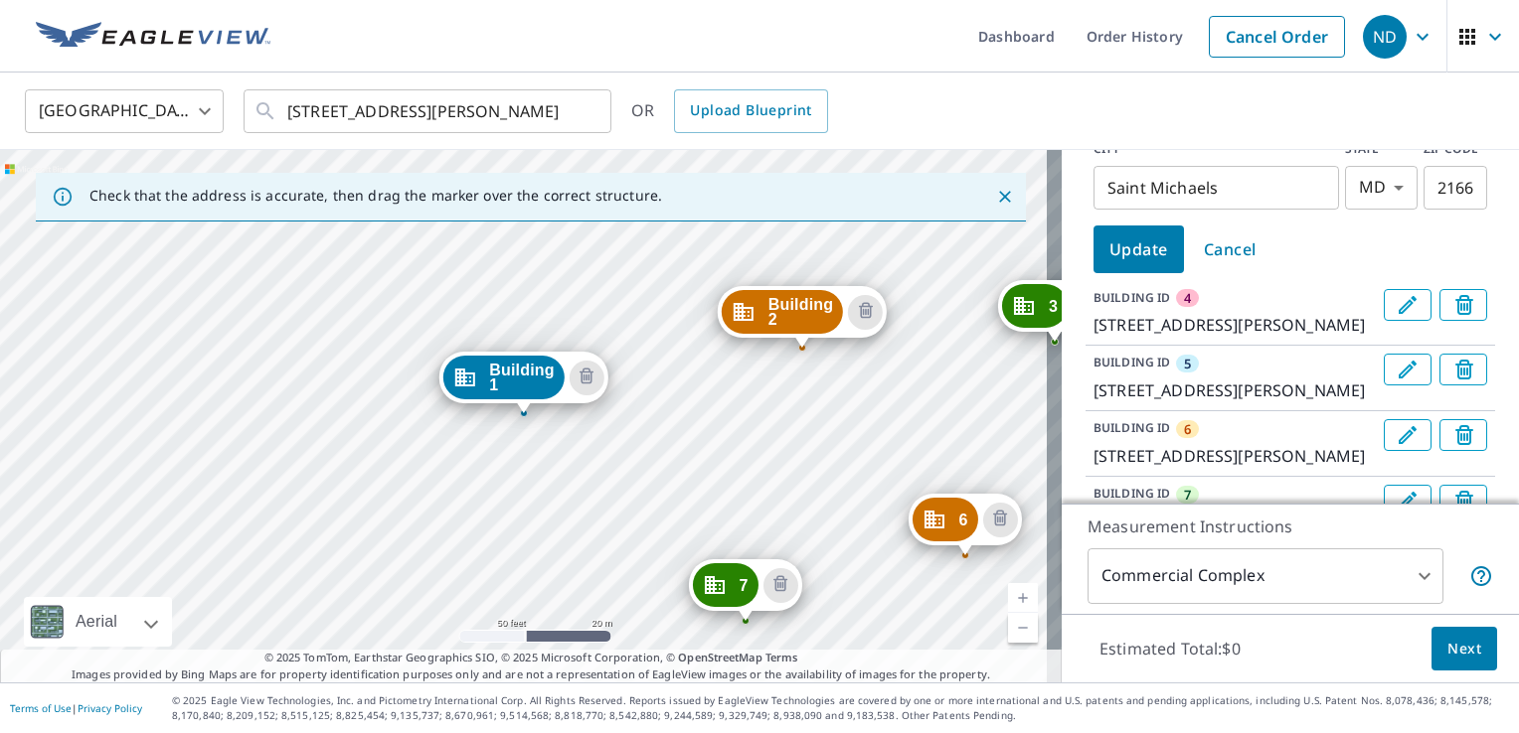
type input "Building 3"
click at [1121, 263] on span "Update" at bounding box center [1138, 250] width 59 height 28
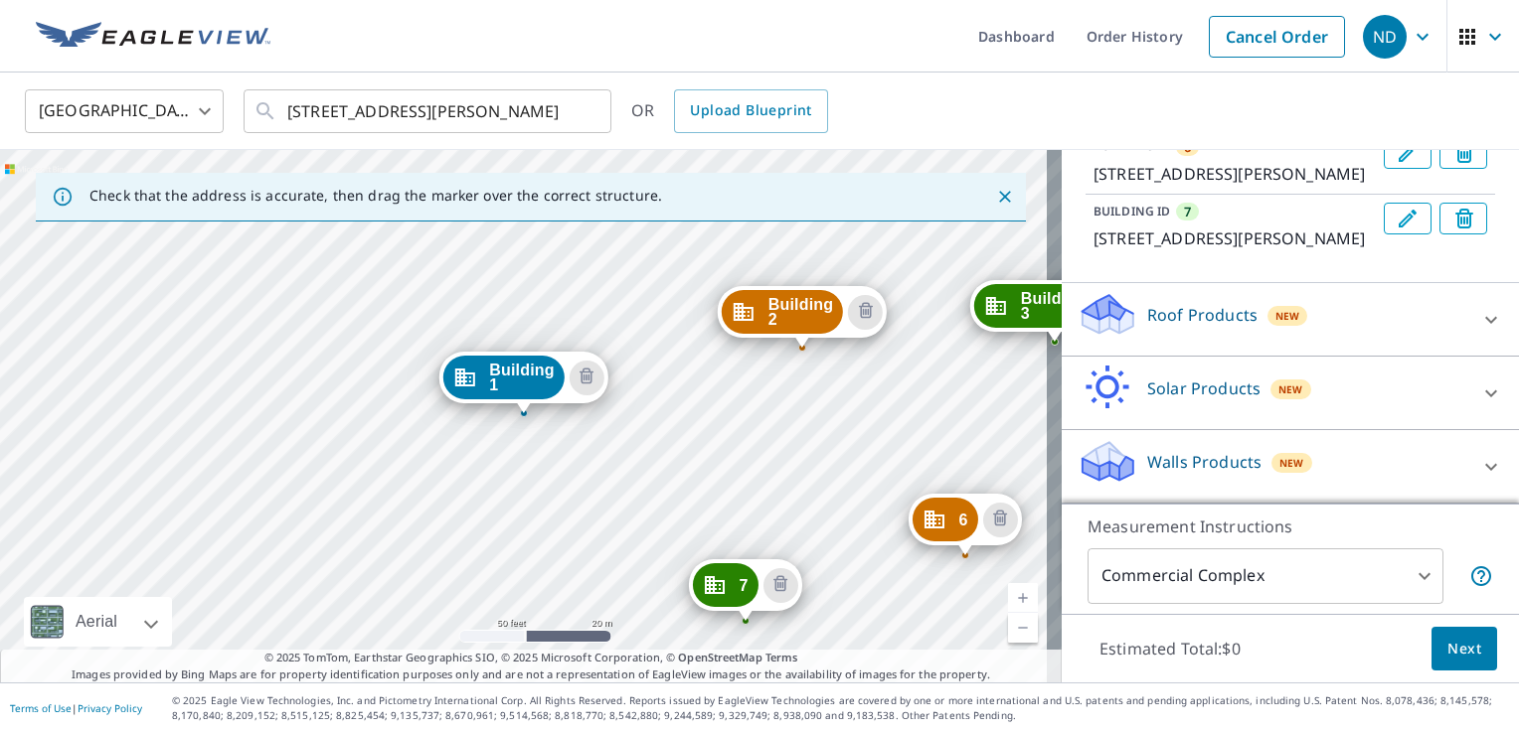
scroll to position [298, 0]
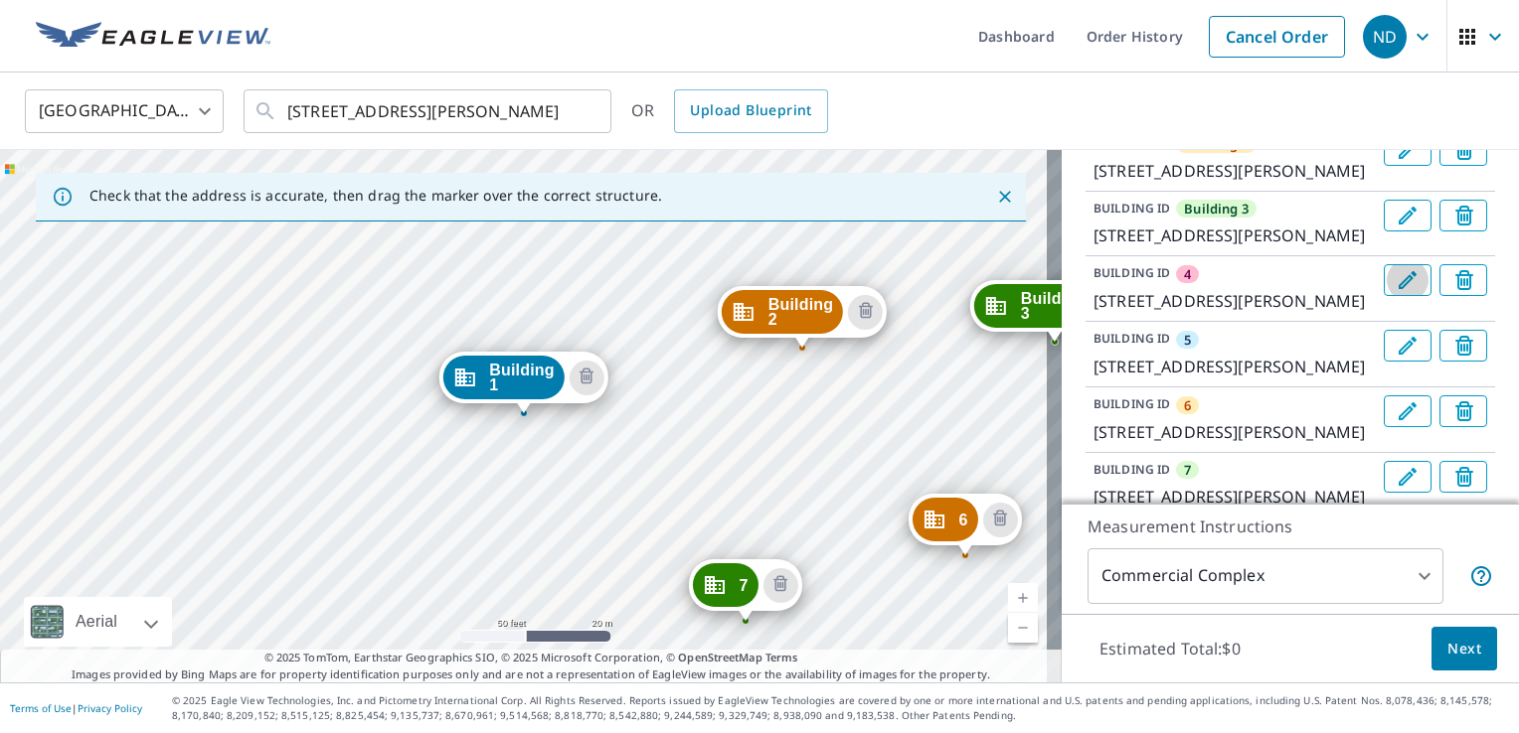
click at [1398, 289] on icon "Edit building 4" at bounding box center [1407, 280] width 18 height 18
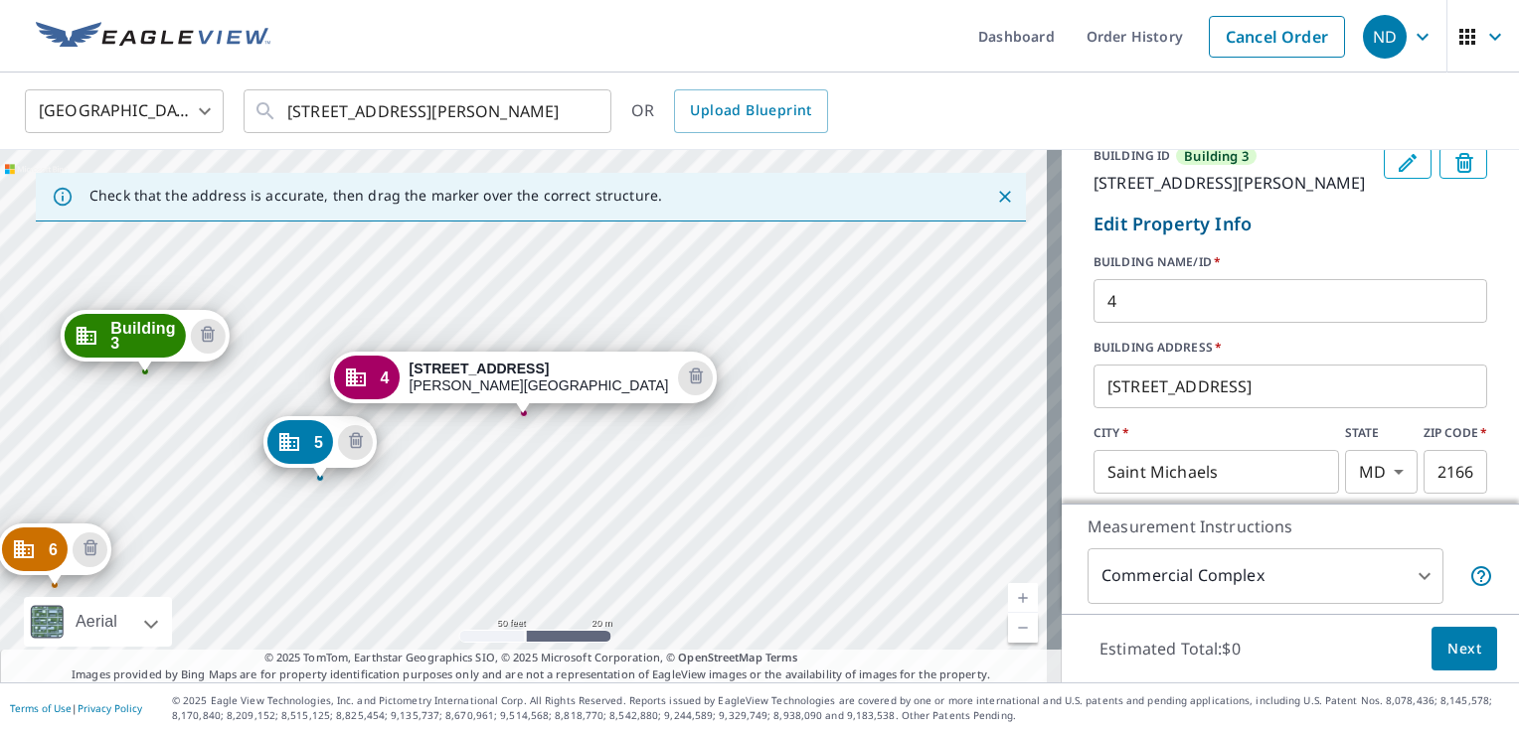
scroll to position [398, 0]
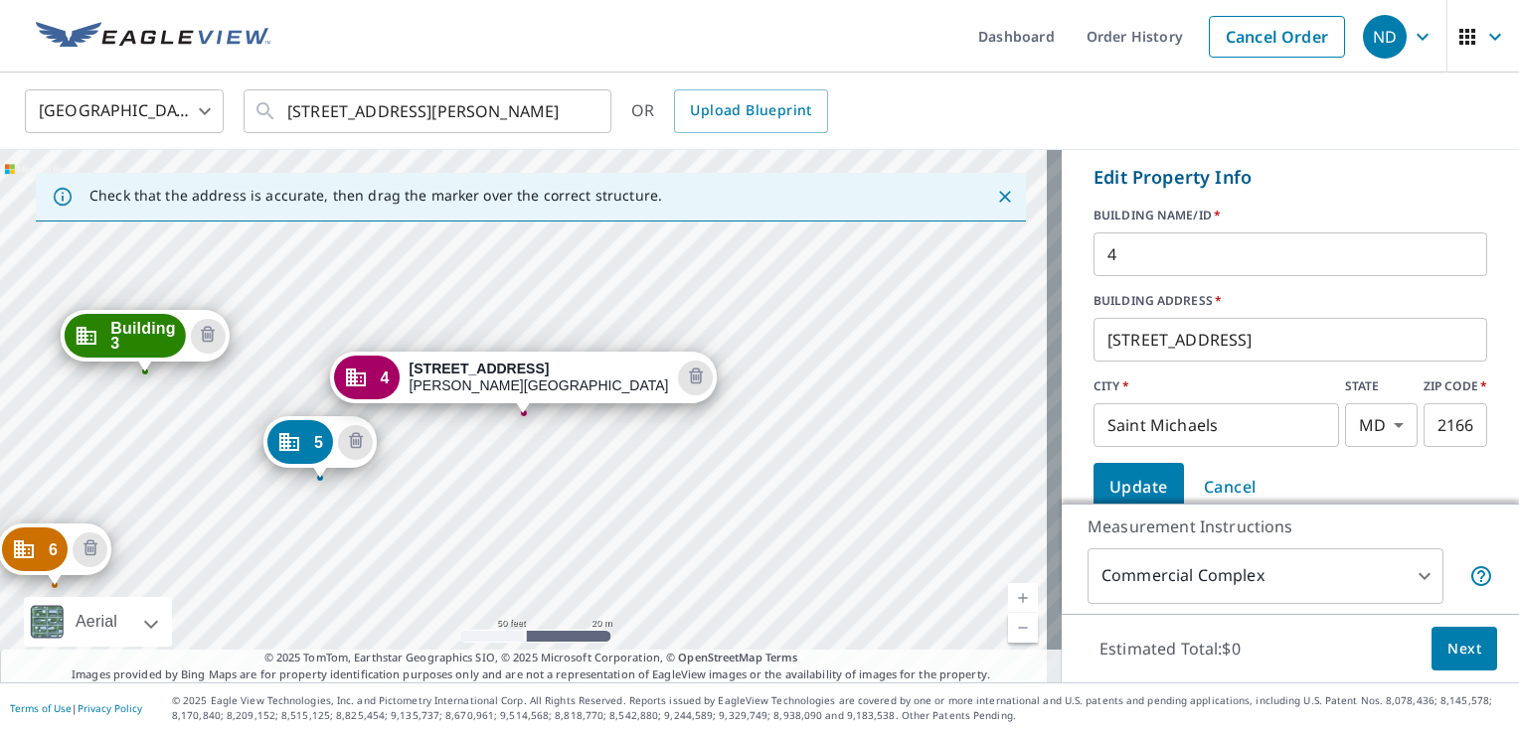
click at [1093, 282] on input "4" at bounding box center [1290, 255] width 394 height 56
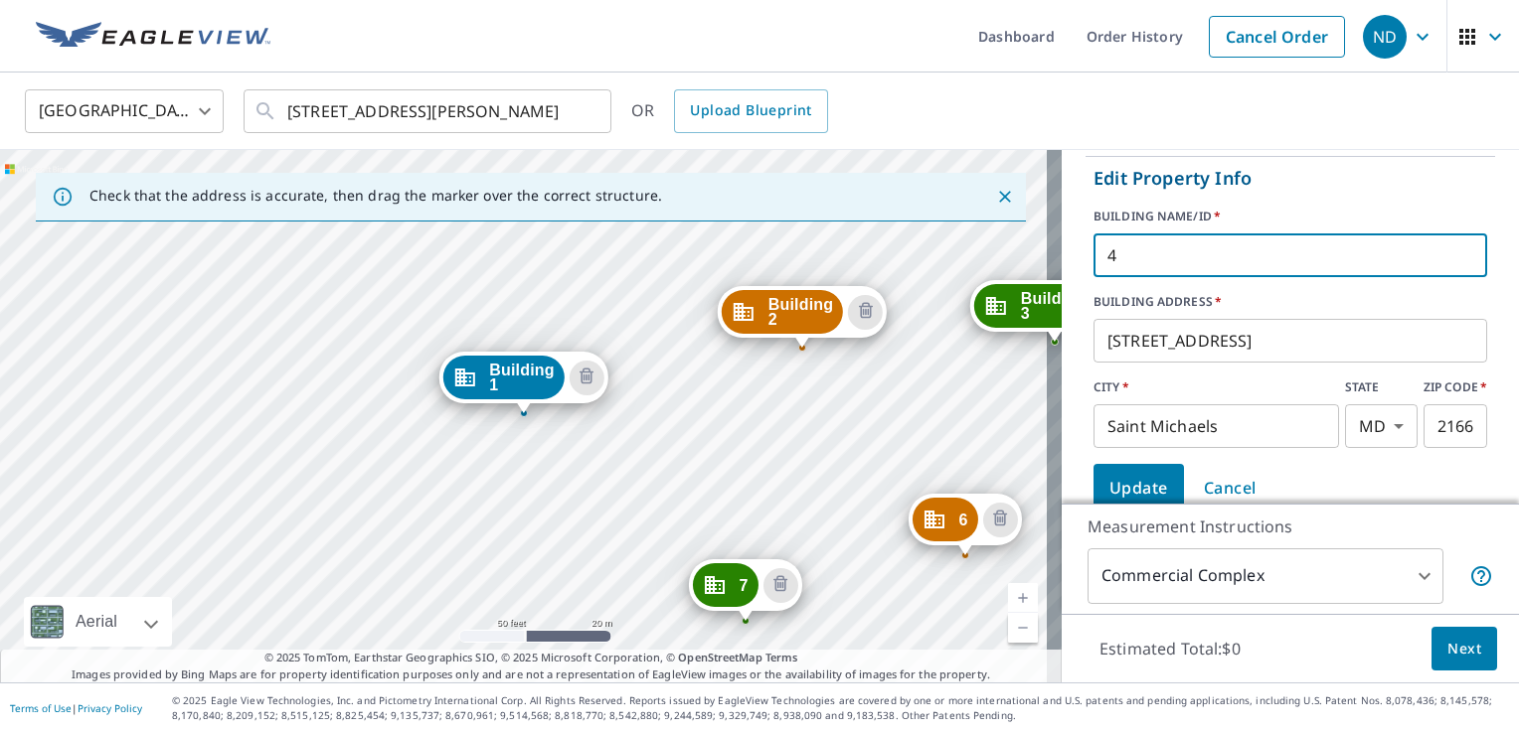
paste input "Building"
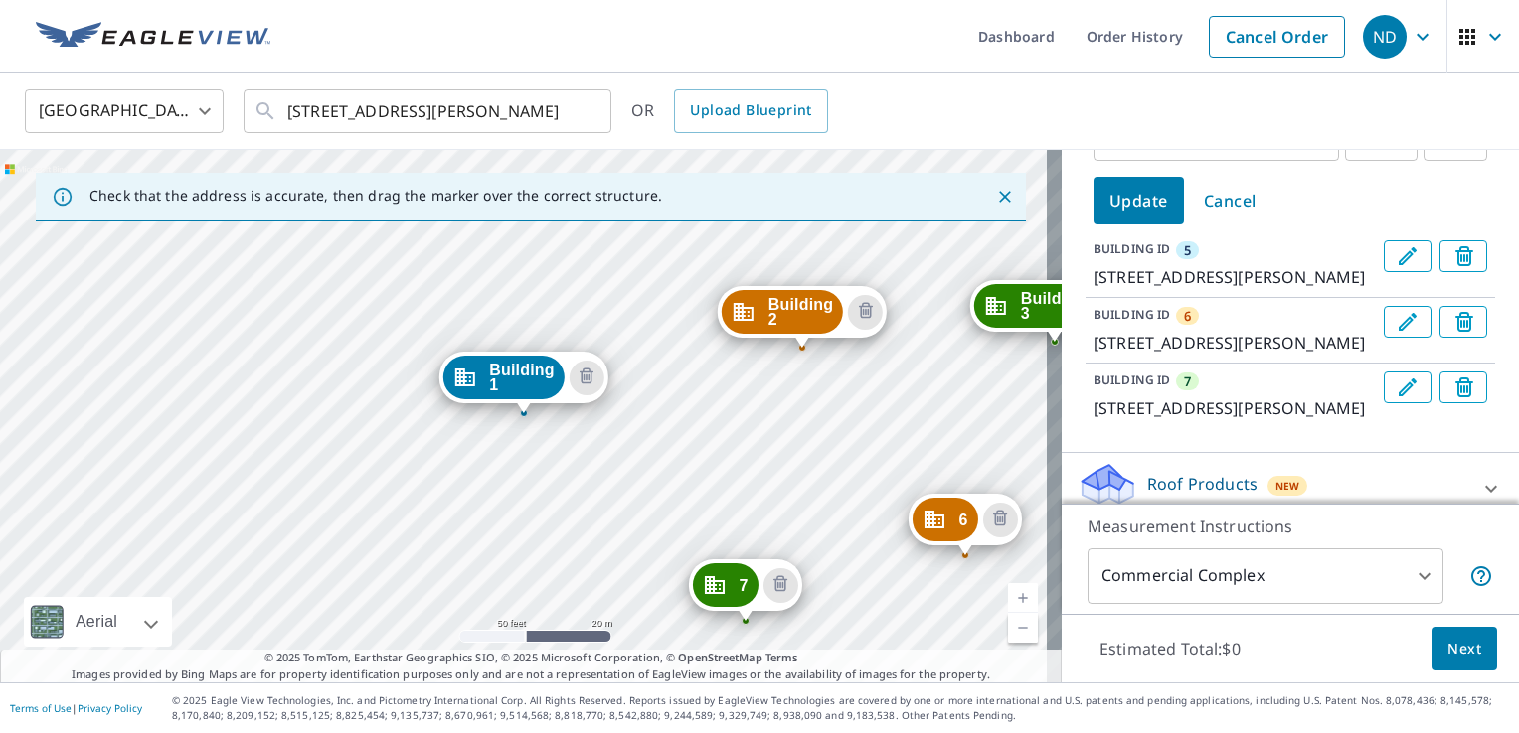
scroll to position [696, 0]
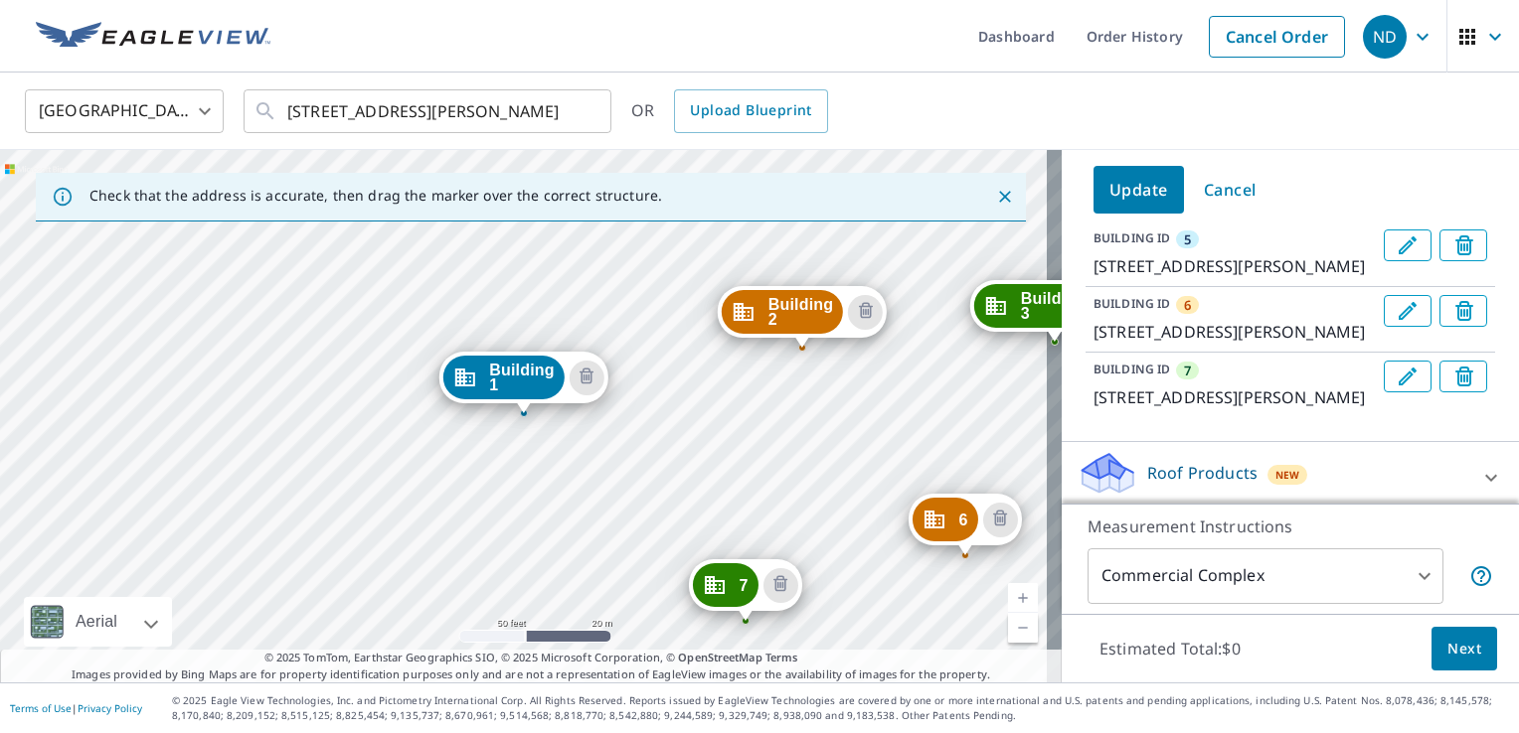
type input "Building 4"
click at [1124, 204] on span "Update" at bounding box center [1138, 190] width 59 height 28
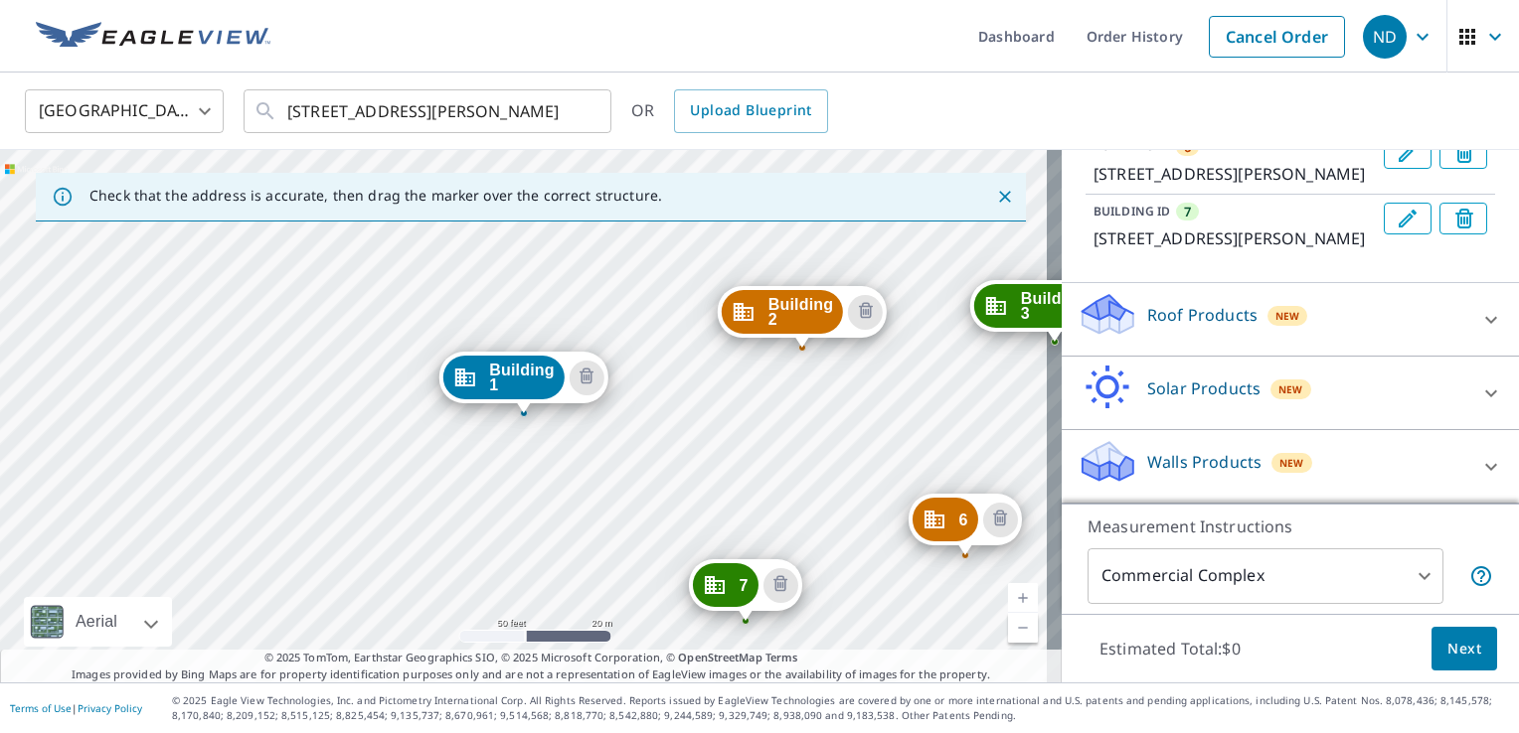
scroll to position [422, 0]
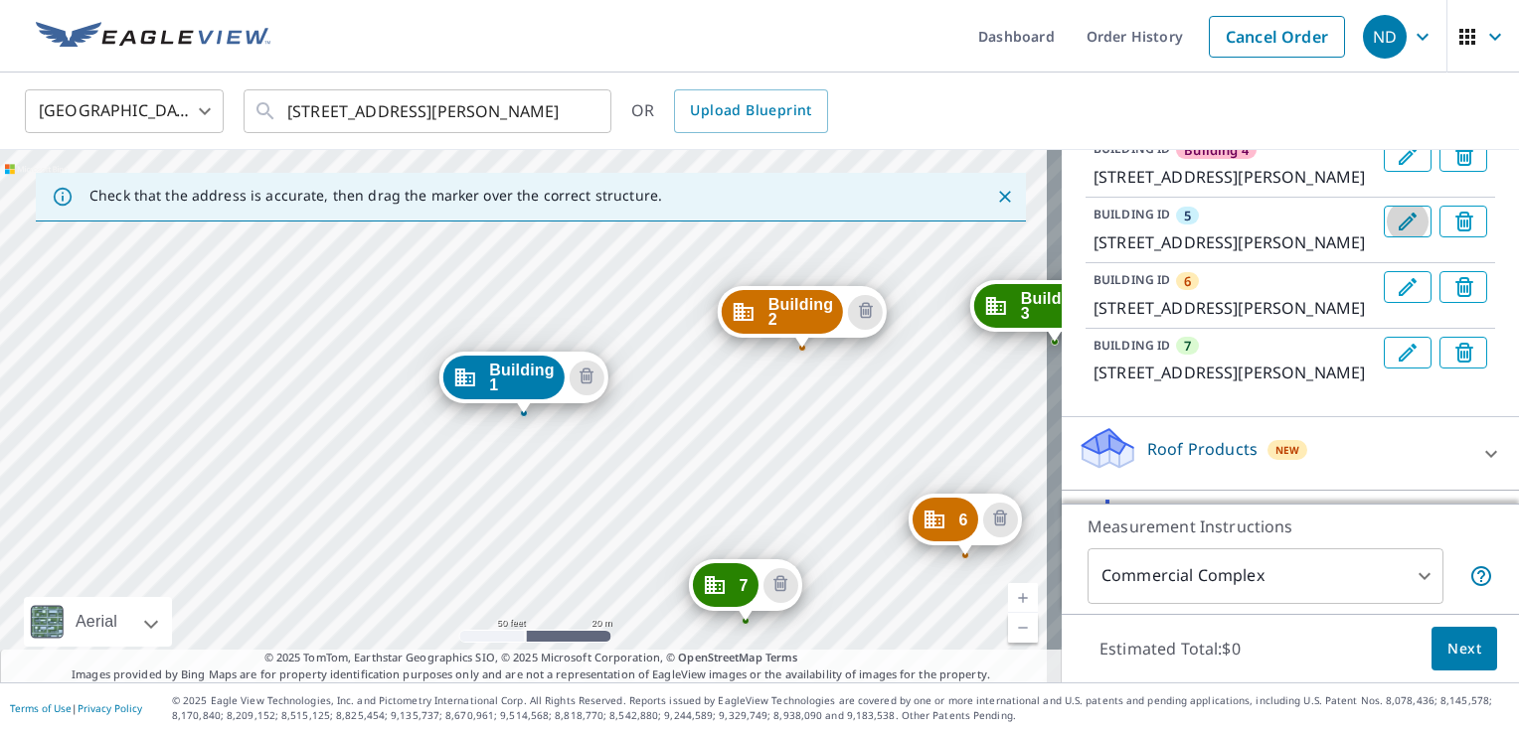
click at [1395, 234] on icon "Edit building 5" at bounding box center [1407, 222] width 24 height 24
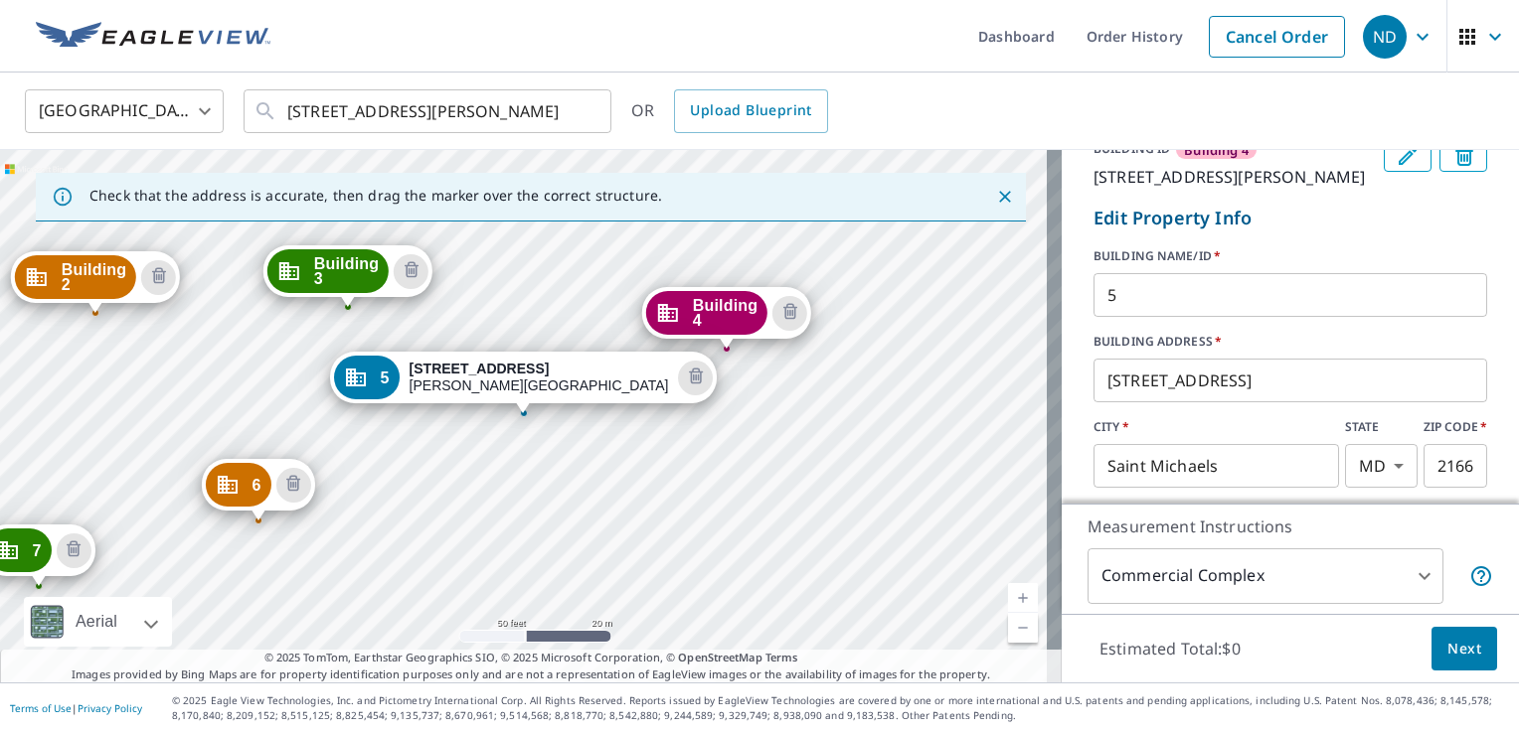
click at [1093, 323] on input "5" at bounding box center [1290, 295] width 394 height 56
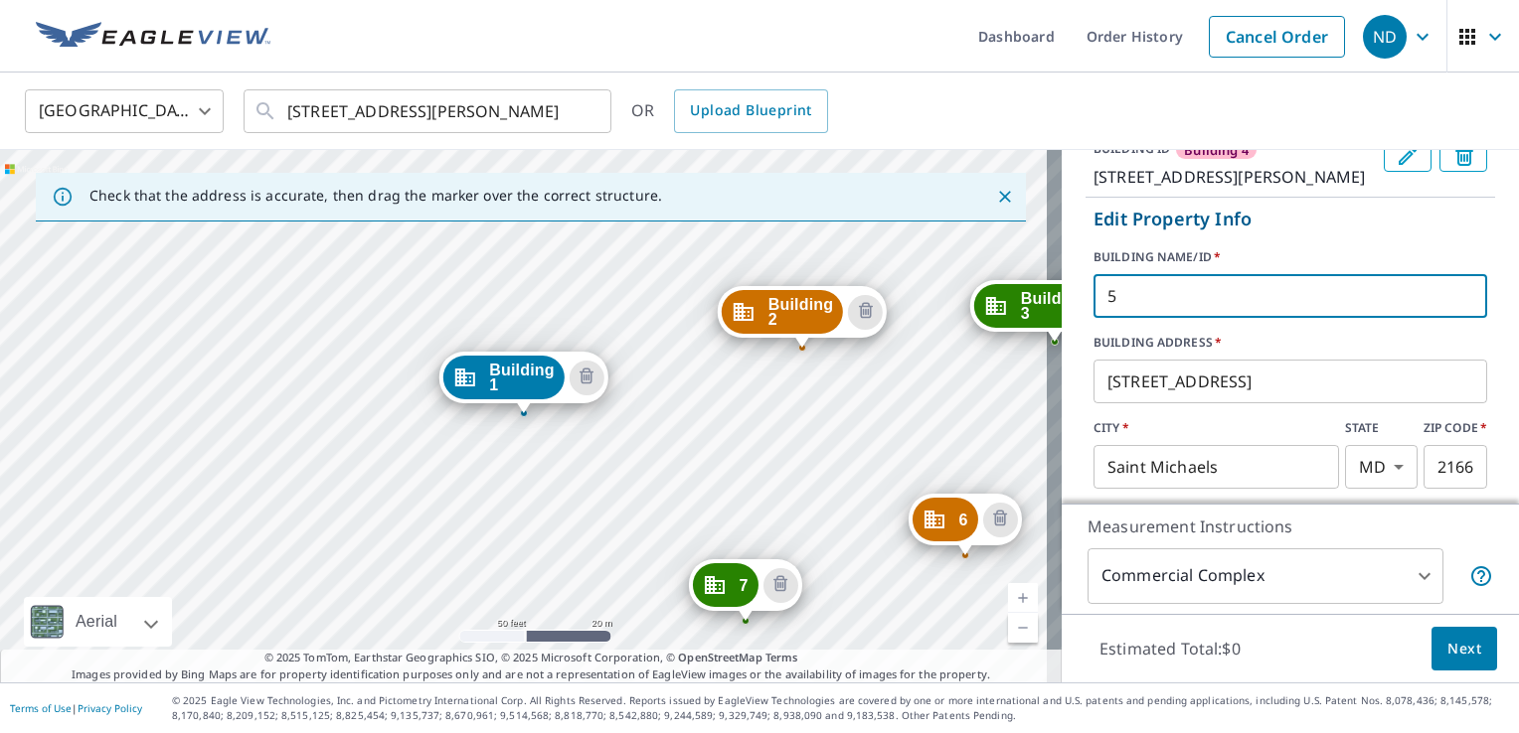
paste input "Building"
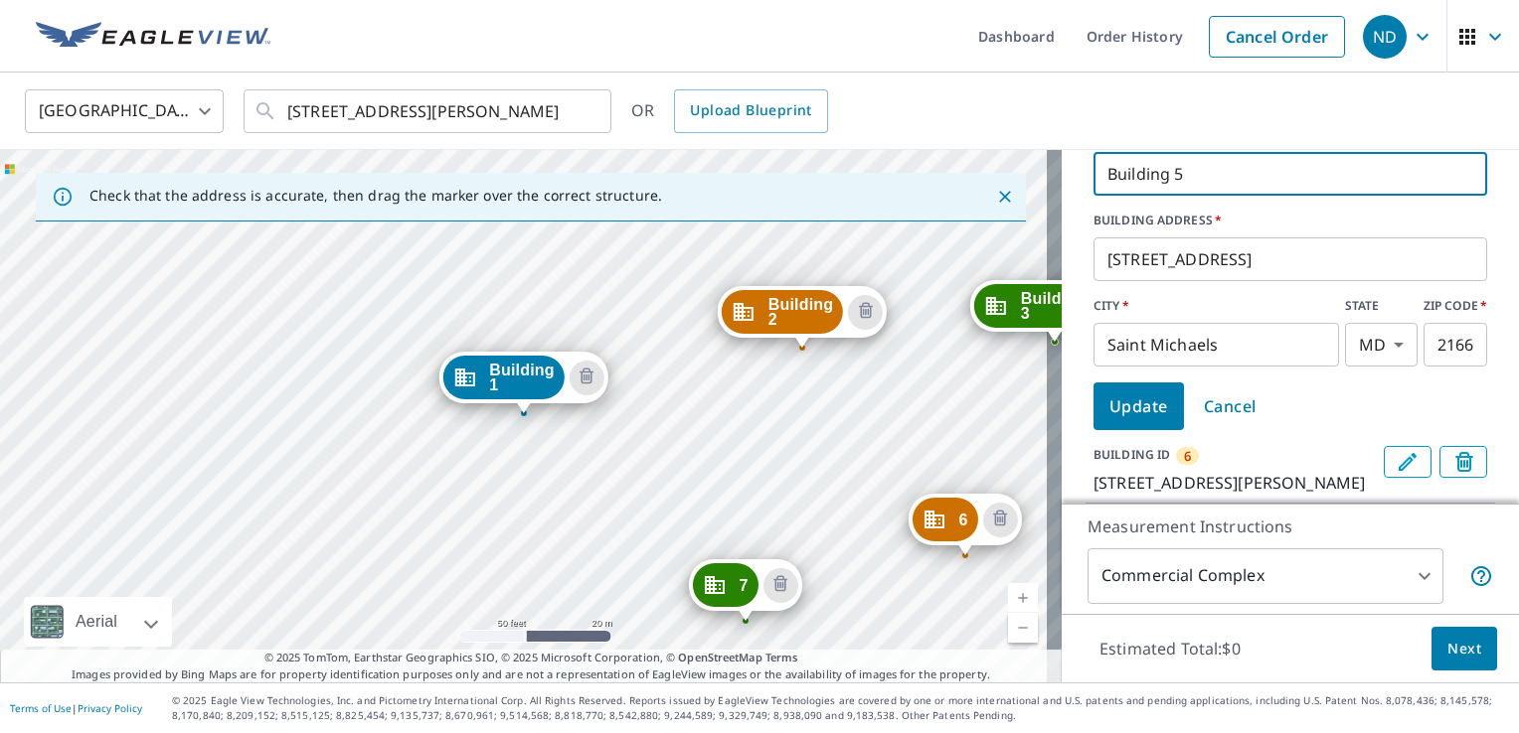
scroll to position [721, 0]
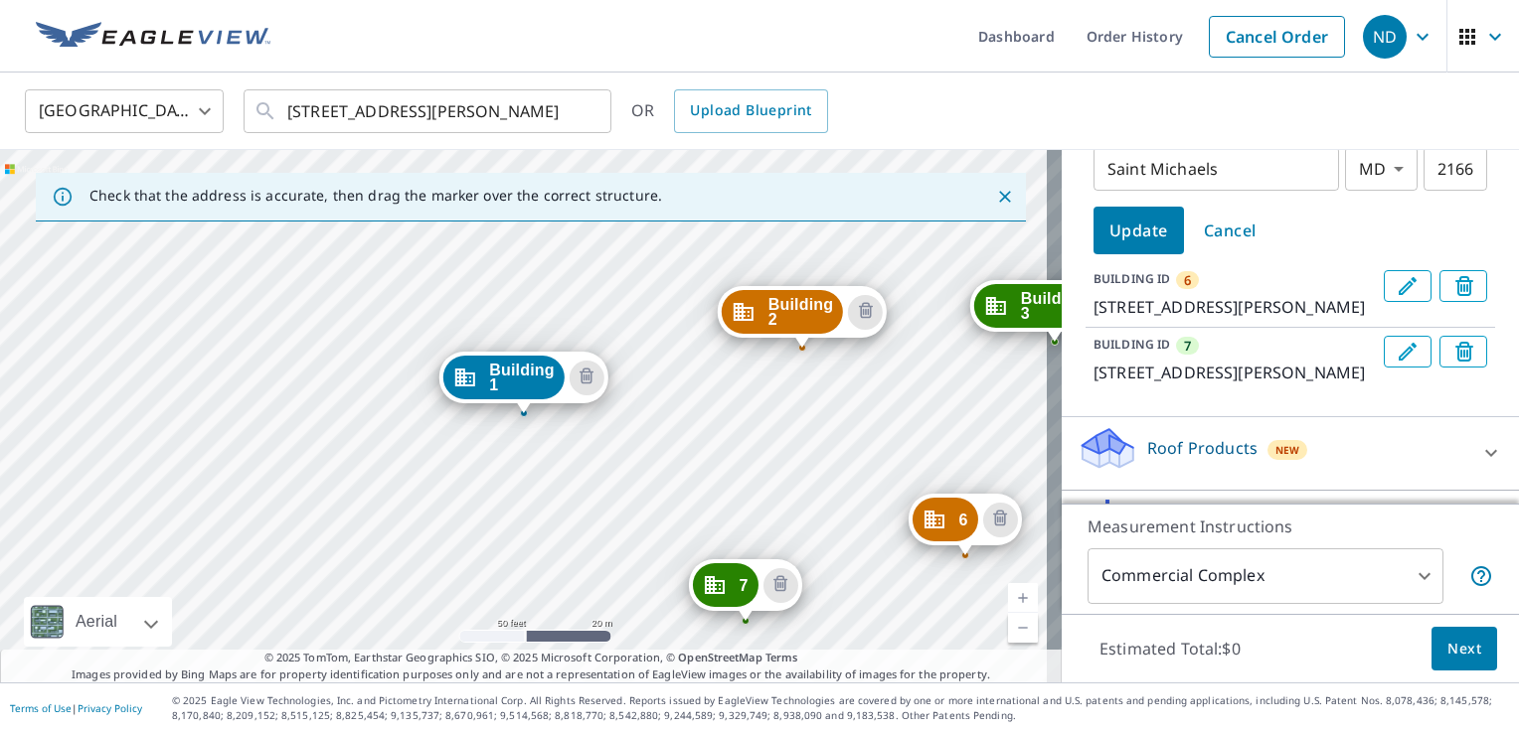
type input "Building 5"
click at [1139, 244] on span "Update" at bounding box center [1138, 231] width 59 height 28
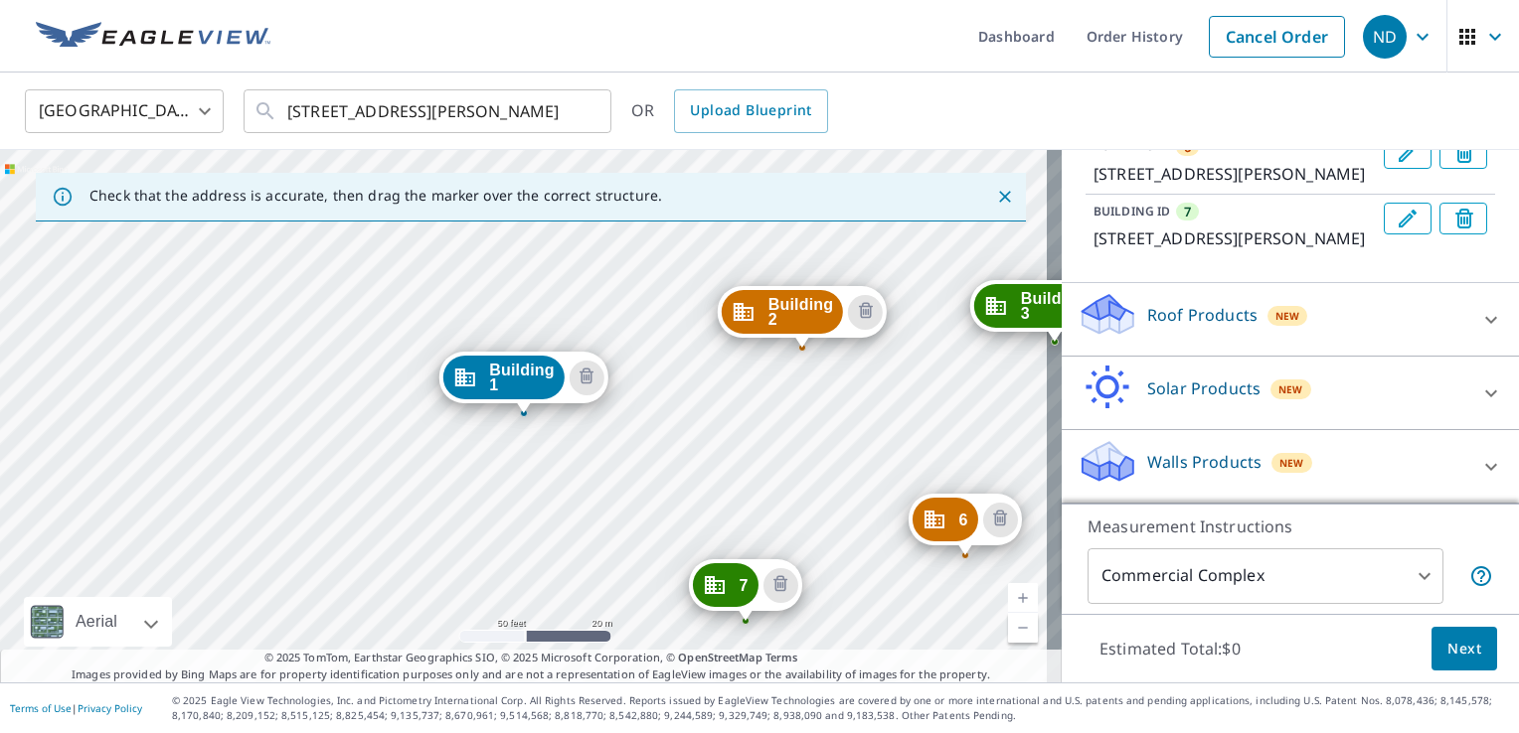
scroll to position [447, 0]
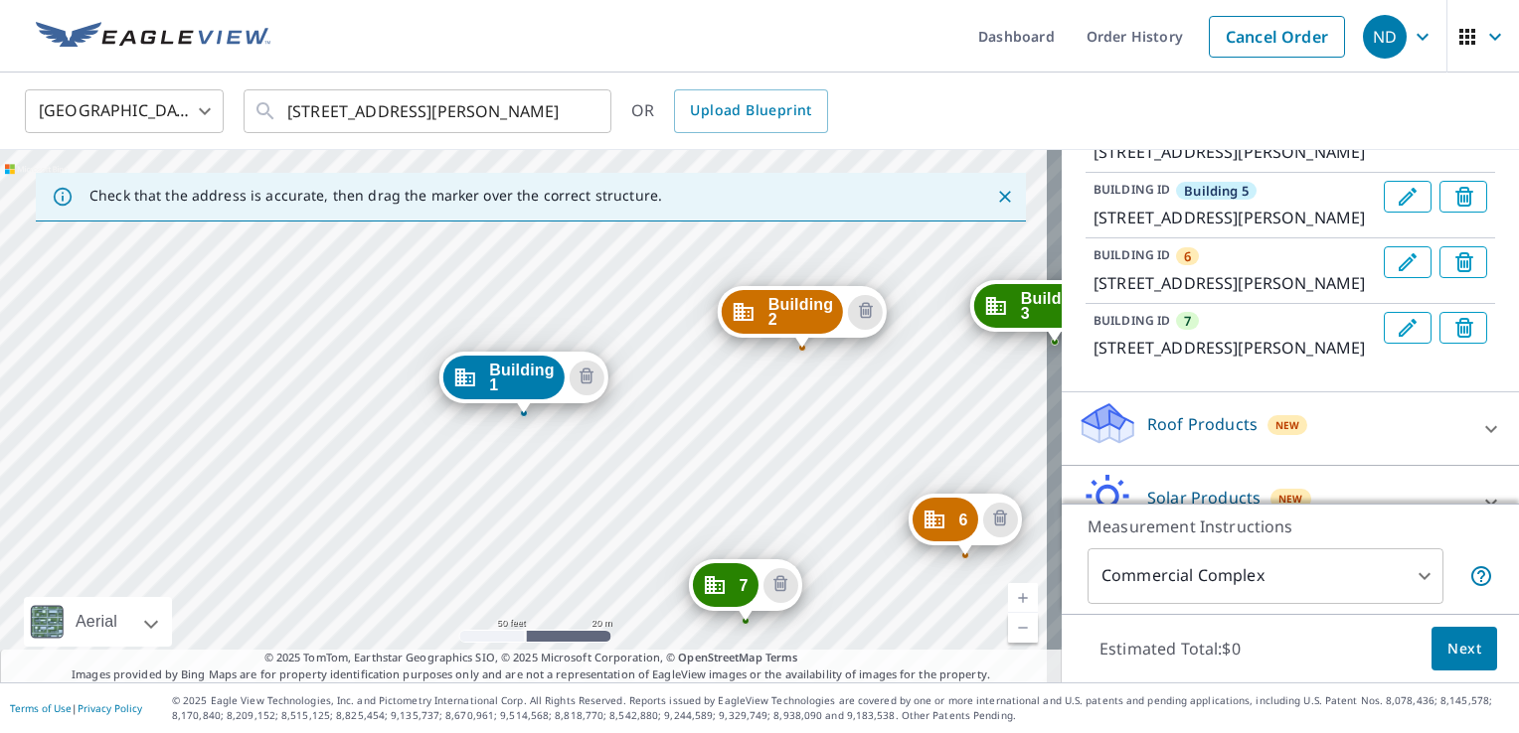
click at [1395, 274] on icon "Edit building 6" at bounding box center [1407, 262] width 24 height 24
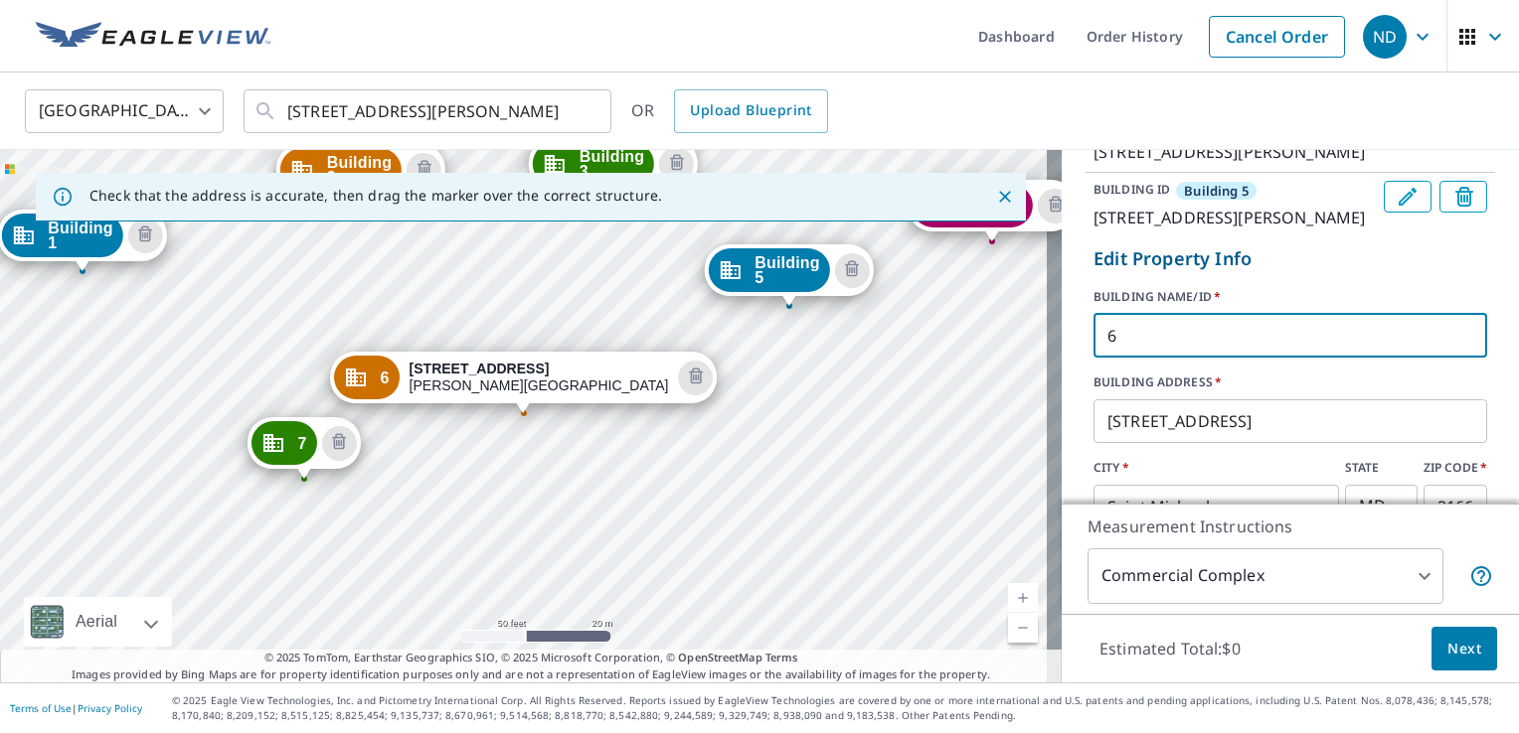
click at [1093, 364] on input "6" at bounding box center [1290, 336] width 394 height 56
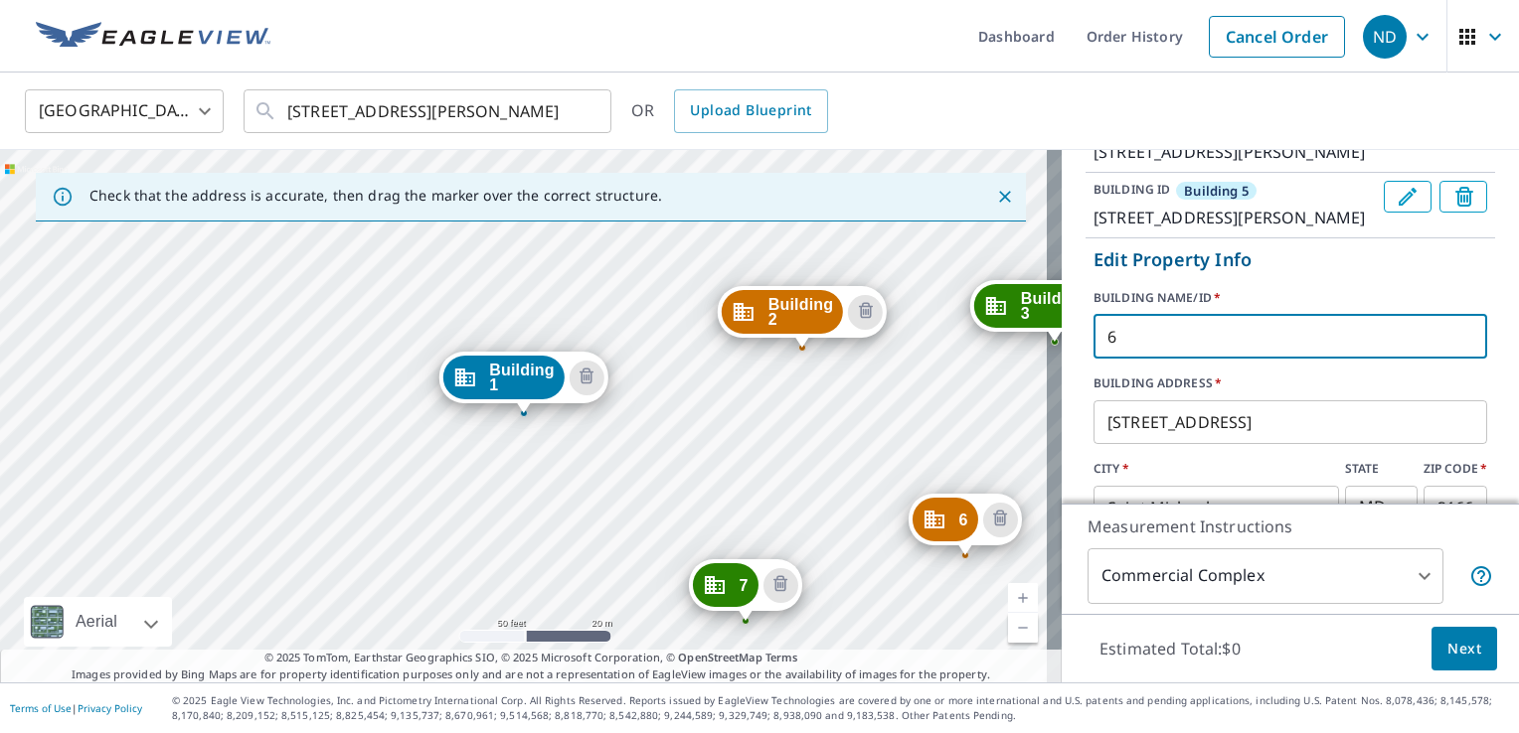
paste input "Building"
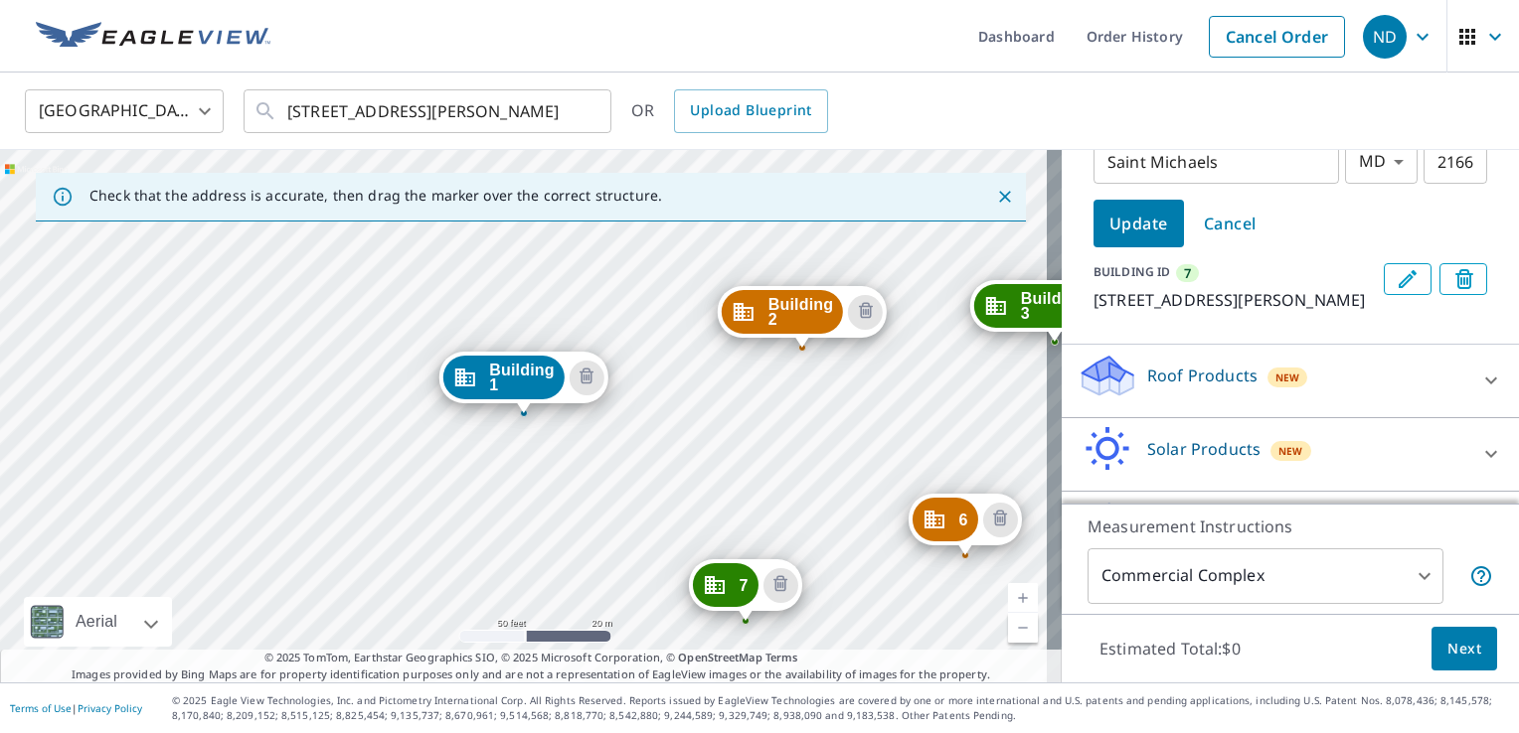
scroll to position [845, 0]
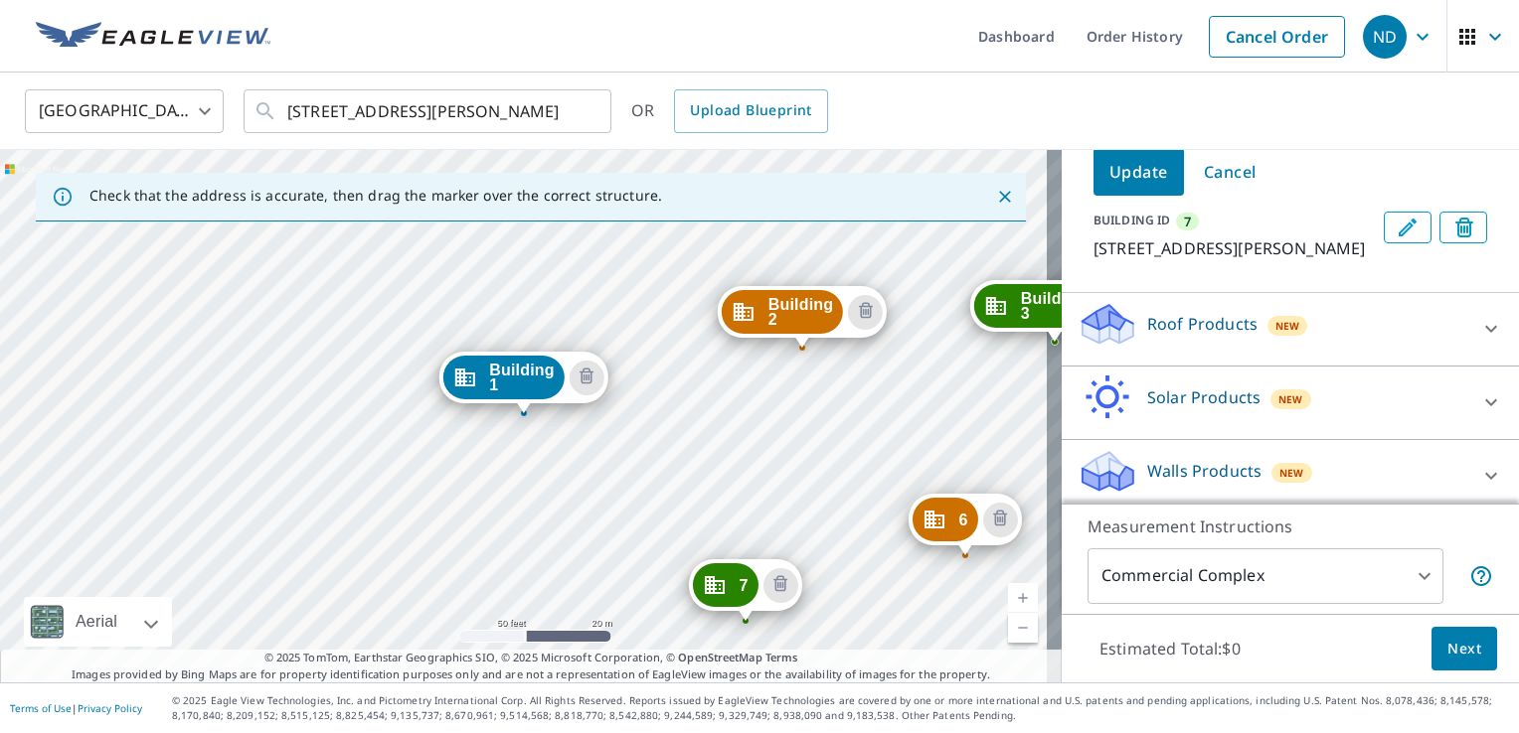
type input "Building 6"
click at [1121, 186] on span "Update" at bounding box center [1138, 172] width 59 height 28
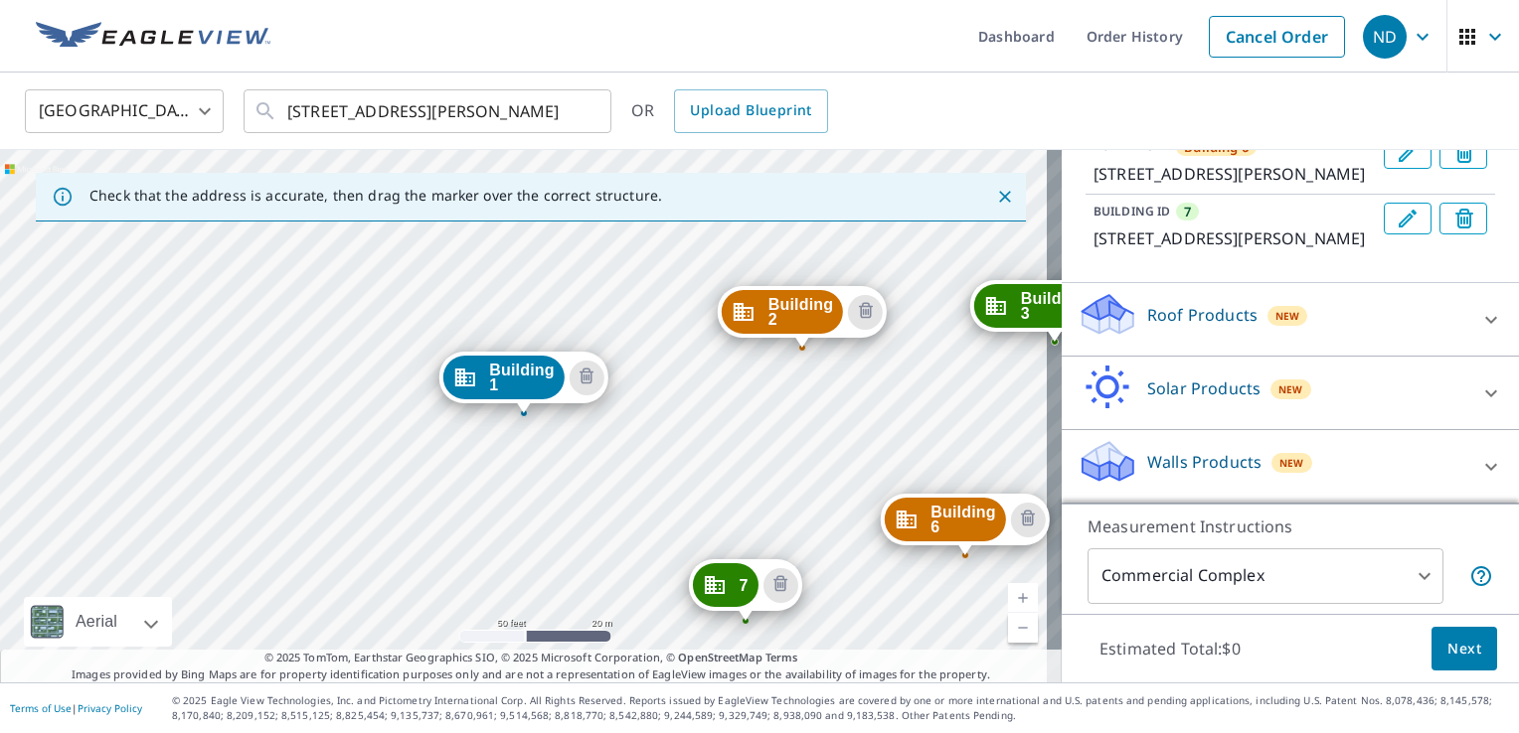
click at [1383, 235] on button "Edit building 7" at bounding box center [1407, 219] width 48 height 32
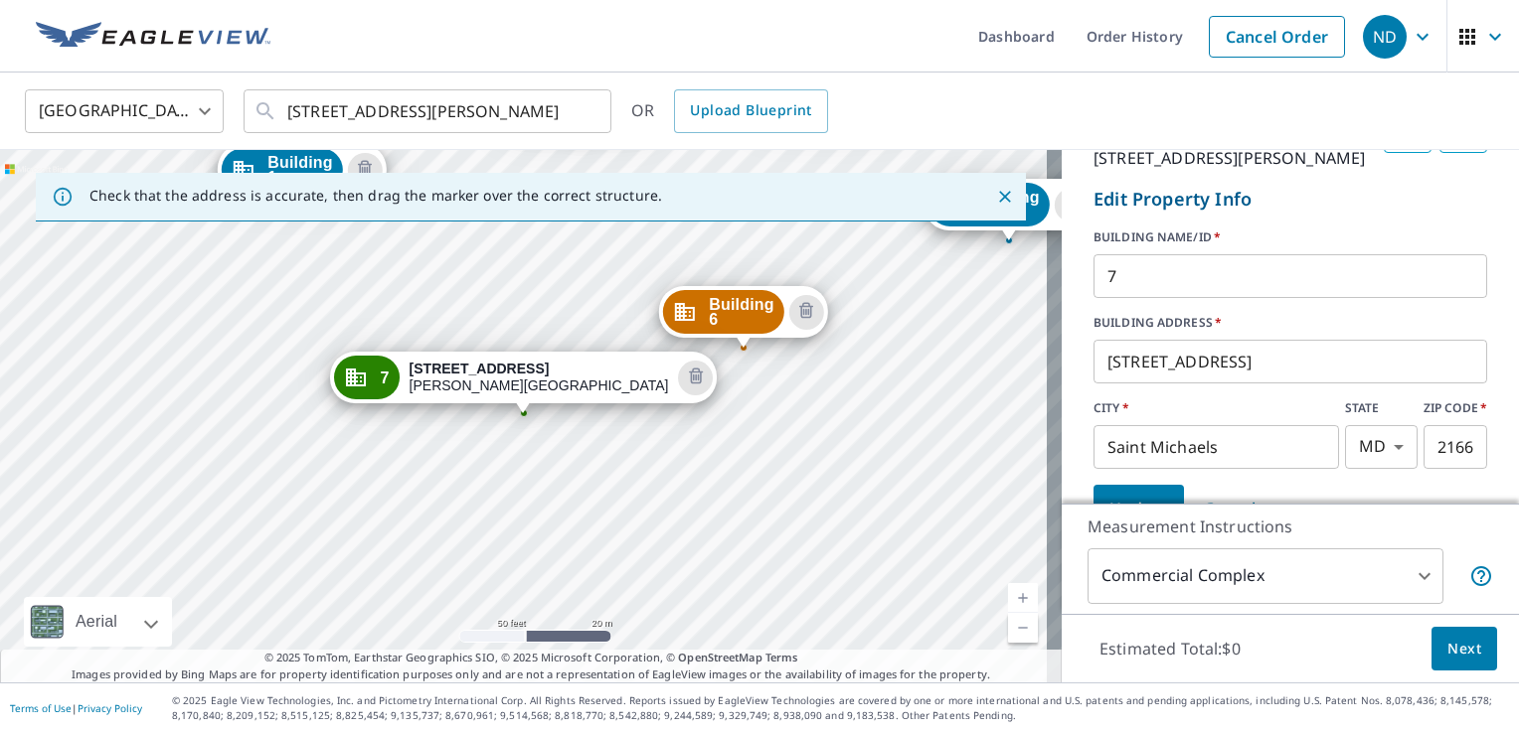
click at [1094, 304] on input "7" at bounding box center [1290, 276] width 394 height 56
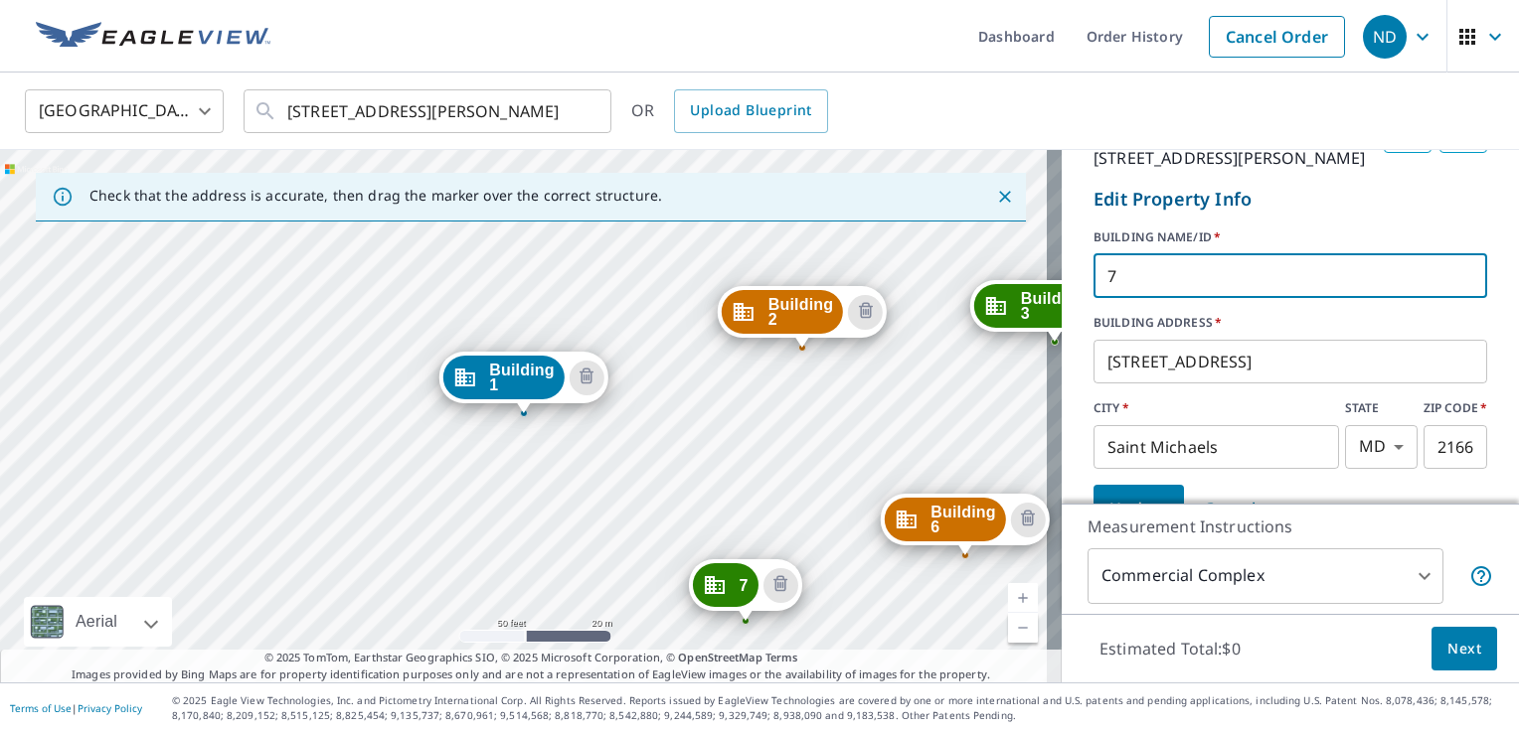
paste input "Building"
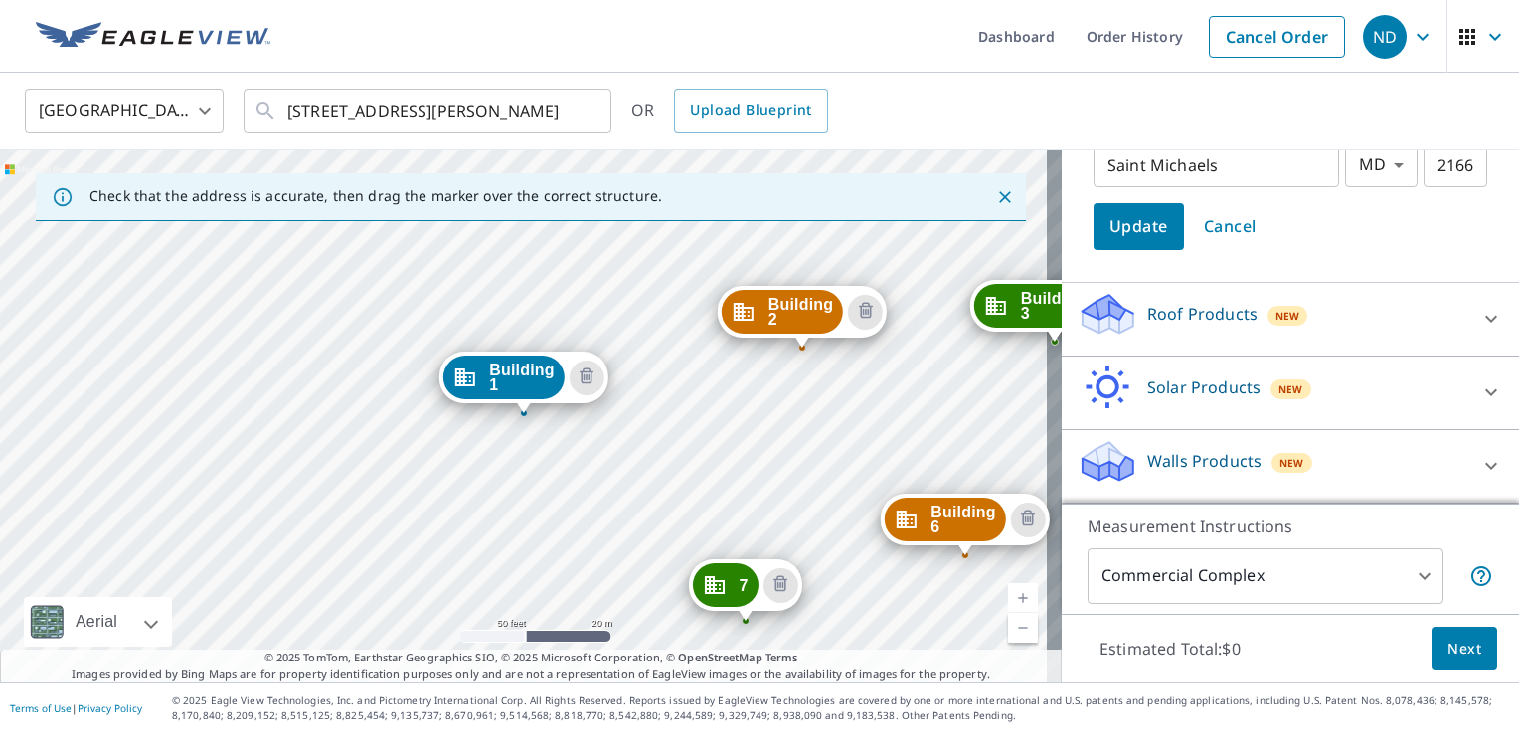
type input "Building 7"
click at [1125, 241] on span "Update" at bounding box center [1138, 227] width 59 height 28
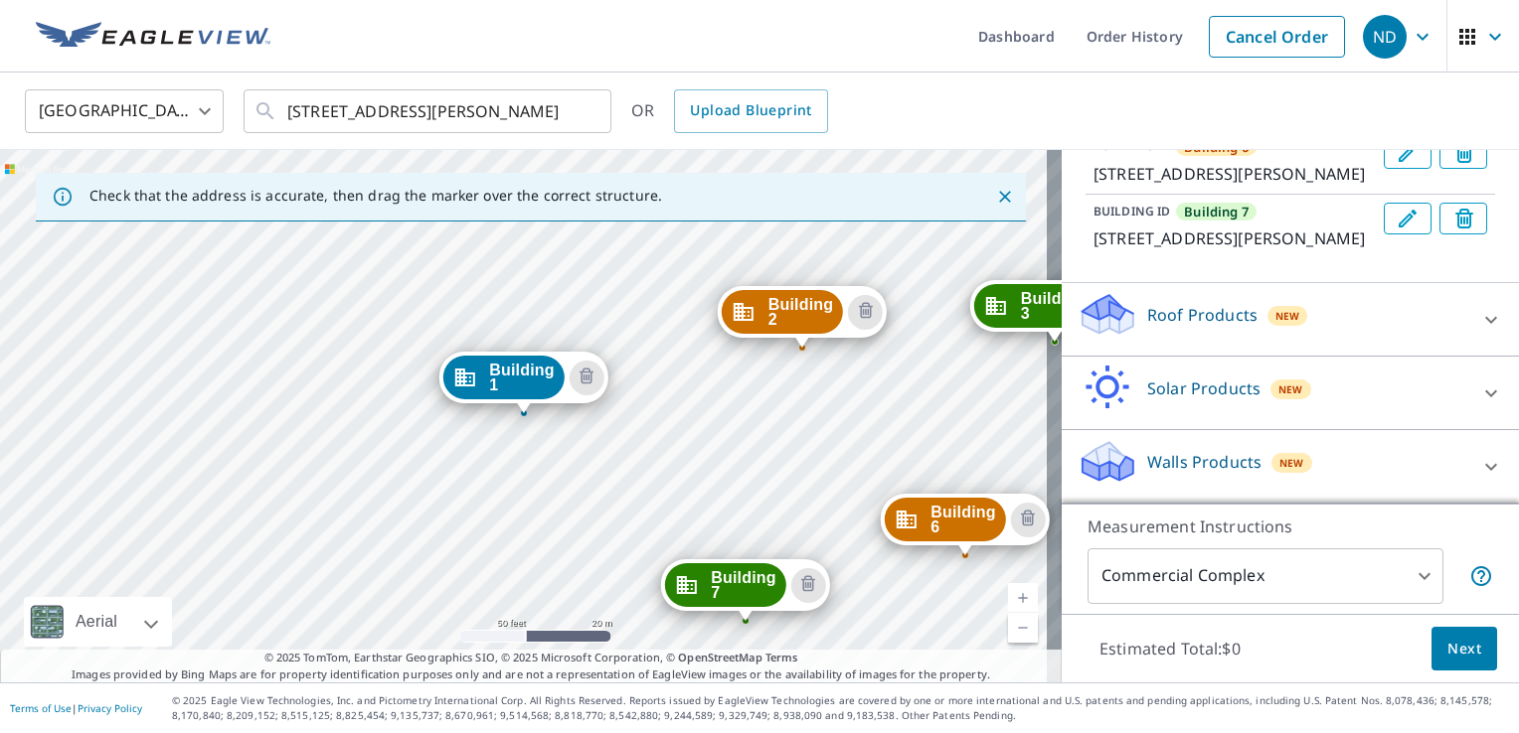
click at [1422, 316] on div "Roof Products New" at bounding box center [1272, 319] width 390 height 57
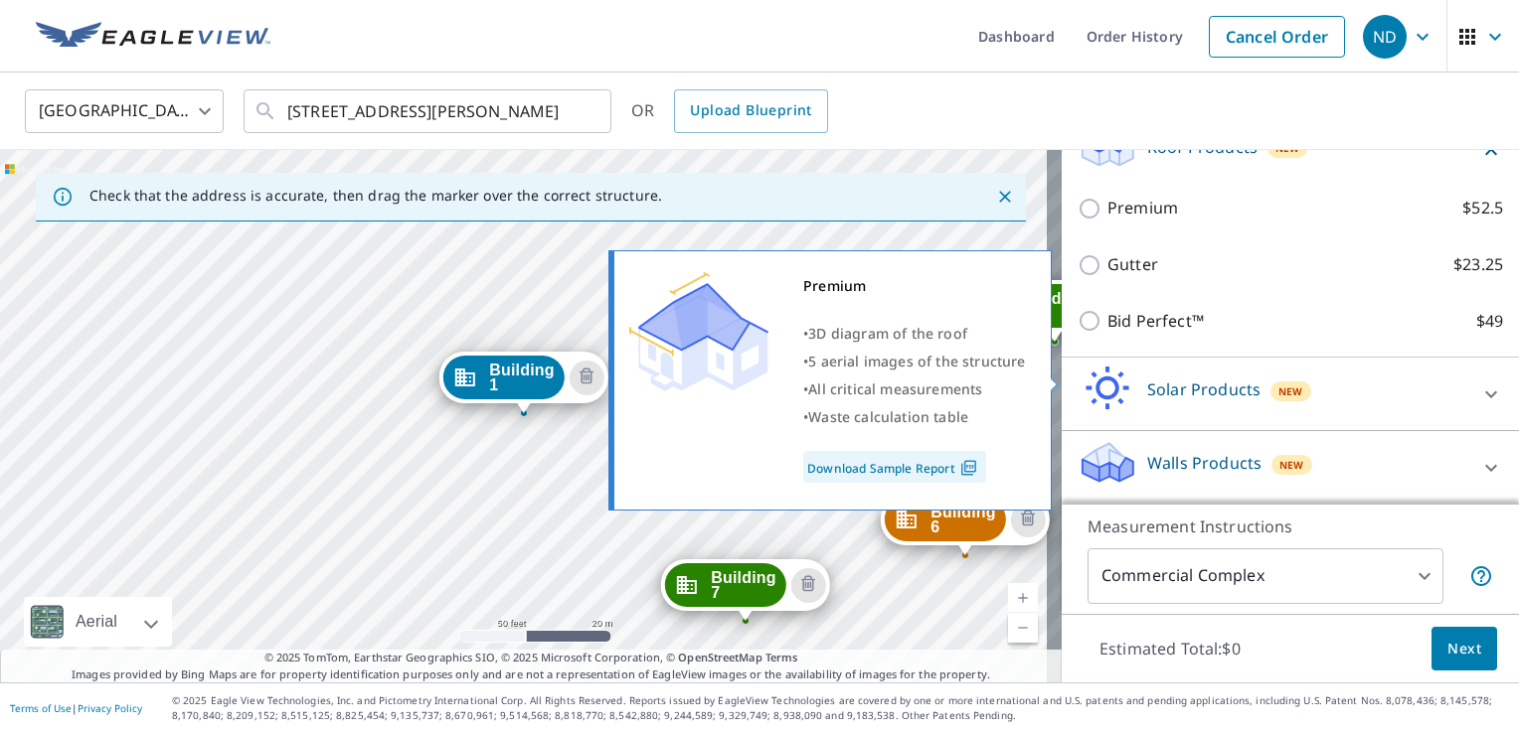
click at [1077, 221] on input "Premium $52.5" at bounding box center [1092, 209] width 30 height 24
checkbox input "true"
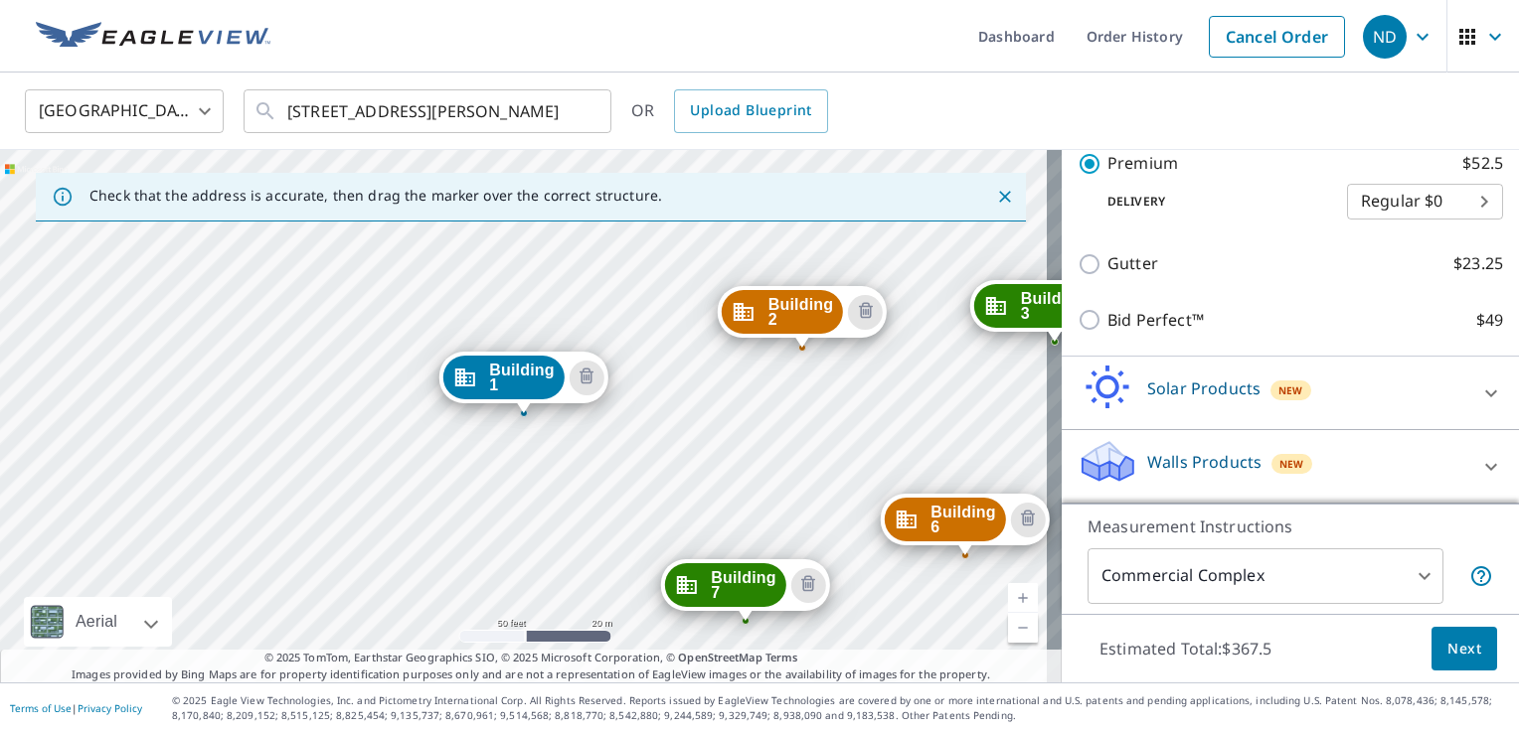
scroll to position [958, 0]
click at [1422, 467] on icon at bounding box center [1491, 466] width 12 height 7
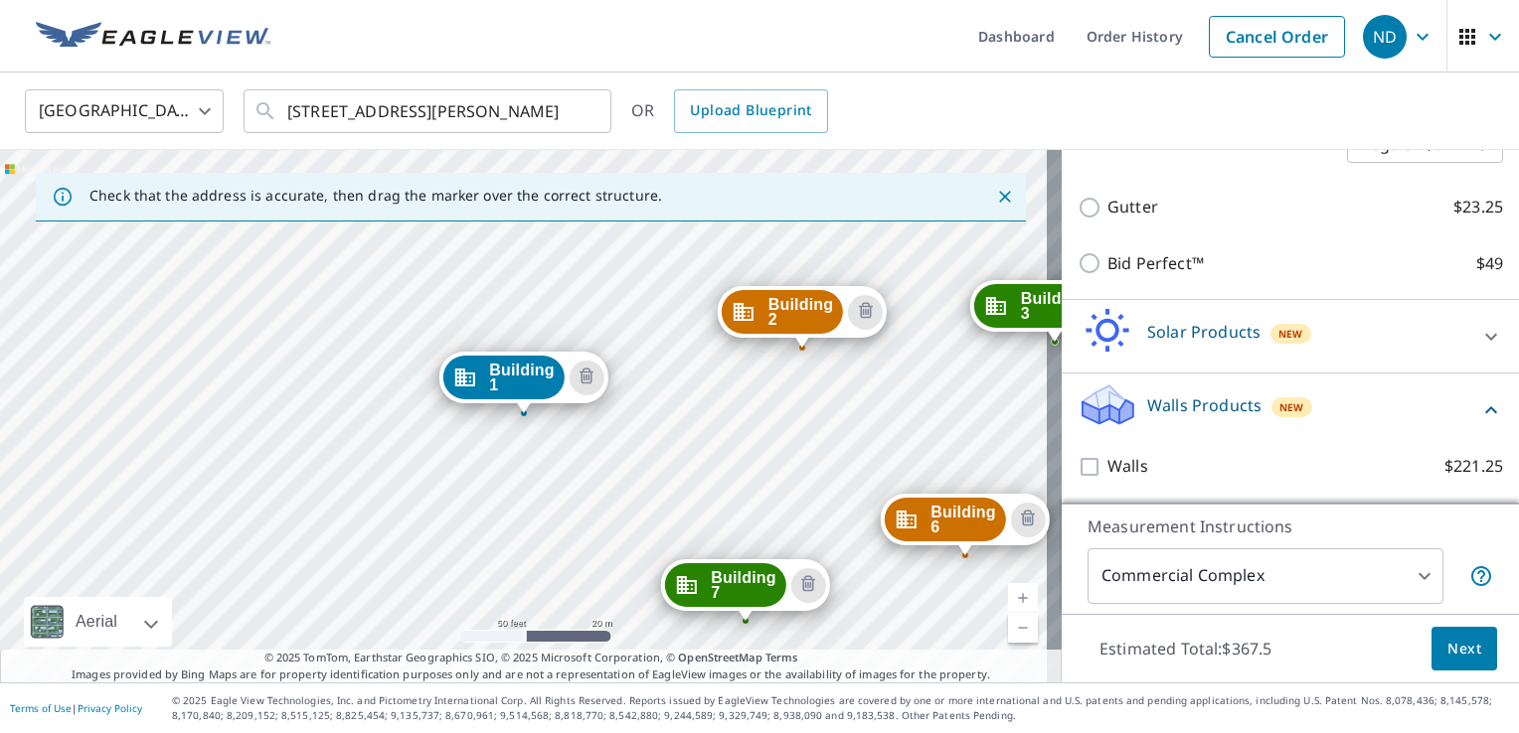
scroll to position [1014, 0]
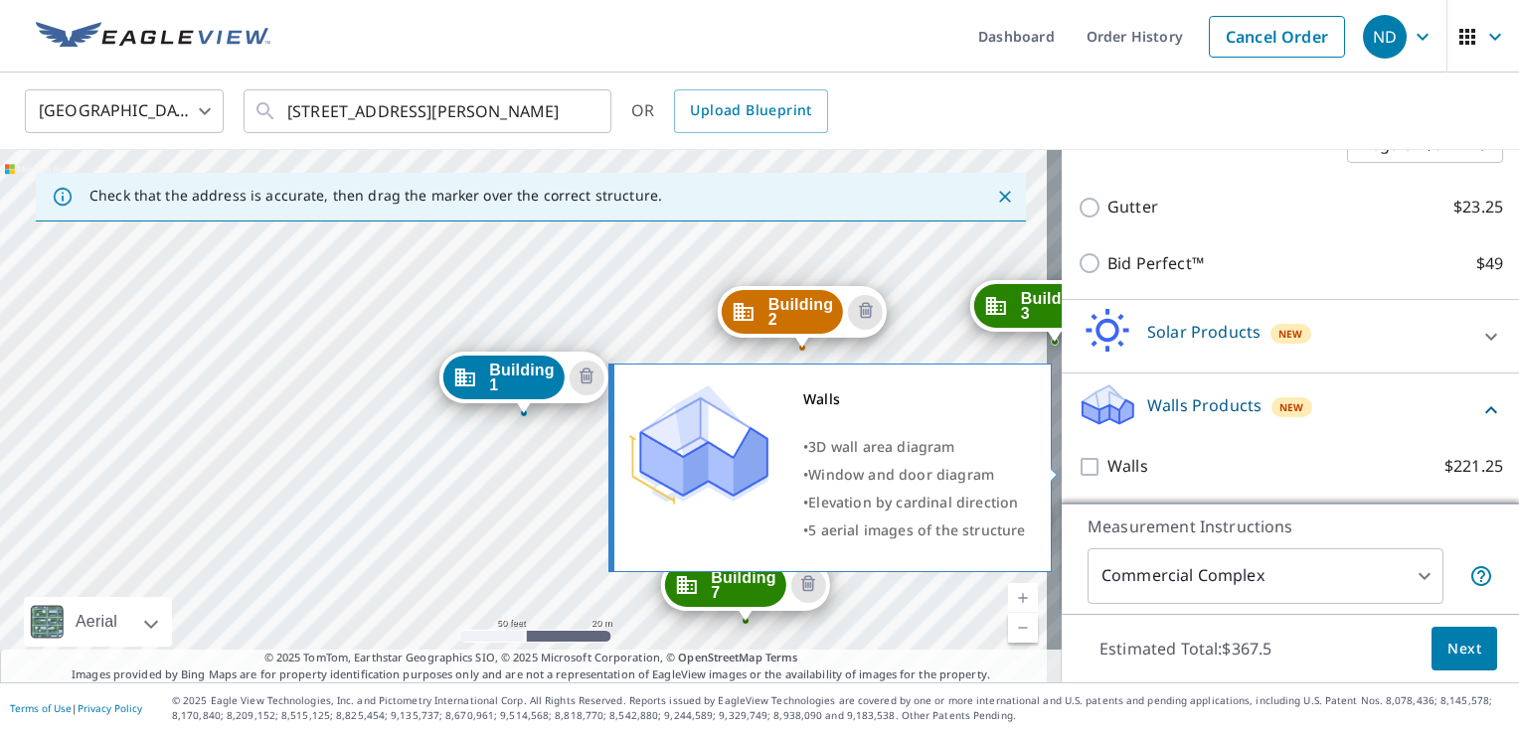
click at [1077, 469] on input "Walls $221.25" at bounding box center [1092, 467] width 30 height 24
checkbox input "true"
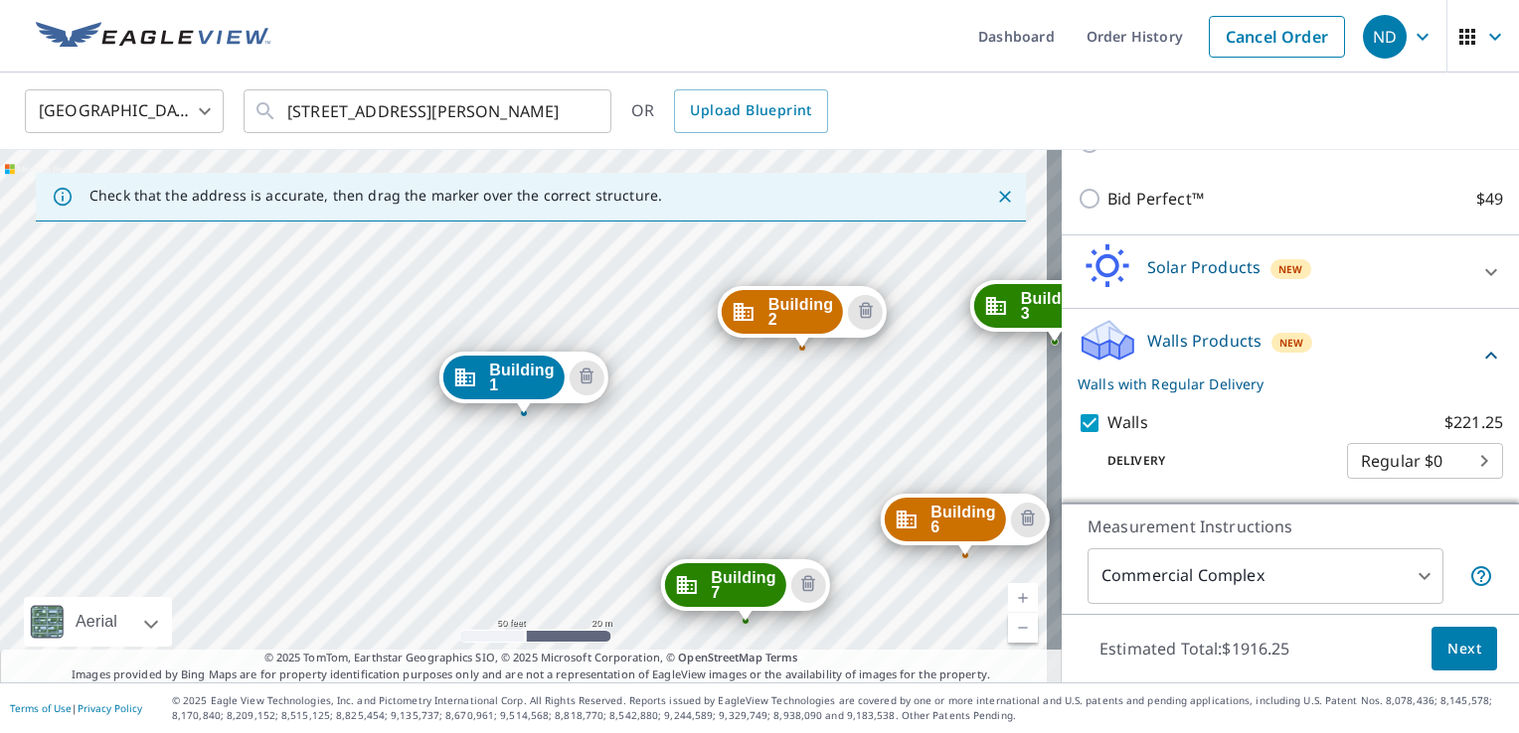
scroll to position [1078, 0]
click at [1422, 462] on body "ND ND Dashboard Order History Cancel Order ND [GEOGRAPHIC_DATA] US ​ [STREET_AD…" at bounding box center [759, 366] width 1519 height 733
click at [1422, 462] on ul "Regular $0" at bounding box center [1395, 460] width 156 height 52
click at [1244, 479] on div at bounding box center [759, 366] width 1519 height 733
click at [866, 318] on icon "Delete building Building 2" at bounding box center [866, 312] width 24 height 24
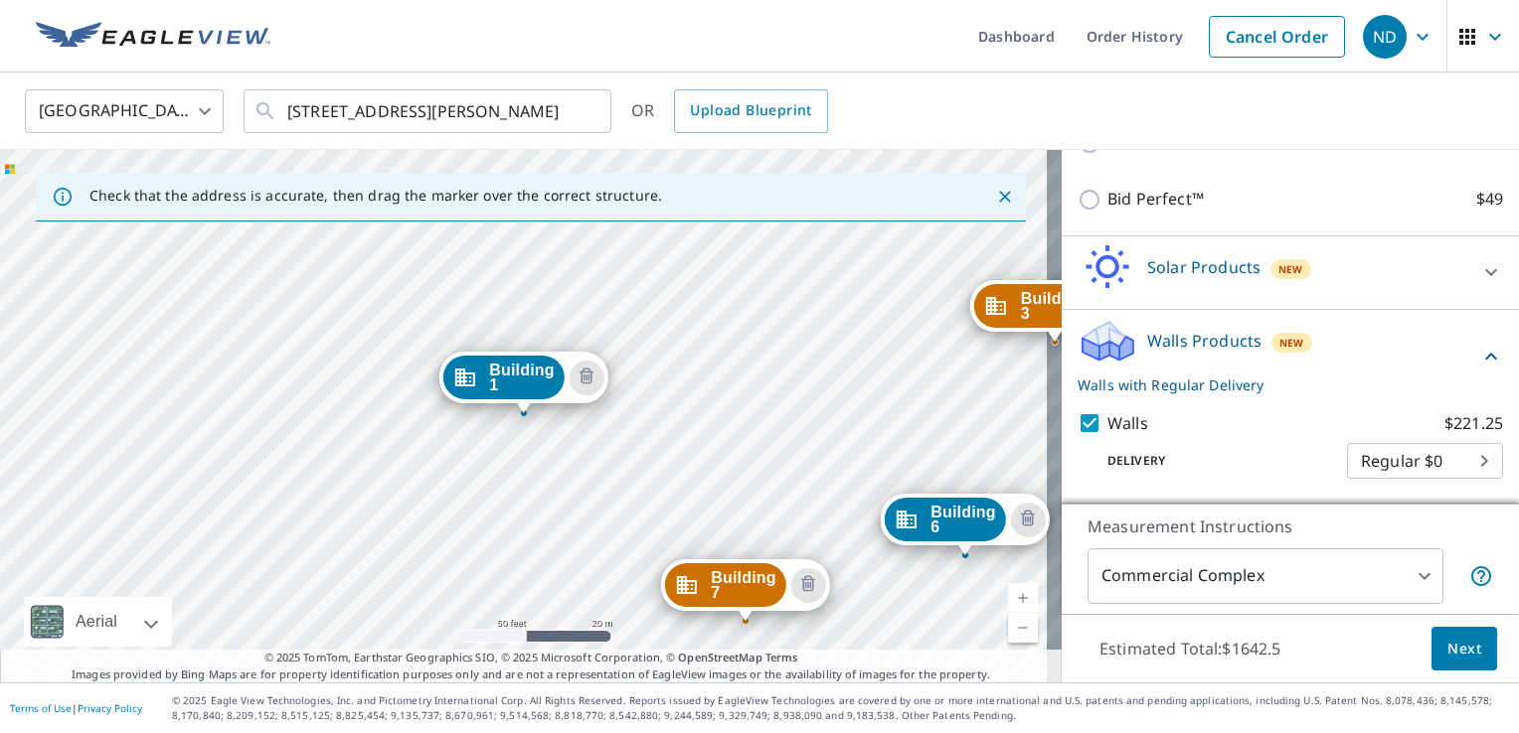
scroll to position [989, 0]
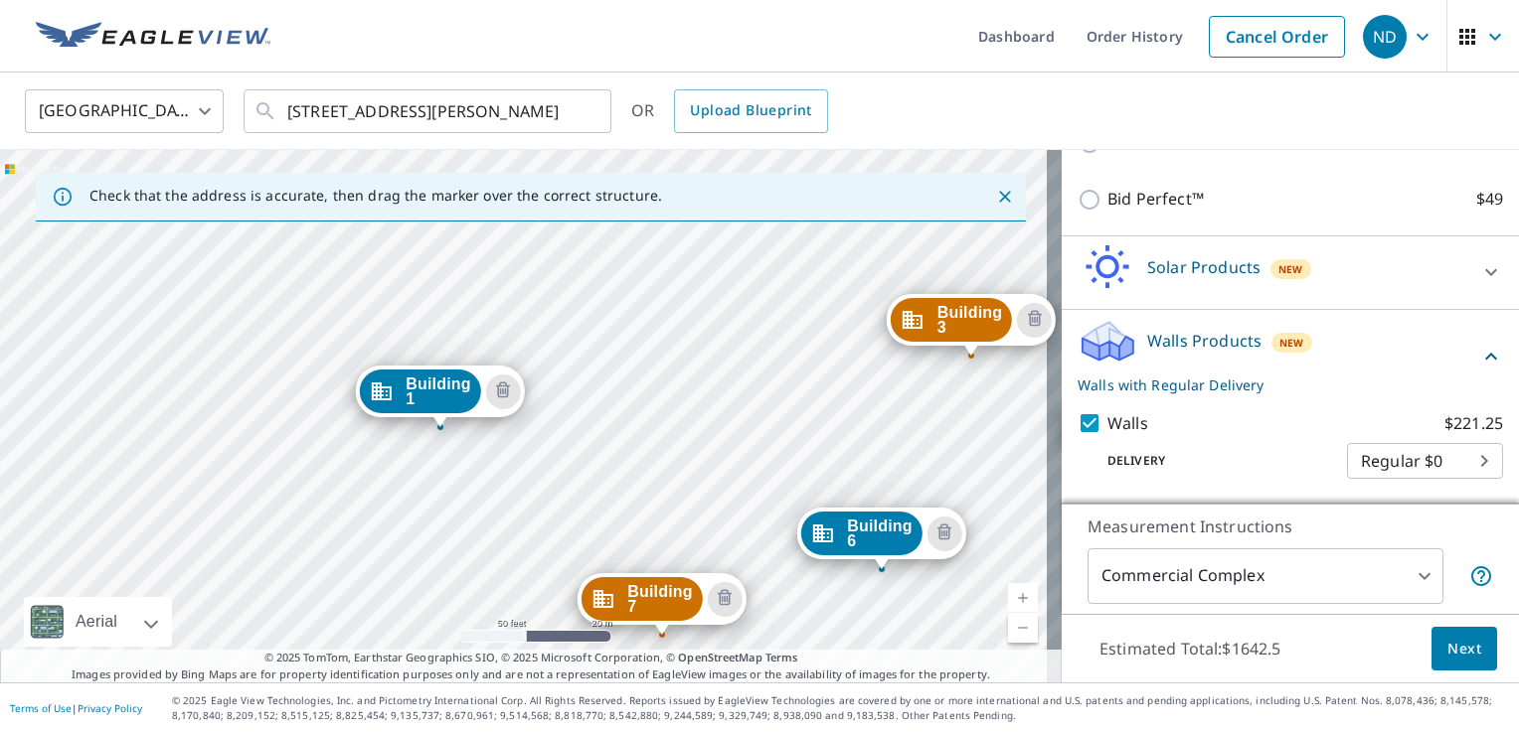
drag, startPoint x: 974, startPoint y: 404, endPoint x: 692, endPoint y: 407, distance: 282.3
click at [690, 410] on div "Building [GEOGRAPHIC_DATA][STREET_ADDRESS][PERSON_NAME] [GEOGRAPHIC_DATA][STREE…" at bounding box center [530, 416] width 1061 height 533
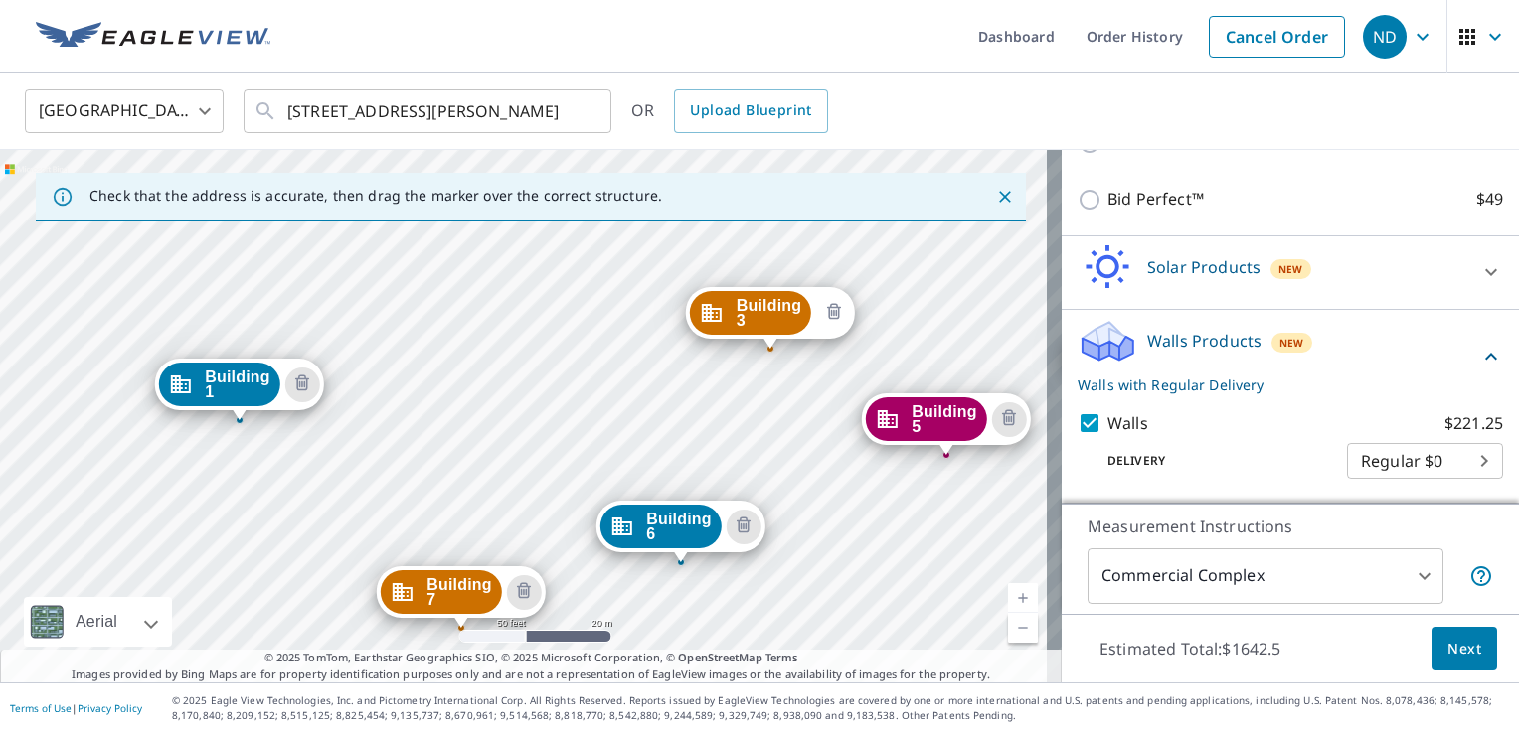
click at [843, 320] on icon "Delete building Building 3" at bounding box center [834, 313] width 24 height 24
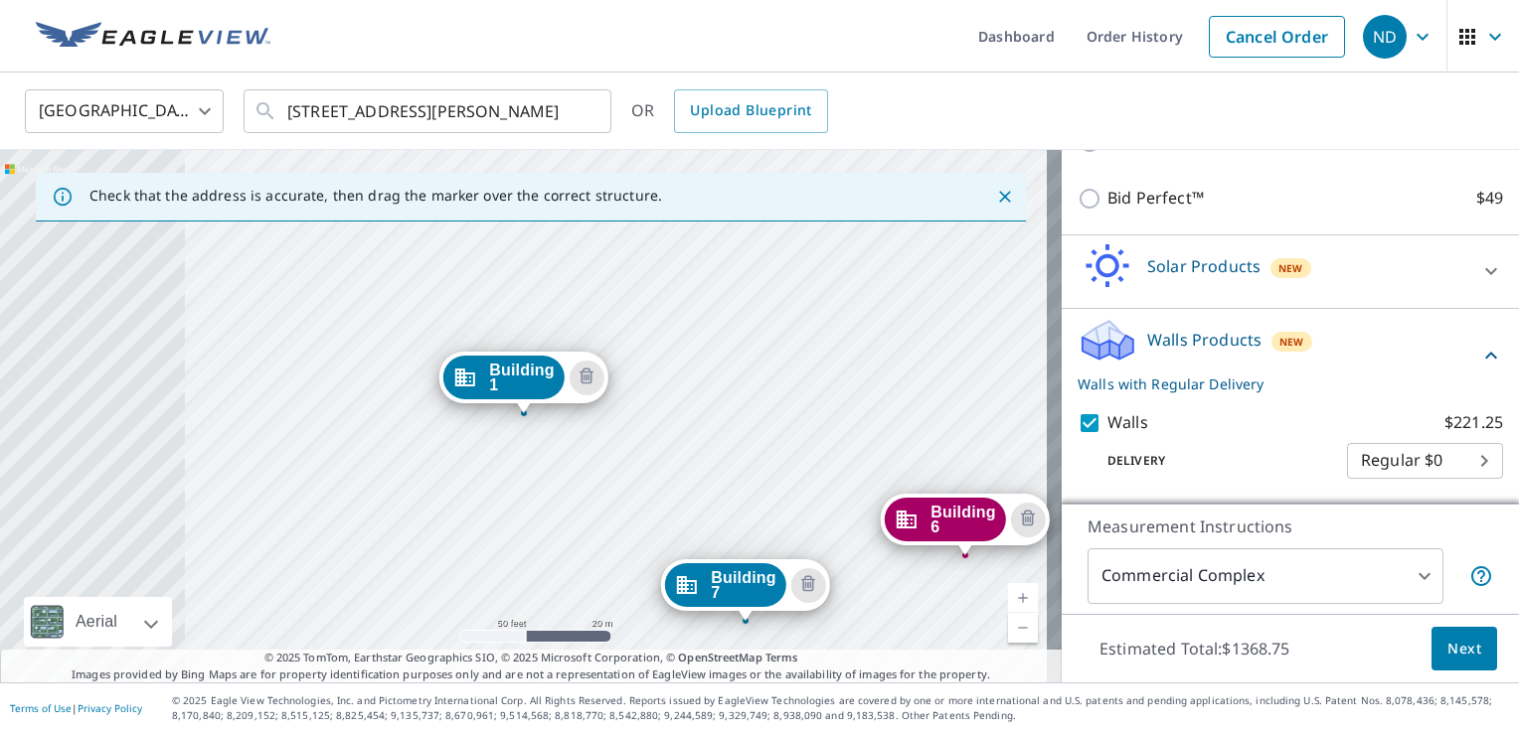
scroll to position [899, 0]
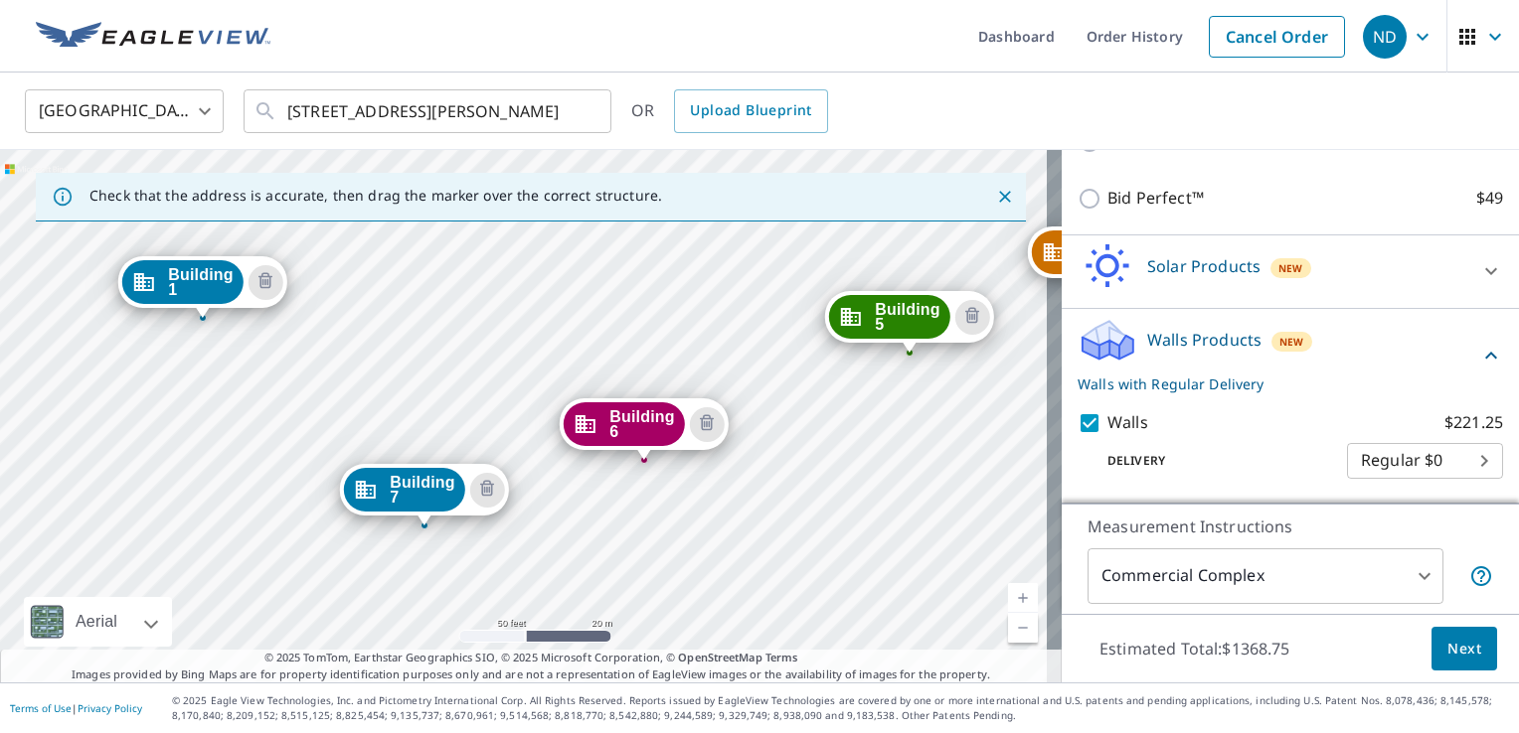
drag, startPoint x: 906, startPoint y: 433, endPoint x: 582, endPoint y: 338, distance: 337.8
click at [586, 338] on div "Building 4 [STREET_ADDRESS][PERSON_NAME] Building [GEOGRAPHIC_DATA][STREET_ADDR…" at bounding box center [530, 416] width 1061 height 533
click at [1422, 656] on span "Next" at bounding box center [1464, 649] width 34 height 25
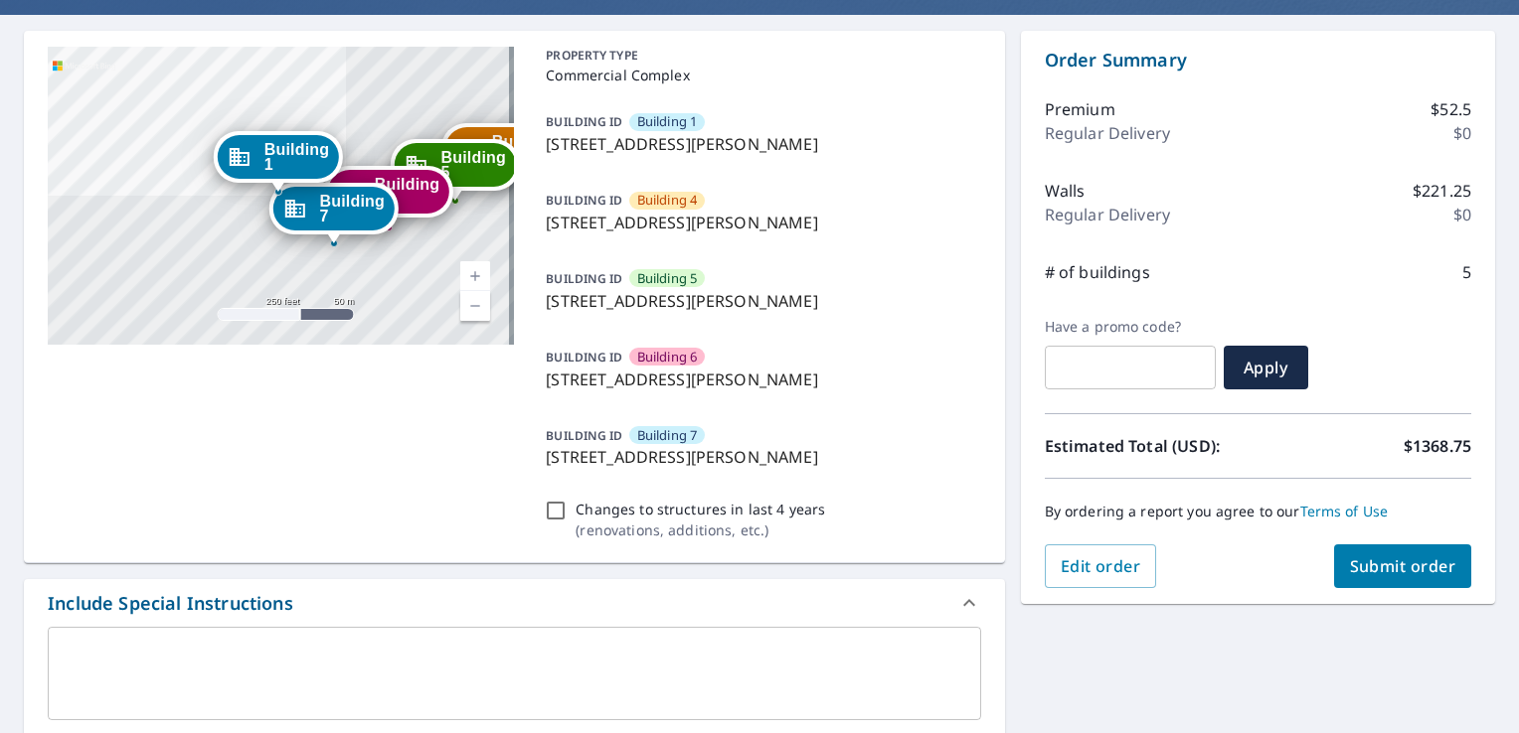
scroll to position [121, 0]
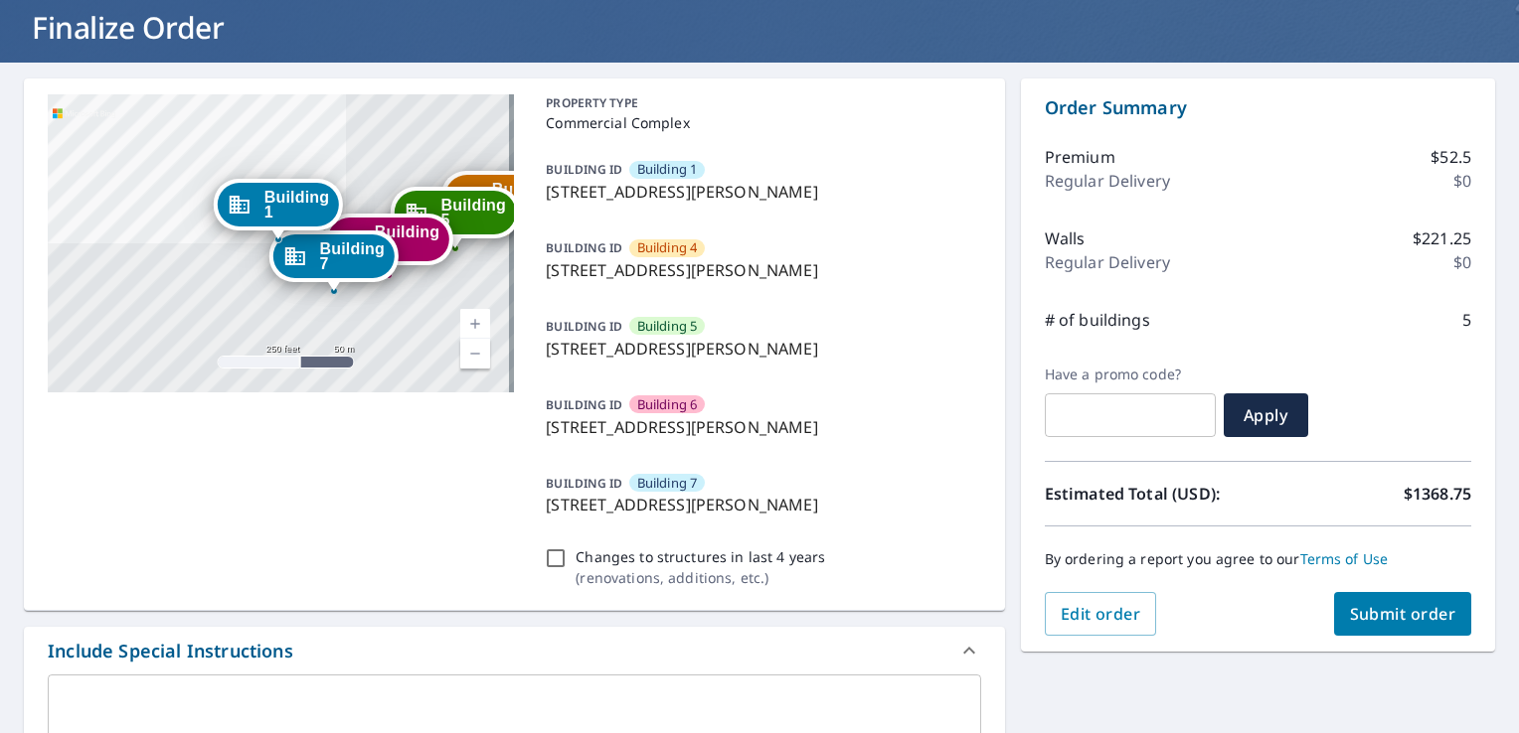
click at [1387, 624] on button "Submit order" at bounding box center [1403, 614] width 138 height 44
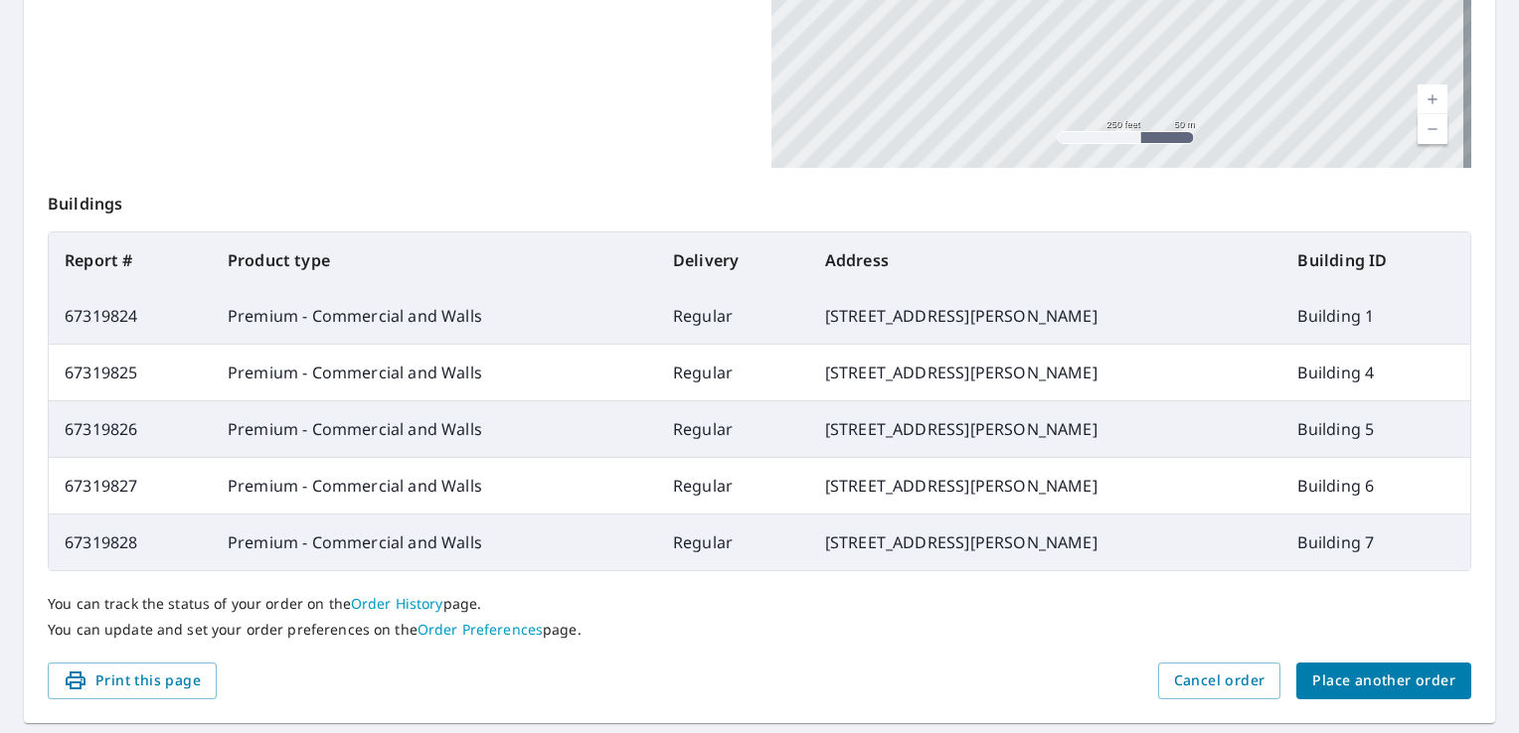
scroll to position [660, 0]
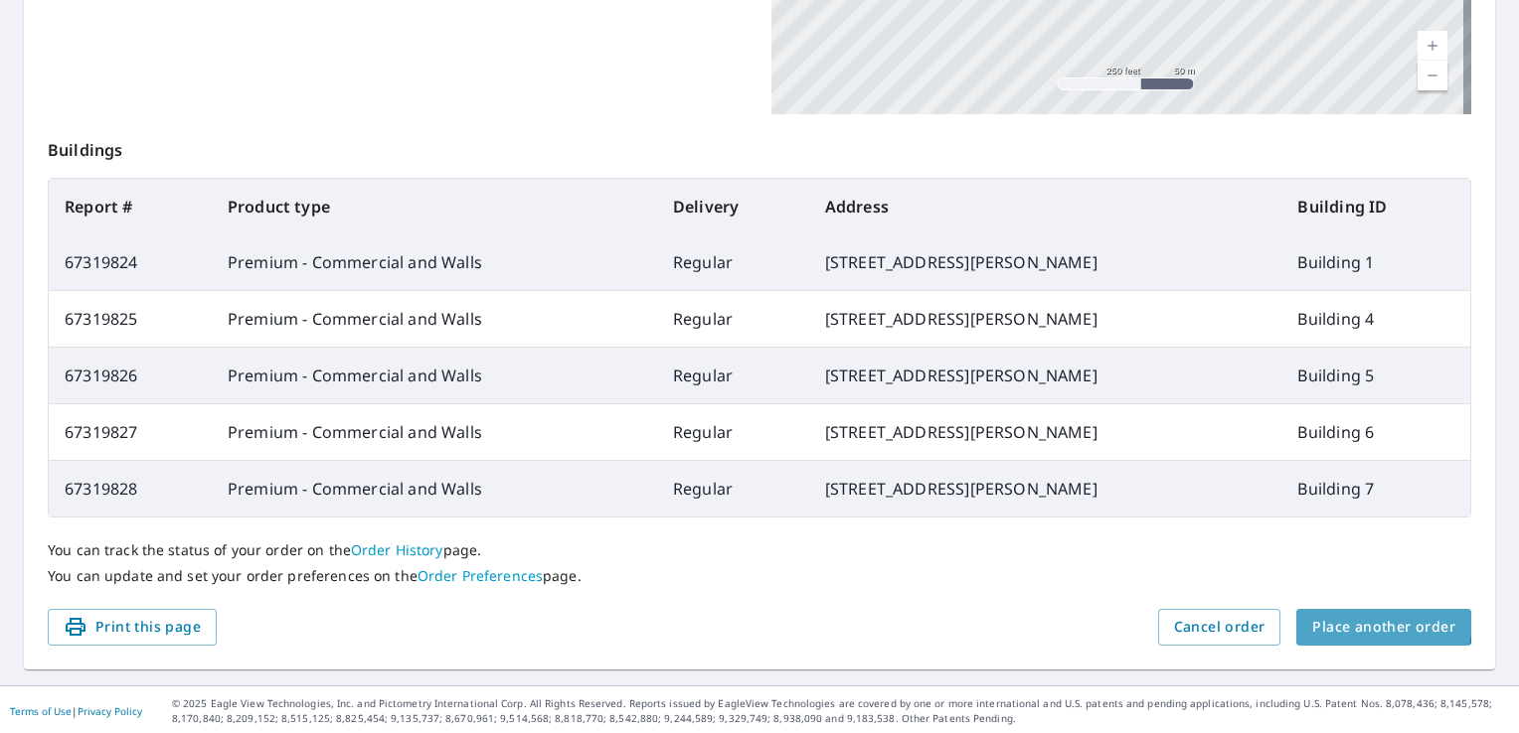
click at [1347, 618] on span "Place another order" at bounding box center [1383, 627] width 143 height 25
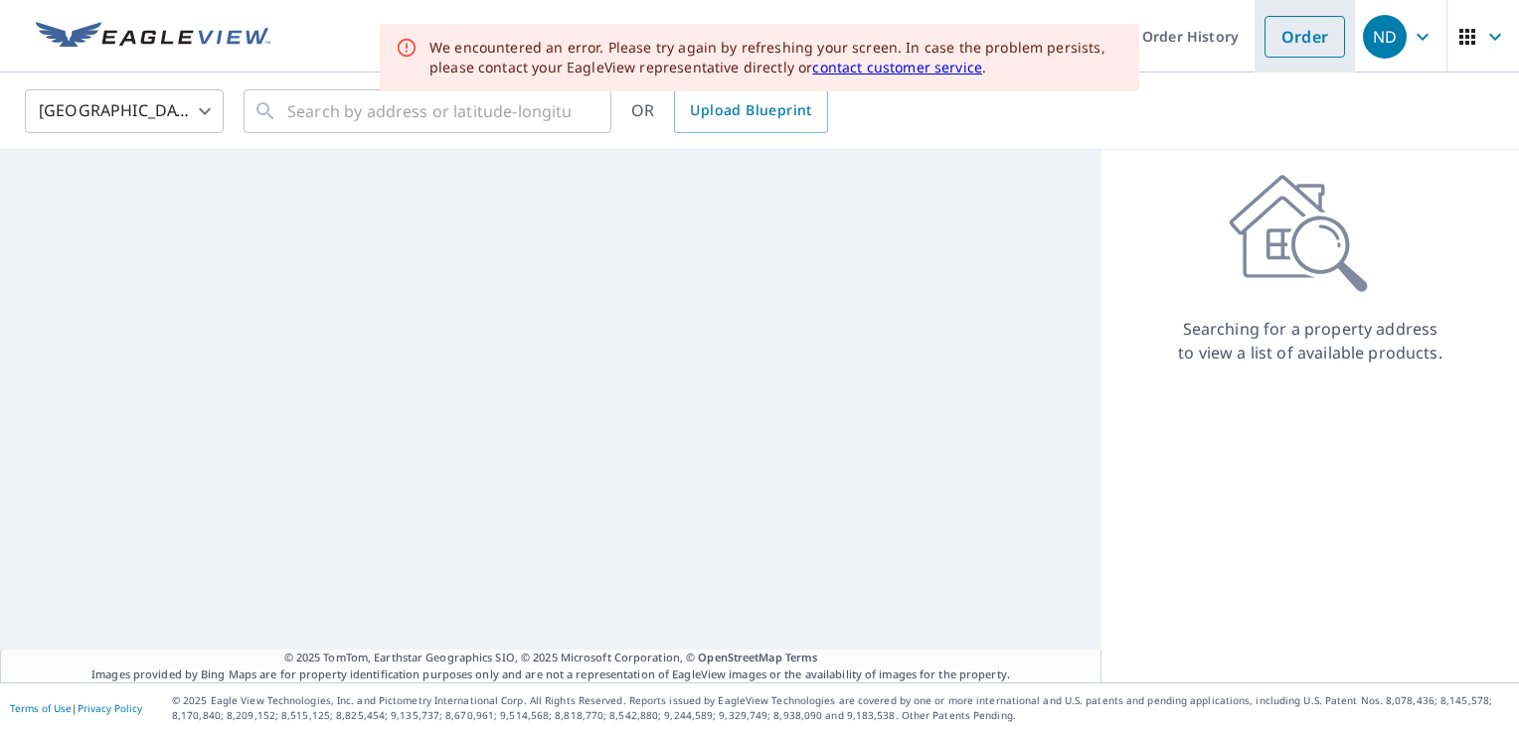
click at [1303, 45] on link "Order" at bounding box center [1304, 37] width 81 height 42
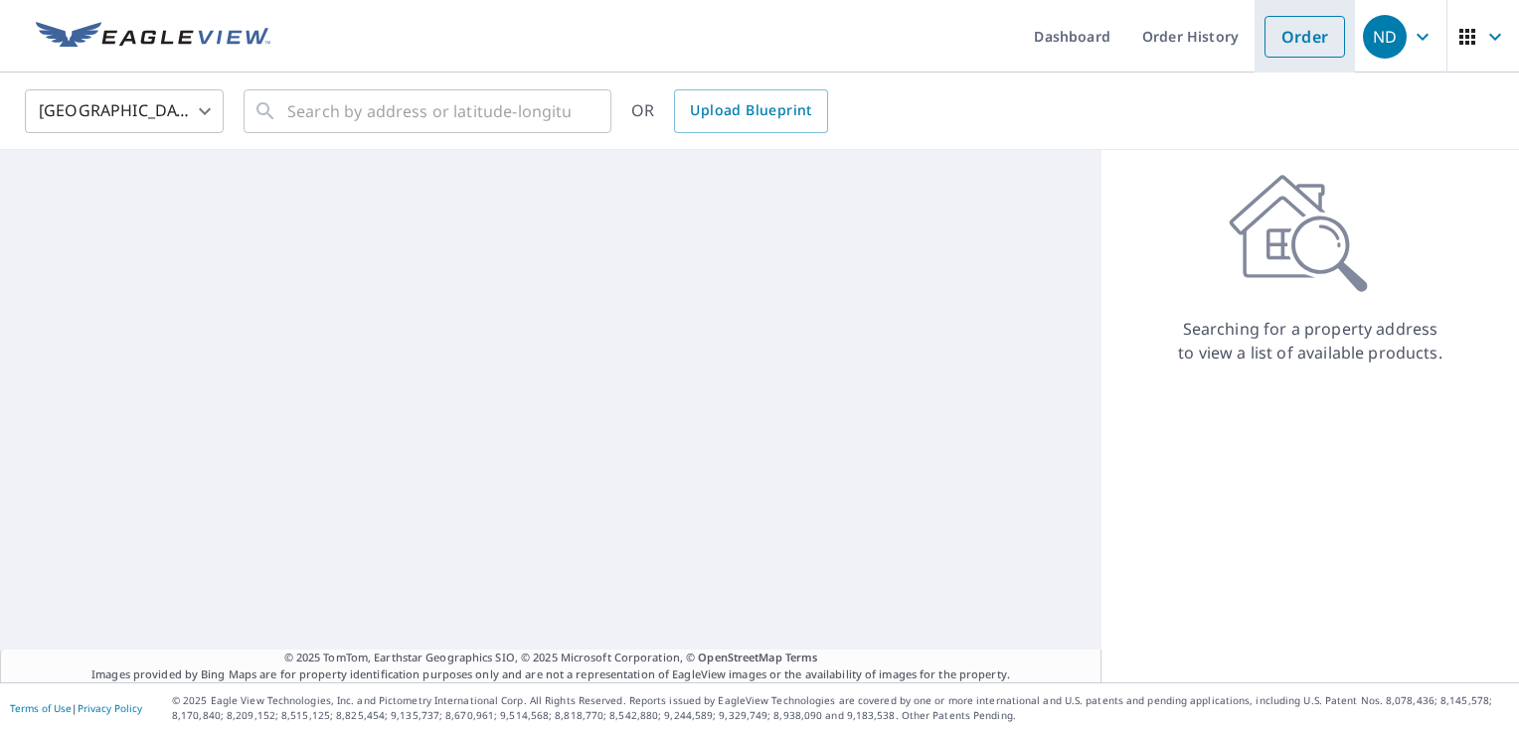
click at [1271, 41] on link "Order" at bounding box center [1304, 37] width 81 height 42
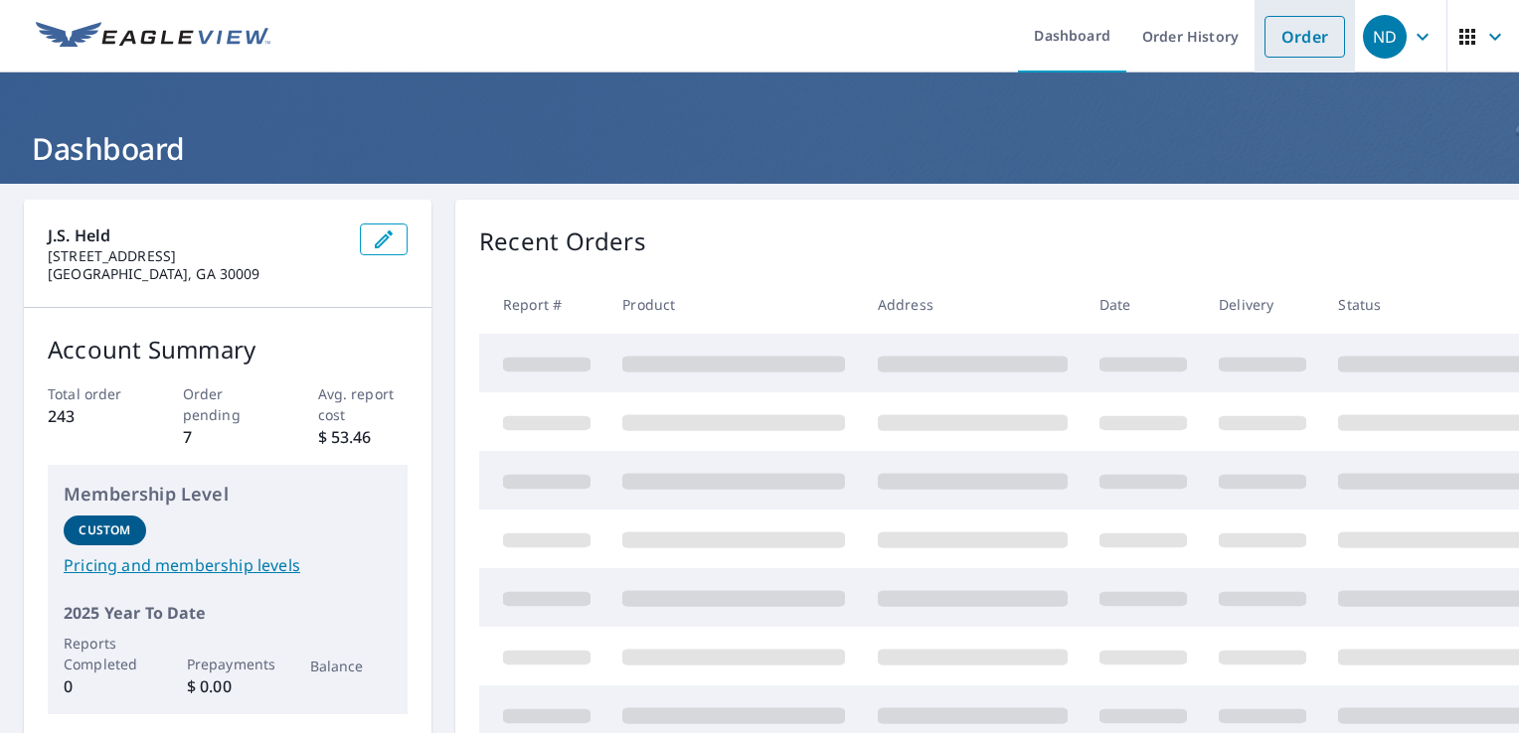
click at [1289, 44] on link "Order" at bounding box center [1304, 37] width 81 height 42
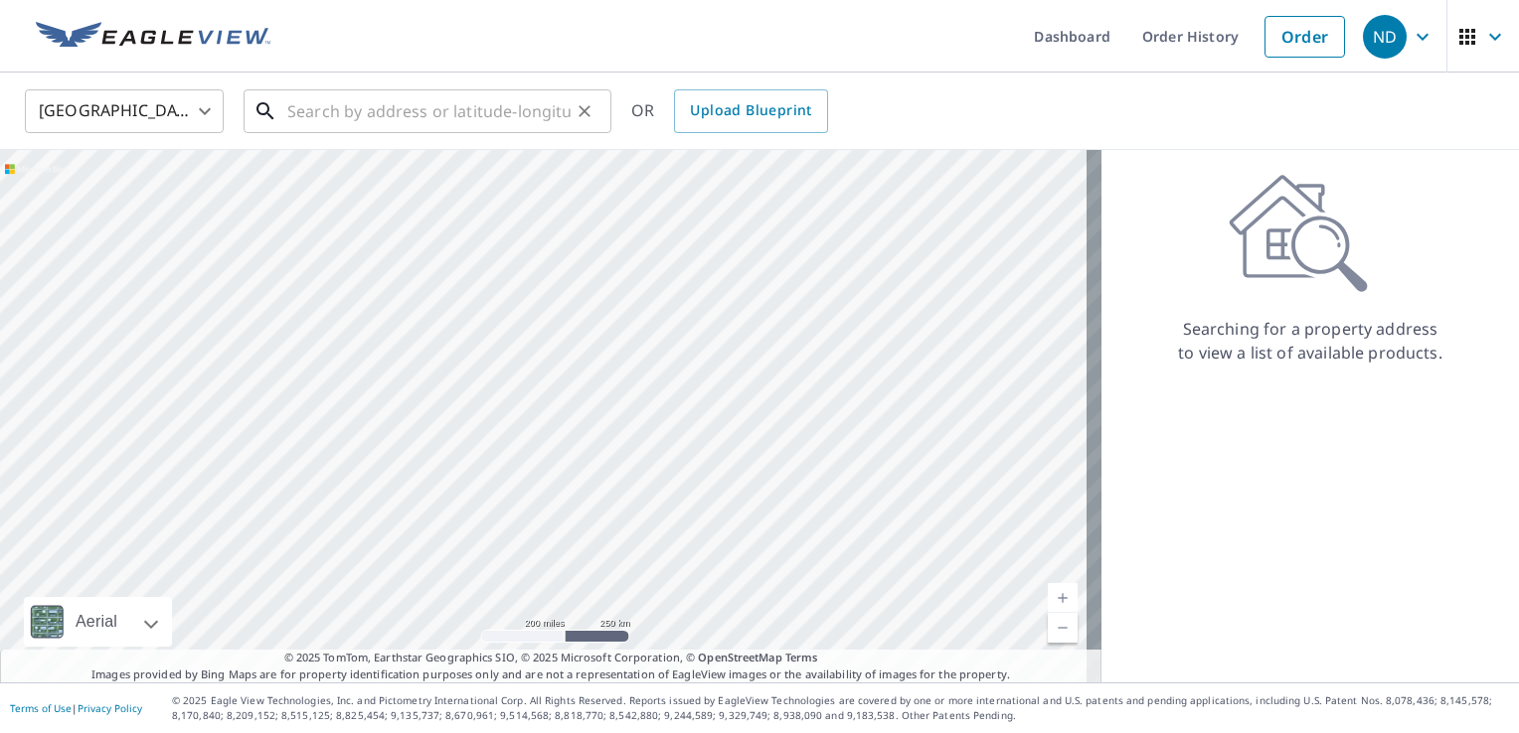
click at [346, 103] on input "text" at bounding box center [428, 111] width 283 height 56
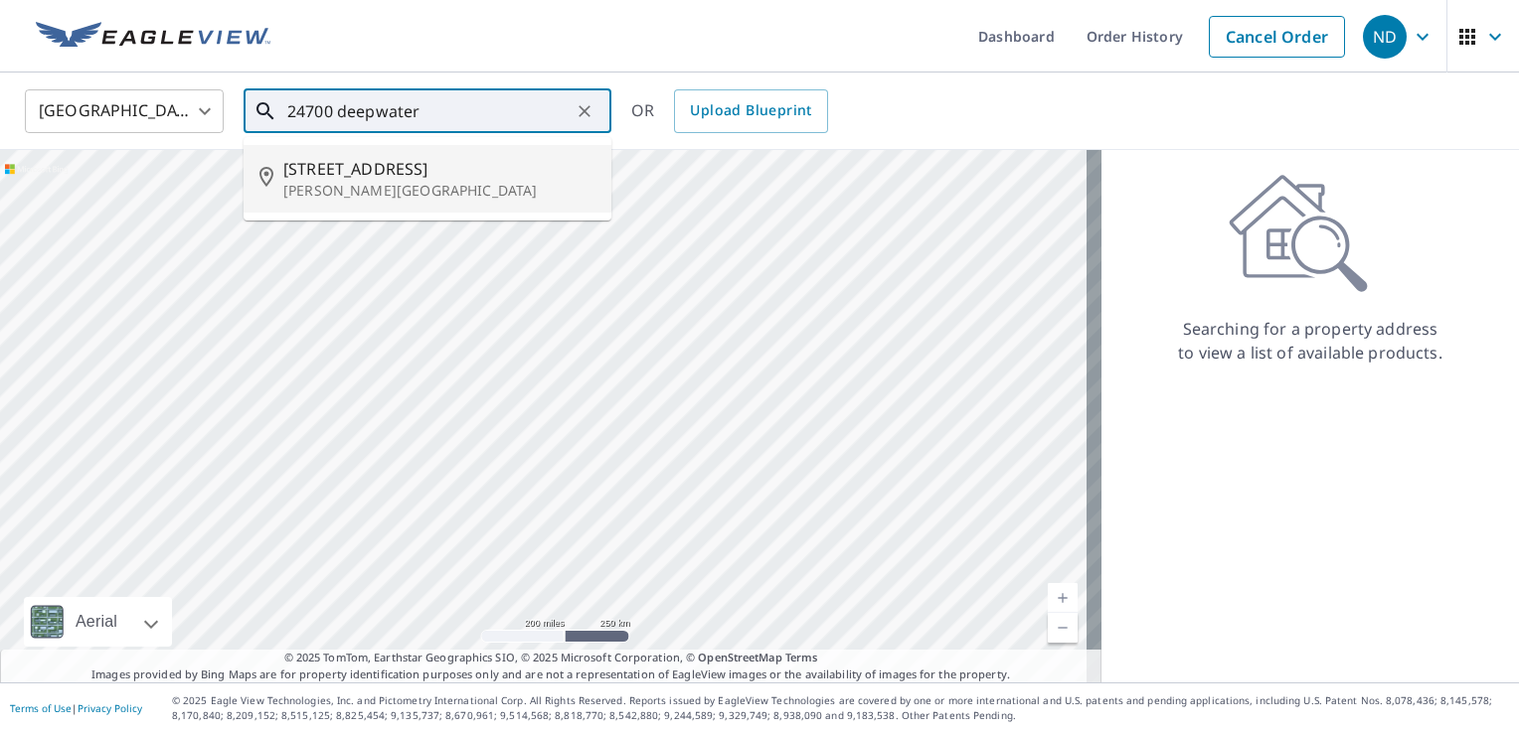
click at [434, 171] on span "[STREET_ADDRESS]" at bounding box center [439, 169] width 312 height 24
type input "[STREET_ADDRESS][PERSON_NAME]"
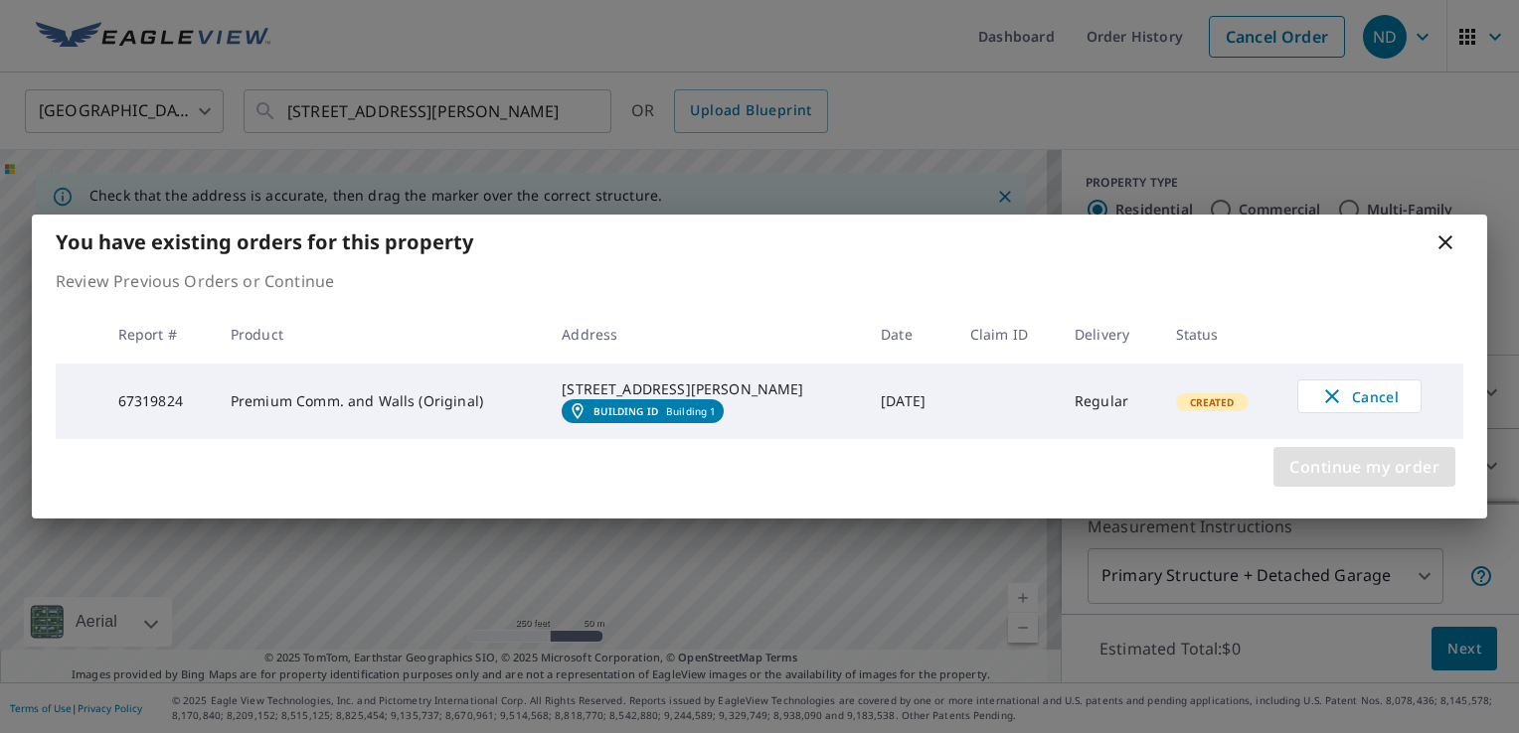
click at [1334, 481] on span "Continue my order" at bounding box center [1364, 467] width 150 height 28
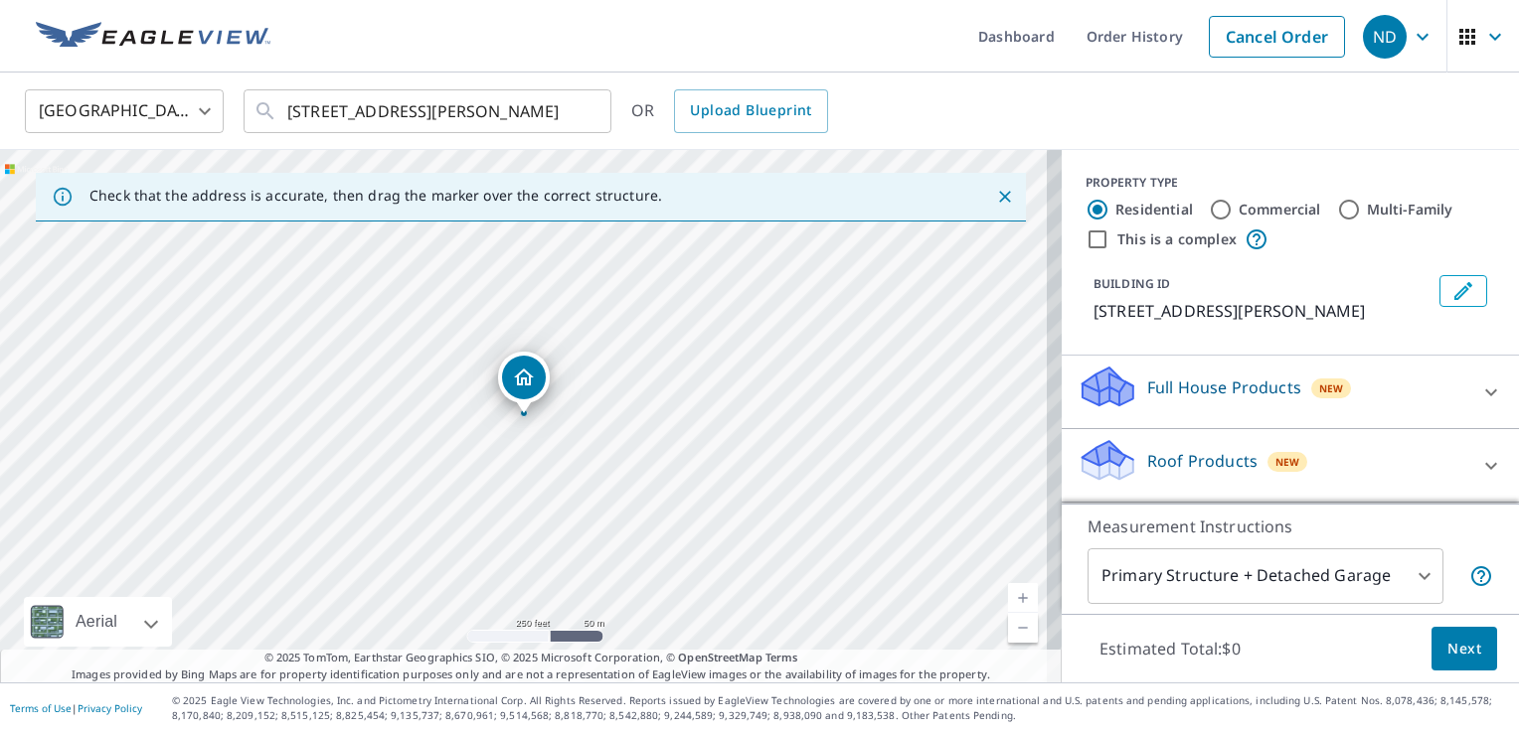
click at [1209, 209] on input "Commercial" at bounding box center [1221, 210] width 24 height 24
radio input "true"
type input "4"
click at [1089, 249] on input "This is a complex" at bounding box center [1097, 240] width 24 height 24
checkbox input "true"
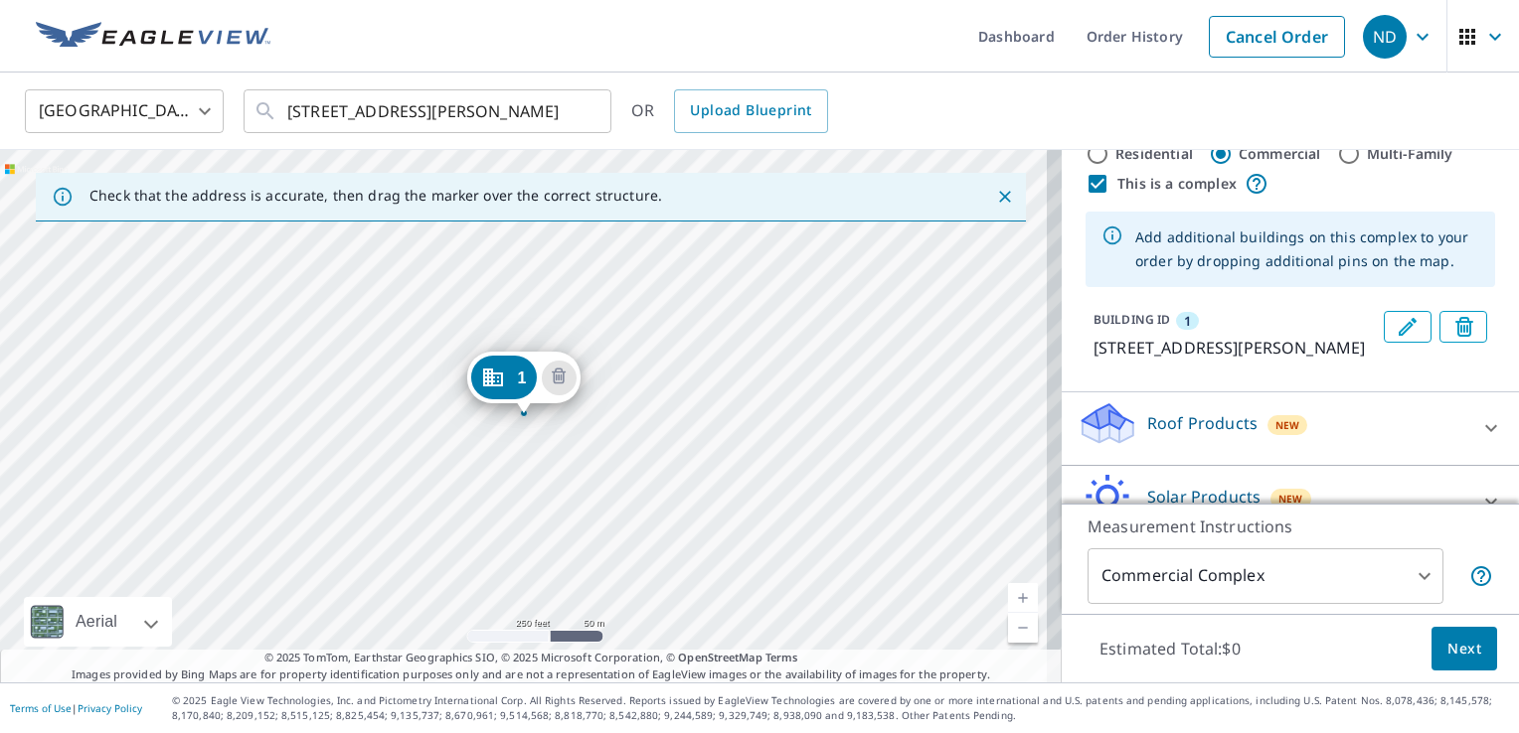
scroll to position [187, 0]
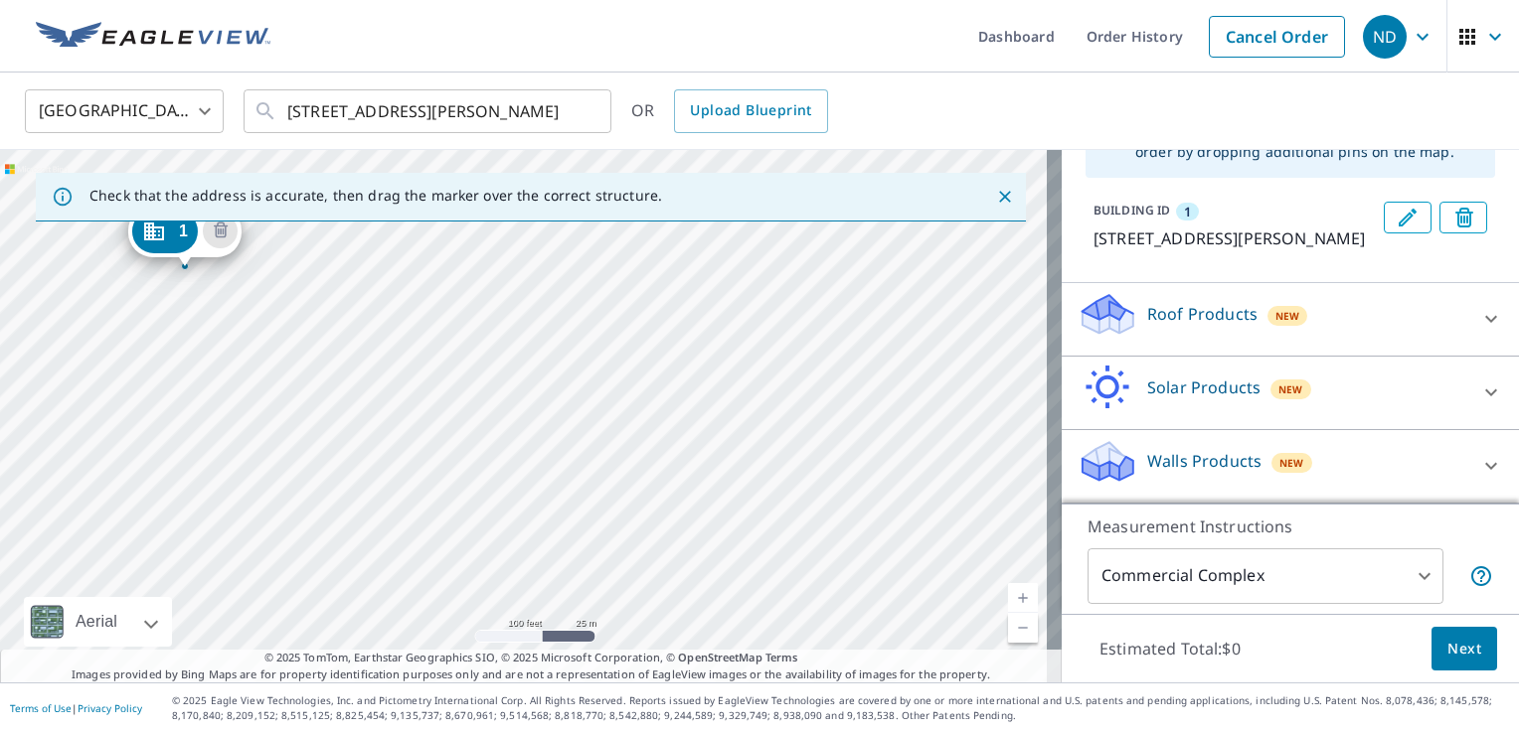
drag, startPoint x: 142, startPoint y: 364, endPoint x: 175, endPoint y: 238, distance: 130.4
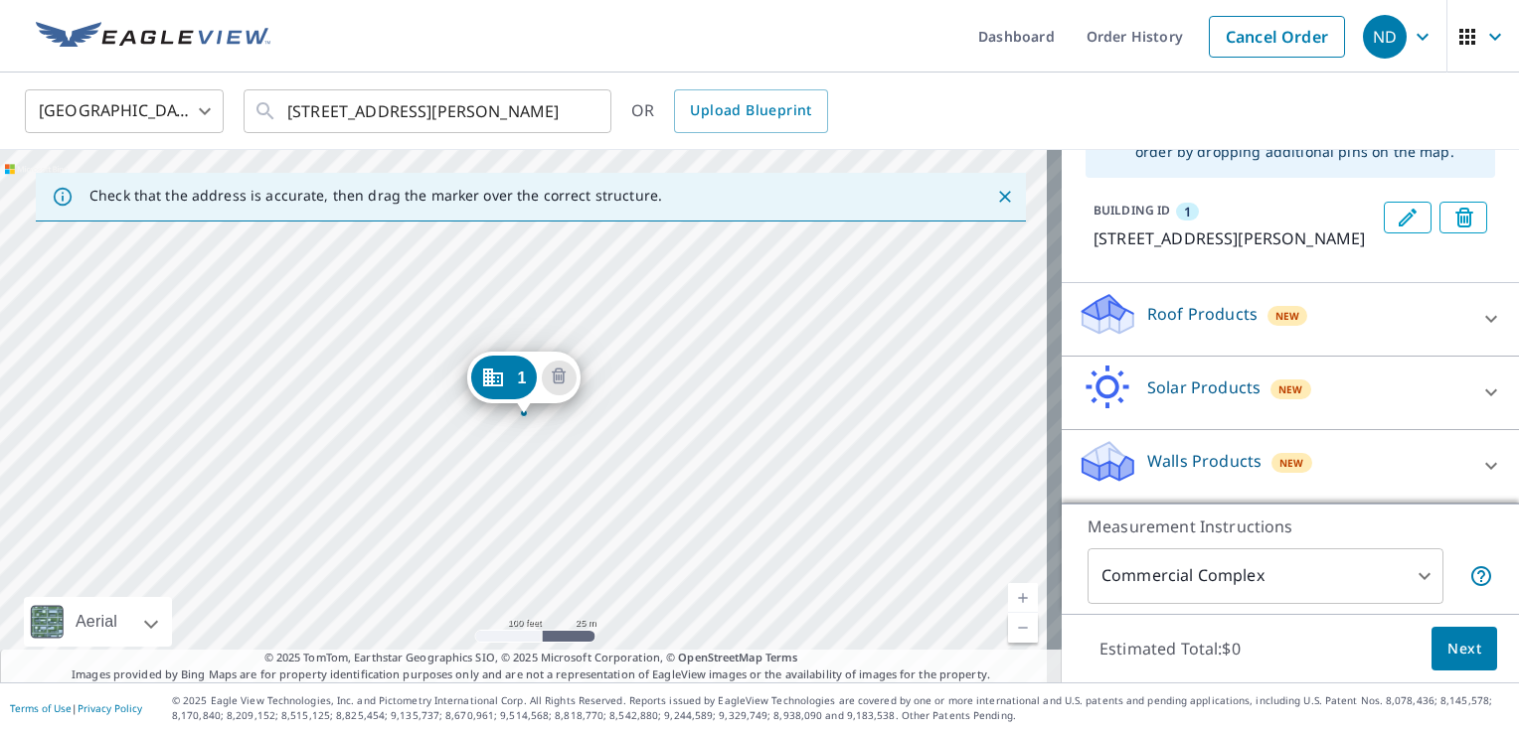
click at [647, 405] on div "1 [STREET_ADDRESS][PERSON_NAME]" at bounding box center [530, 416] width 1061 height 533
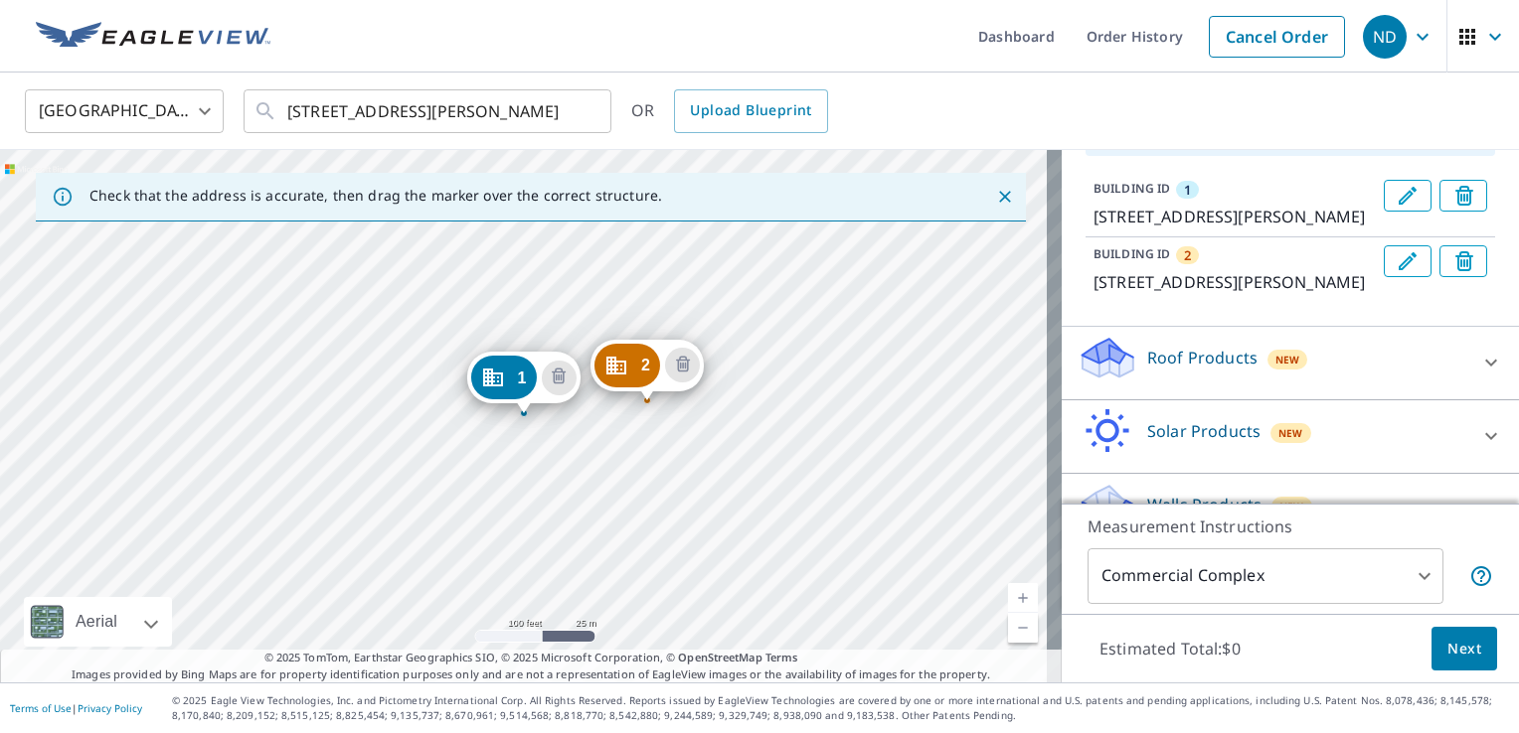
click at [1395, 193] on icon "Edit building 1" at bounding box center [1407, 196] width 24 height 24
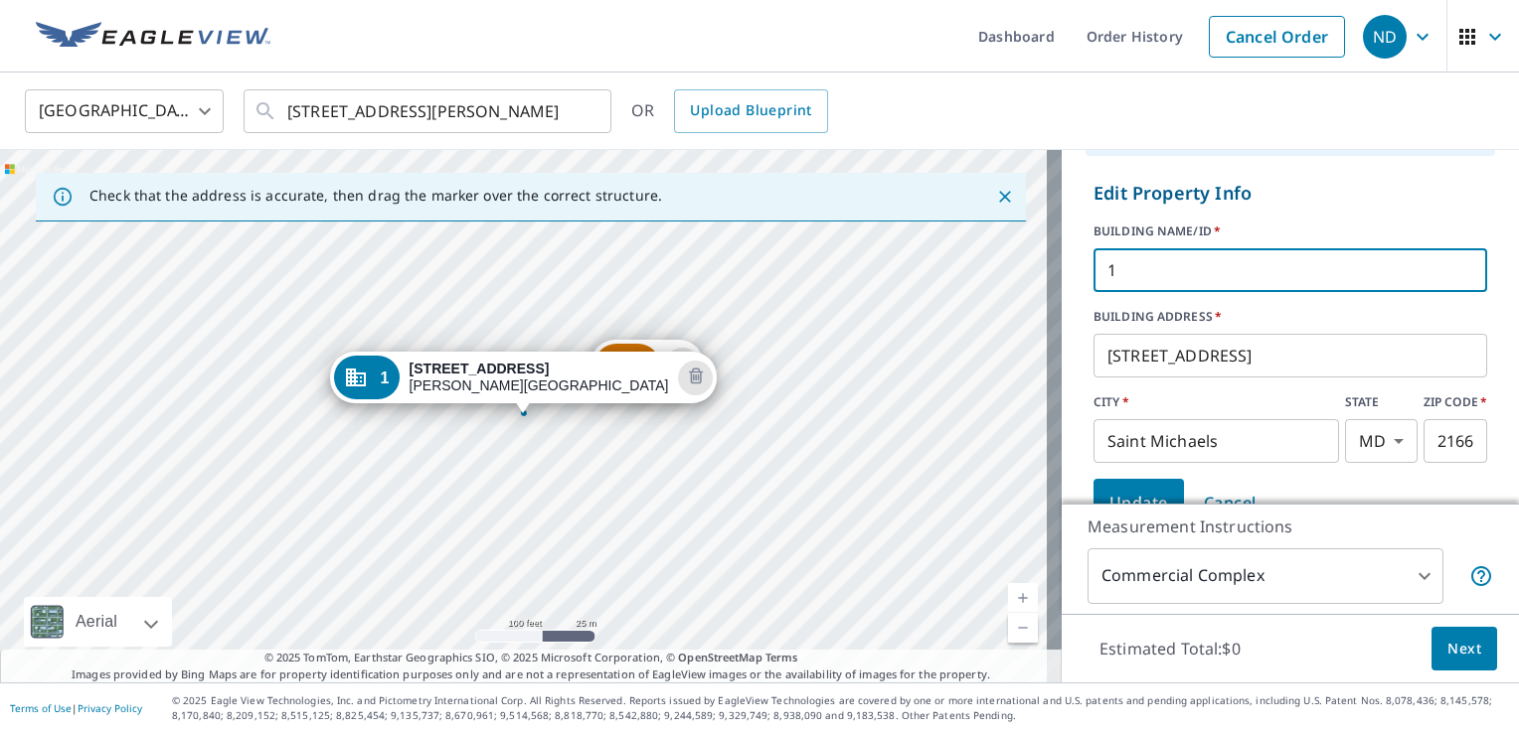
click at [1139, 273] on input "1" at bounding box center [1290, 271] width 394 height 56
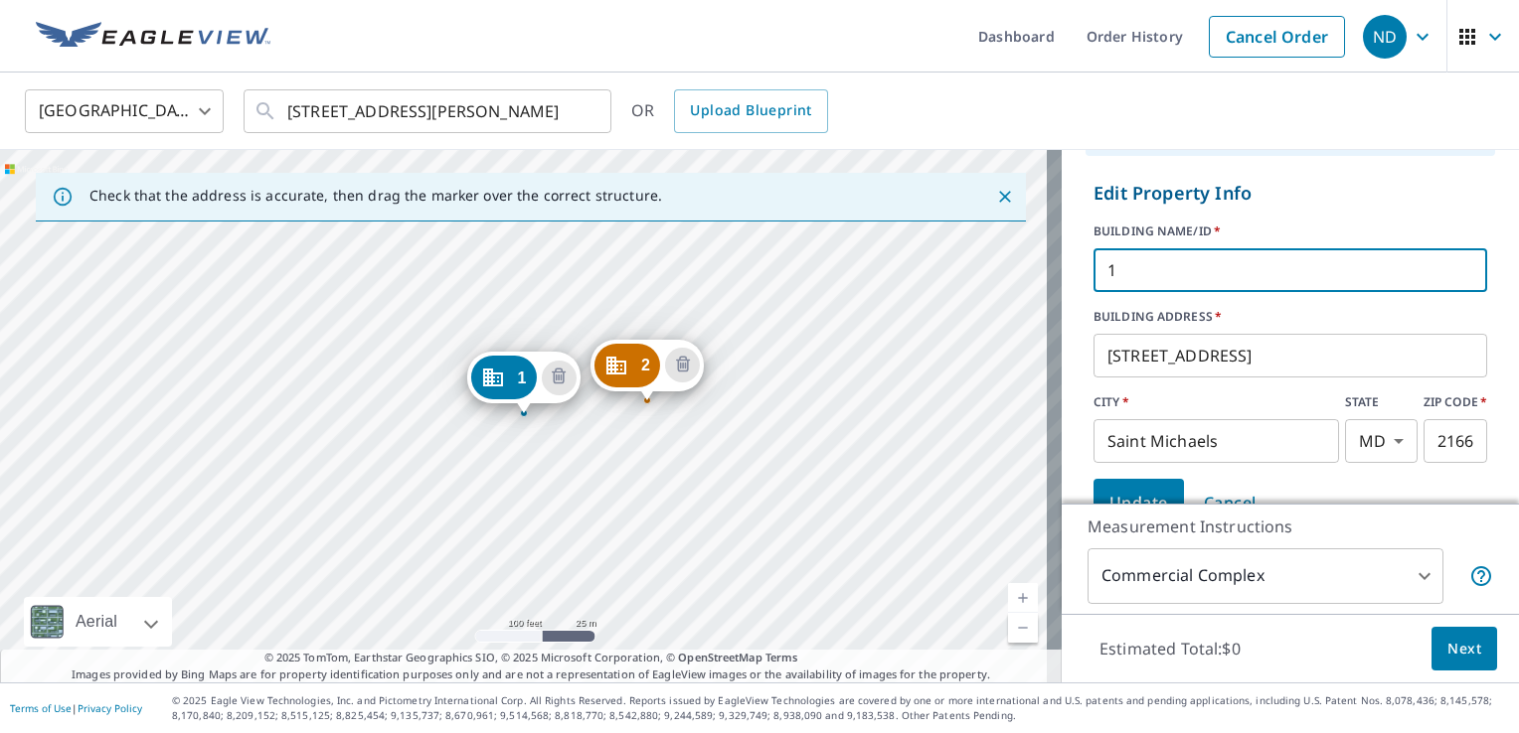
drag, startPoint x: 1140, startPoint y: 264, endPoint x: 987, endPoint y: 267, distance: 153.1
click at [986, 267] on div "Check that the address is accurate, then drag the marker over the correct struc…" at bounding box center [759, 416] width 1519 height 533
paste input "Building"
type input "Building 2"
click at [1133, 484] on button "Update" at bounding box center [1138, 503] width 90 height 48
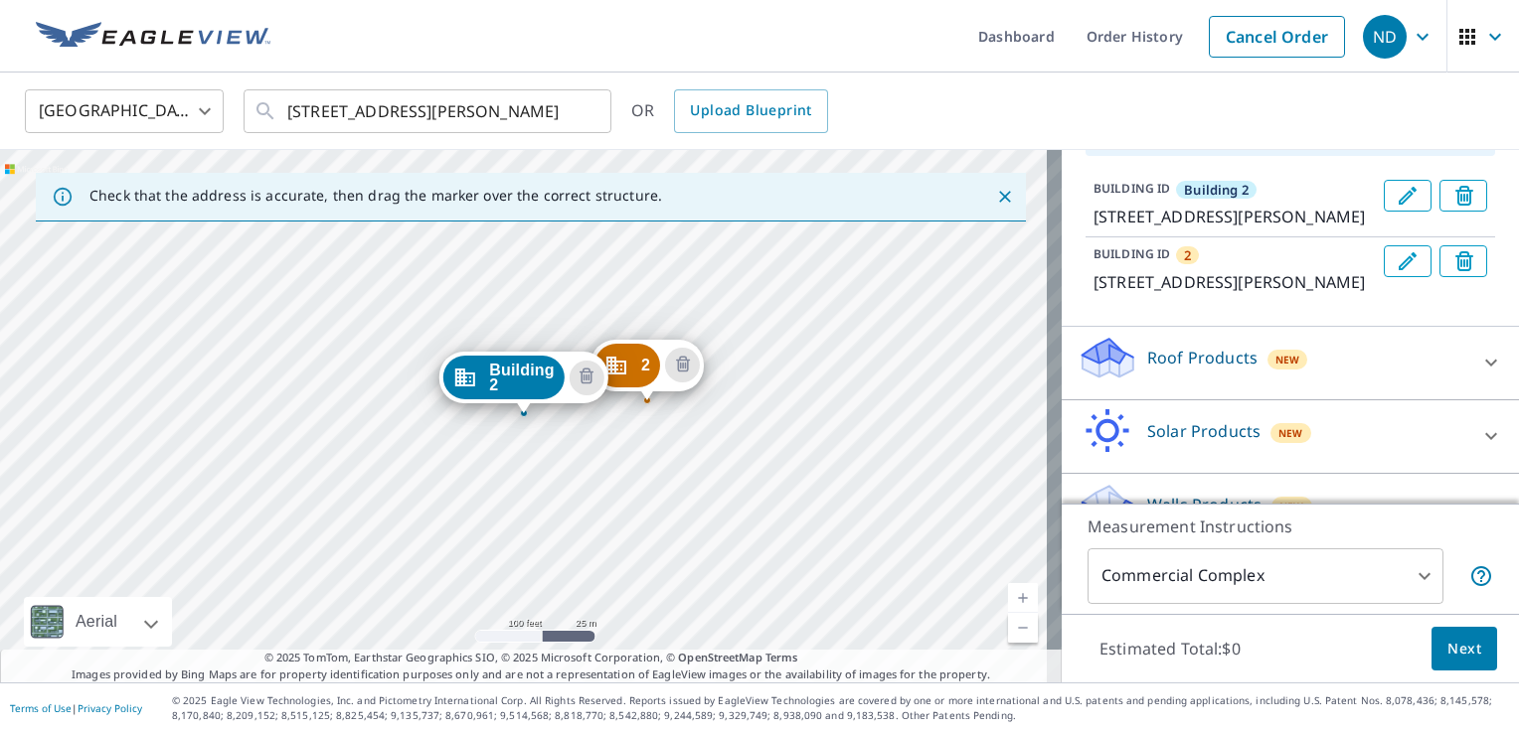
click at [635, 365] on div "2" at bounding box center [627, 366] width 66 height 44
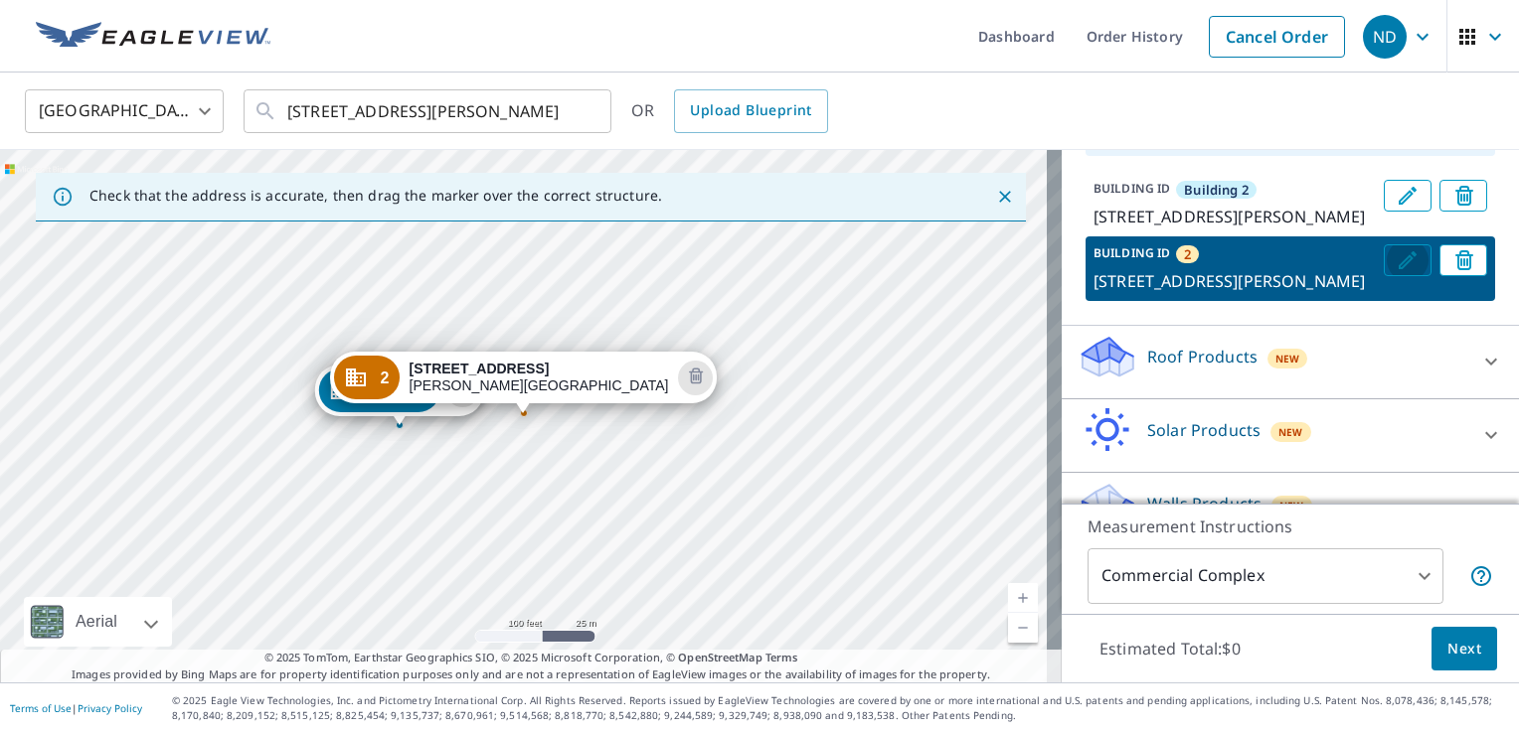
click at [1395, 272] on icon "Edit building 2" at bounding box center [1407, 260] width 24 height 24
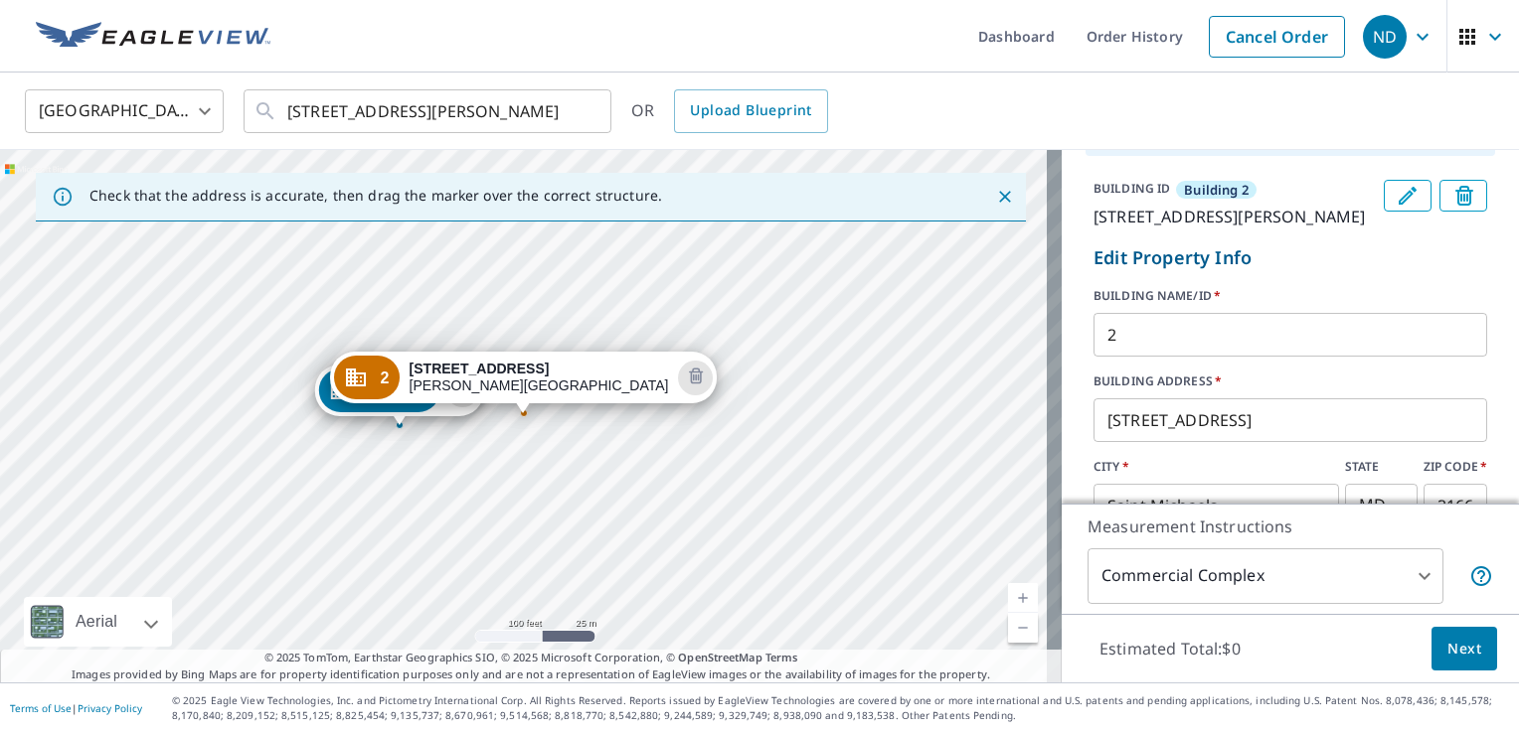
click at [1093, 352] on input "2" at bounding box center [1290, 335] width 394 height 56
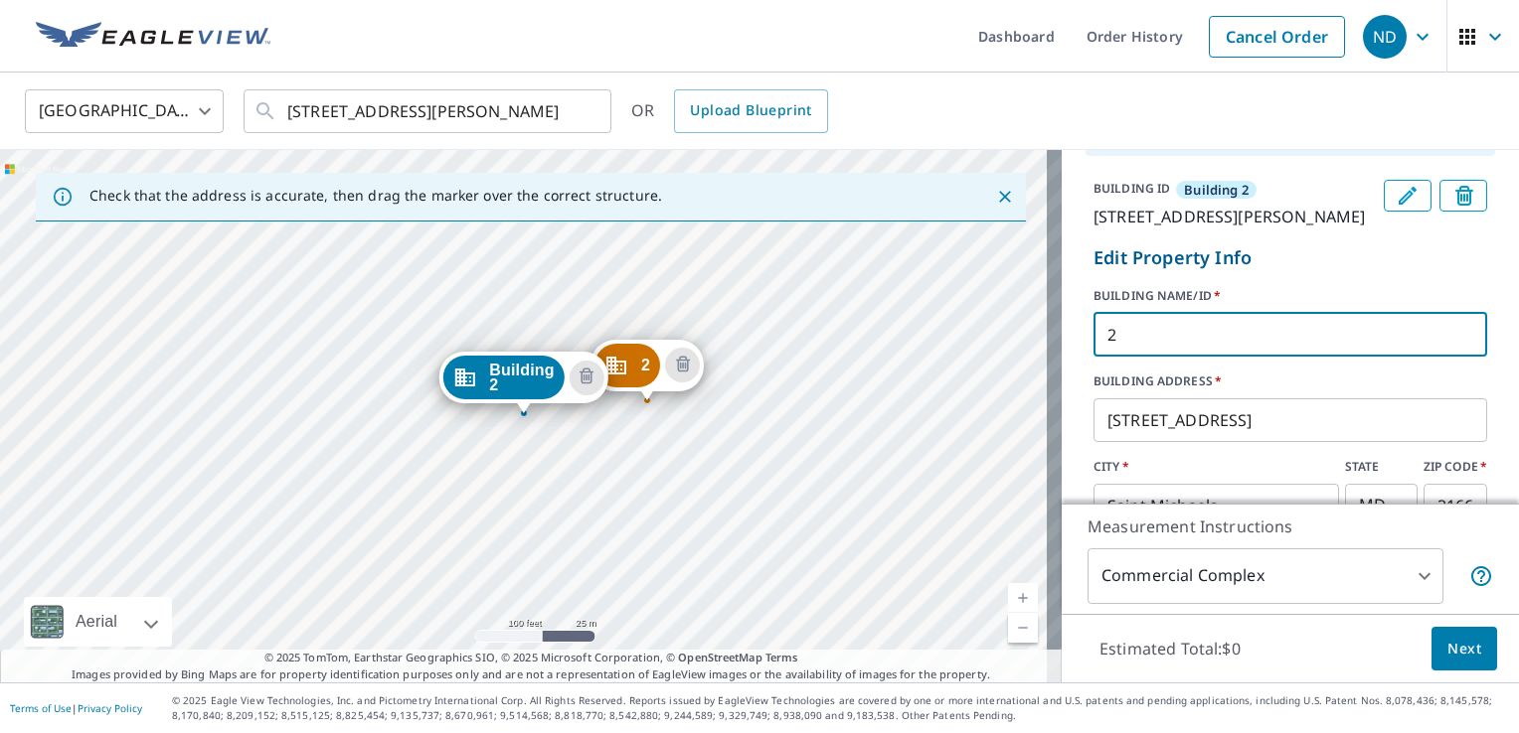
paste input "Building"
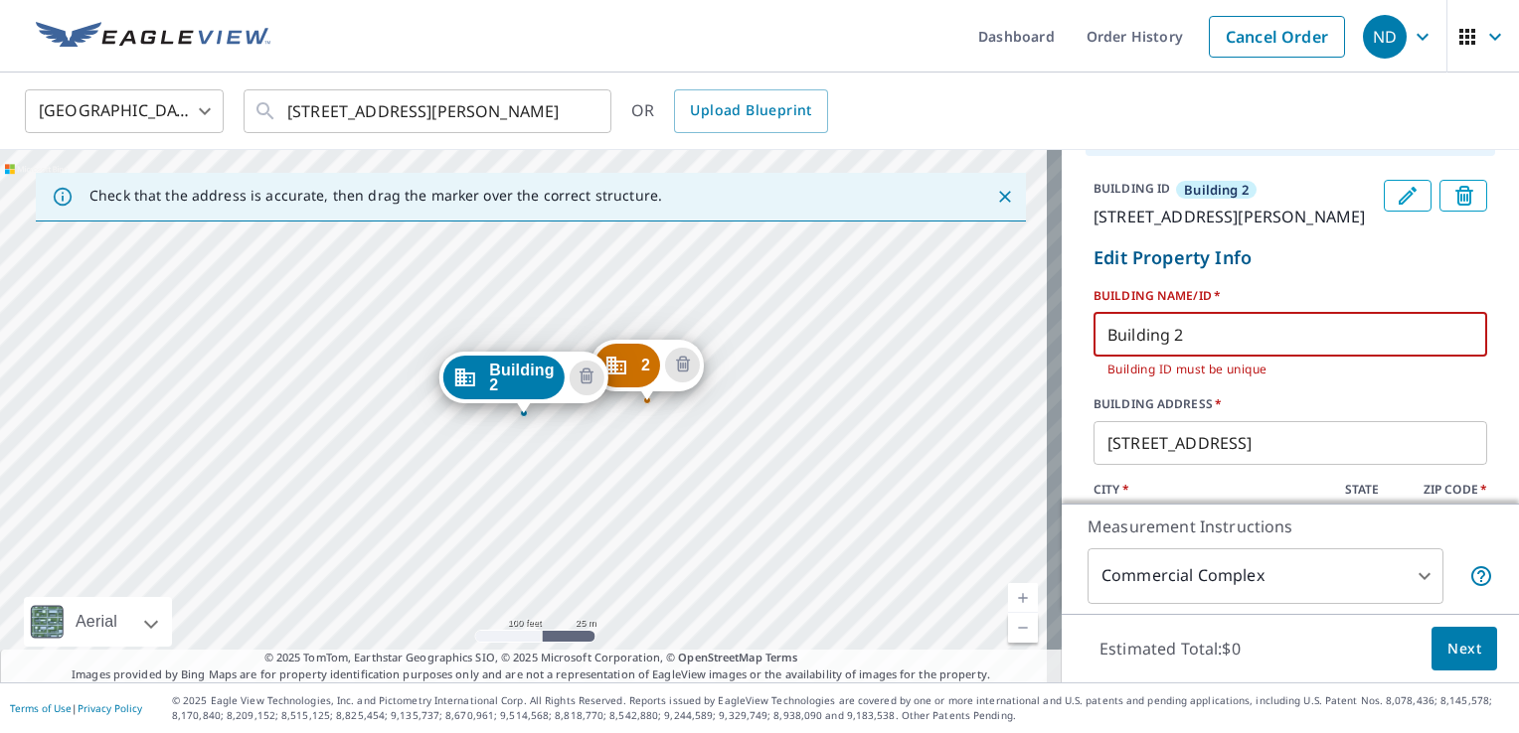
click at [1170, 357] on input "Building 2" at bounding box center [1290, 335] width 394 height 56
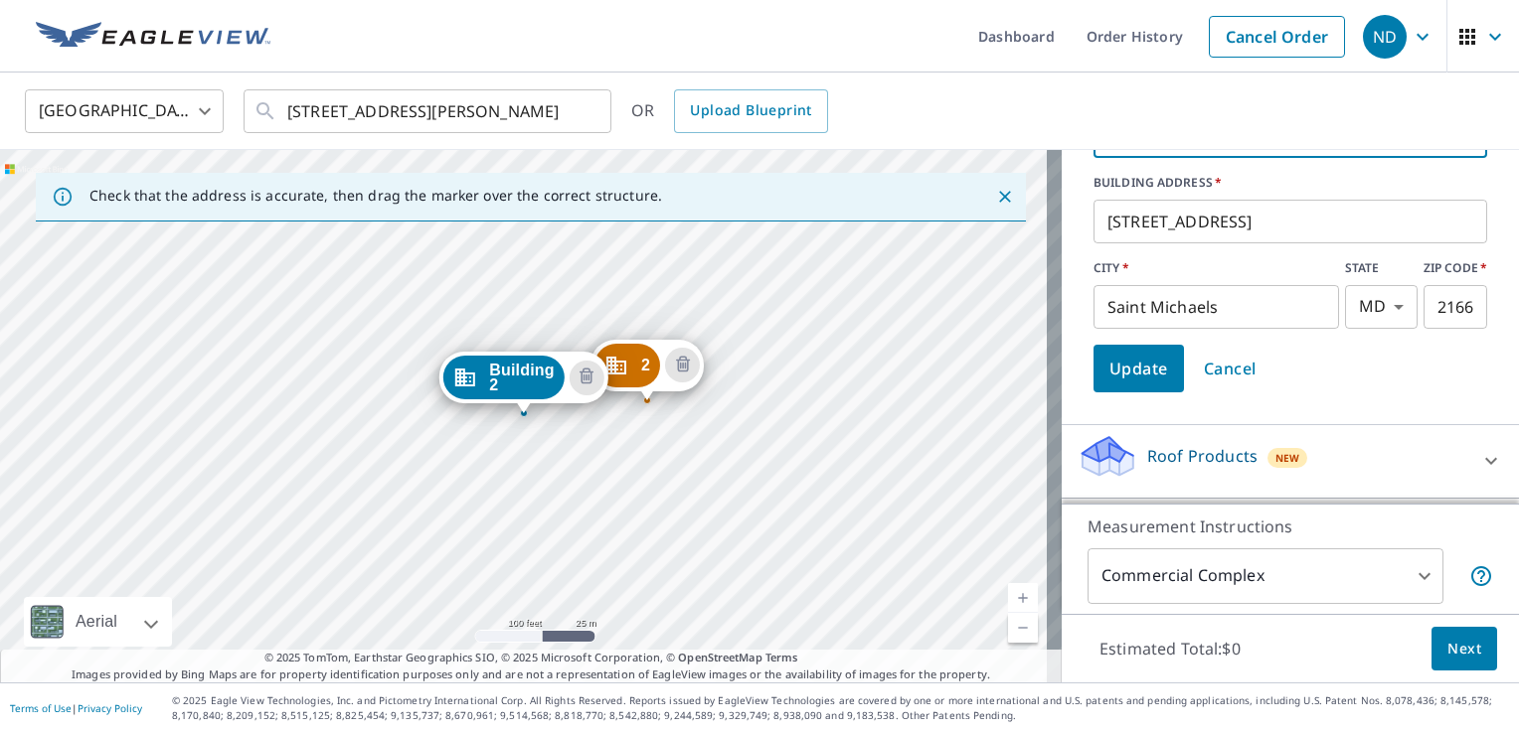
type input "Building 3"
click at [1131, 383] on span "Update" at bounding box center [1138, 369] width 59 height 28
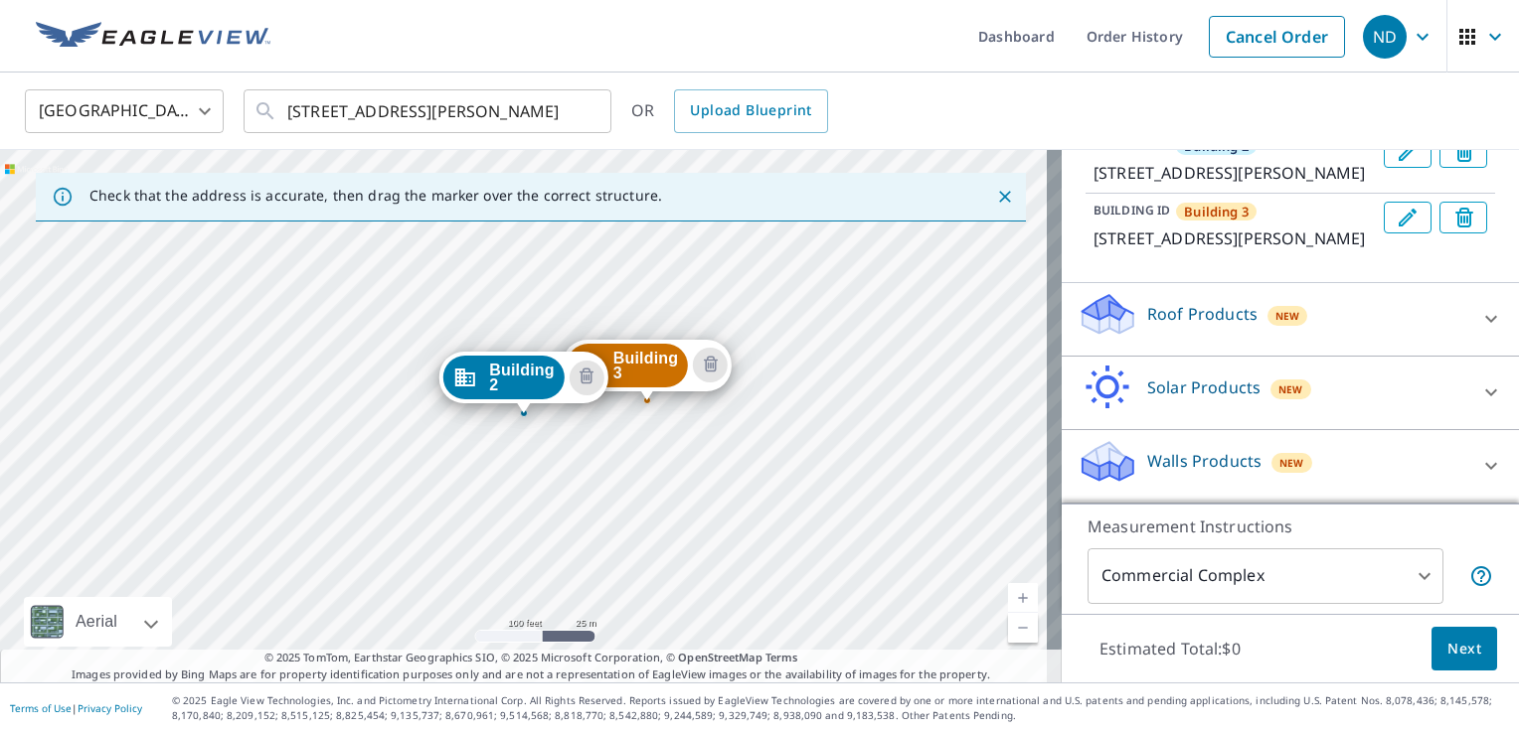
scroll to position [277, 0]
click at [1327, 329] on div "Roof Products New" at bounding box center [1272, 319] width 390 height 57
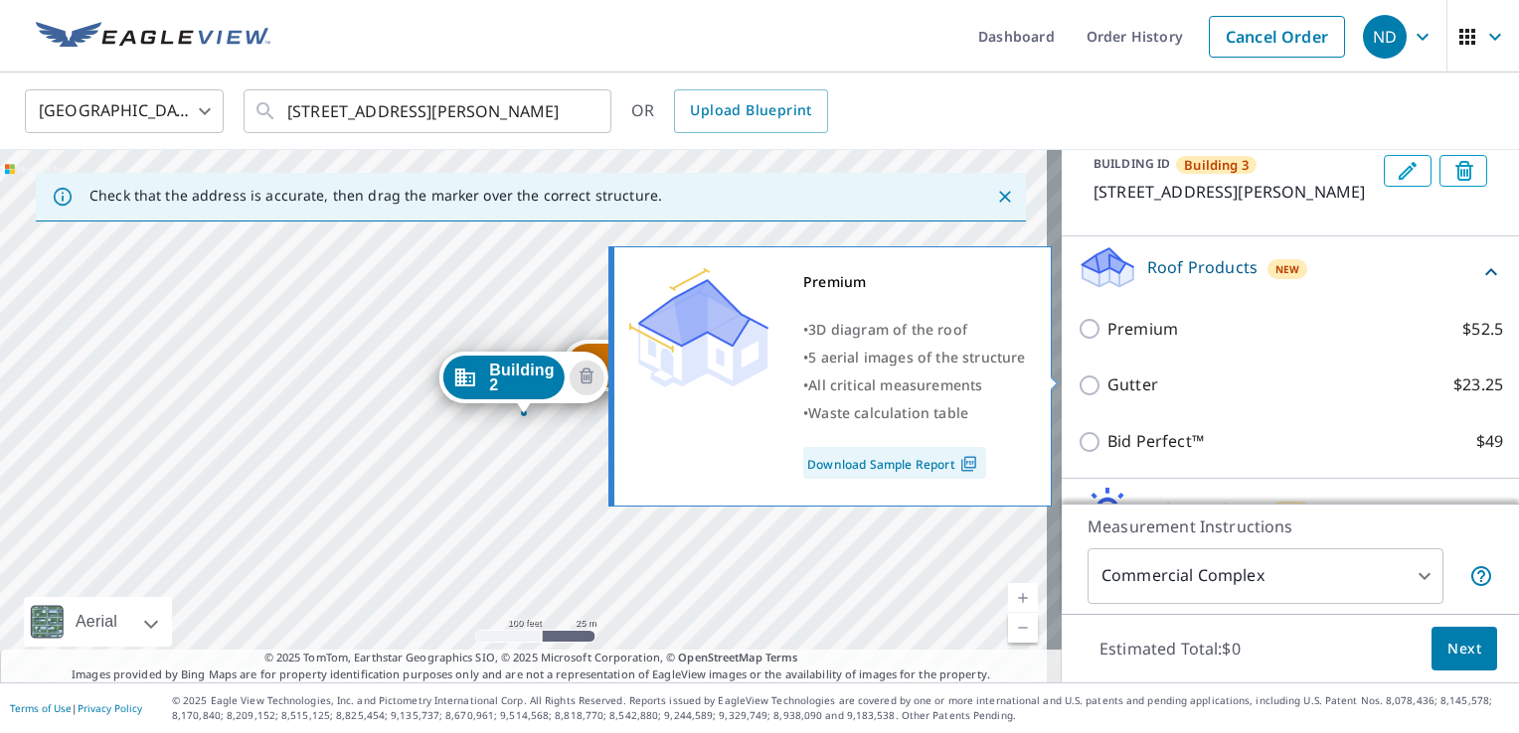
click at [1135, 342] on p "Premium" at bounding box center [1142, 329] width 71 height 25
click at [1107, 341] on input "Premium $52.5" at bounding box center [1092, 329] width 30 height 24
checkbox input "true"
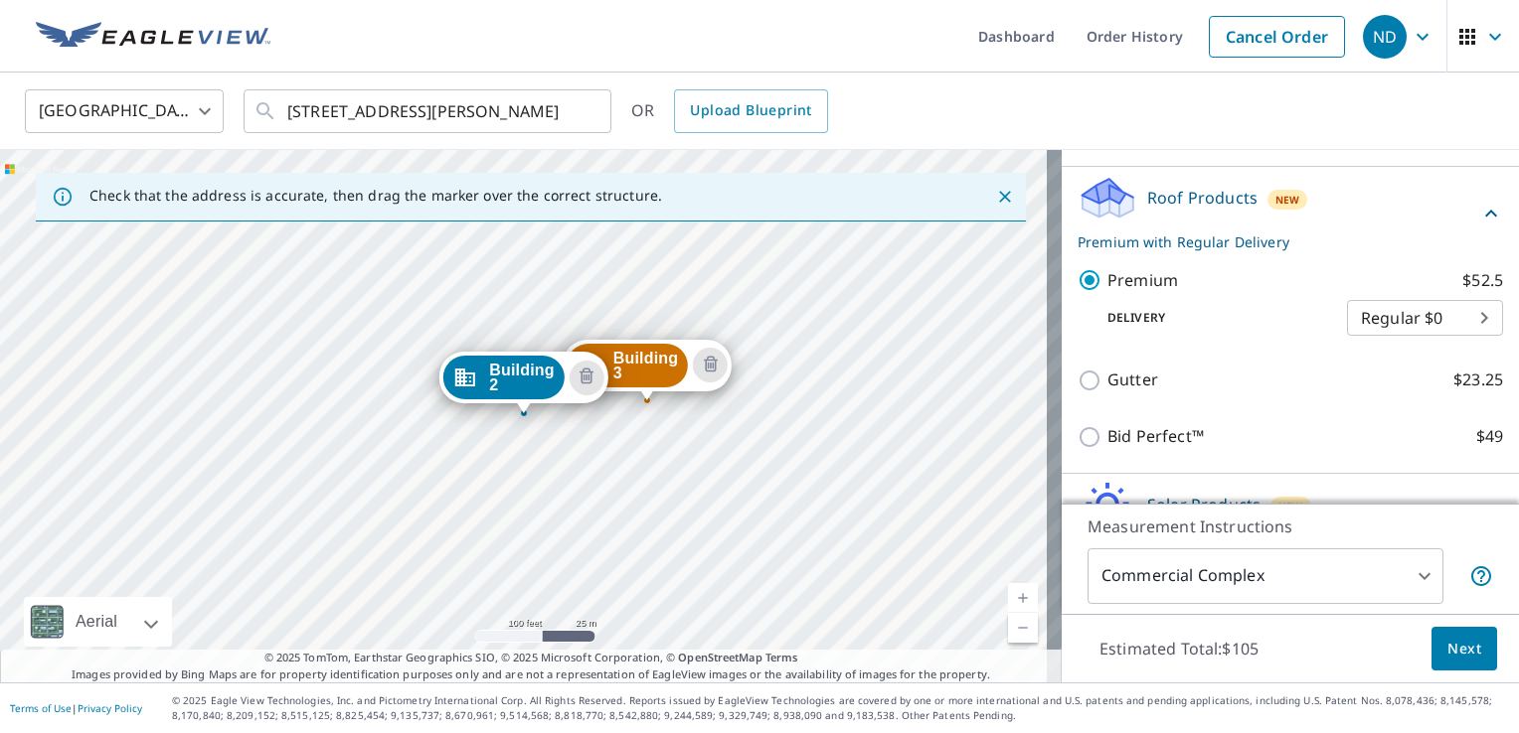
scroll to position [510, 0]
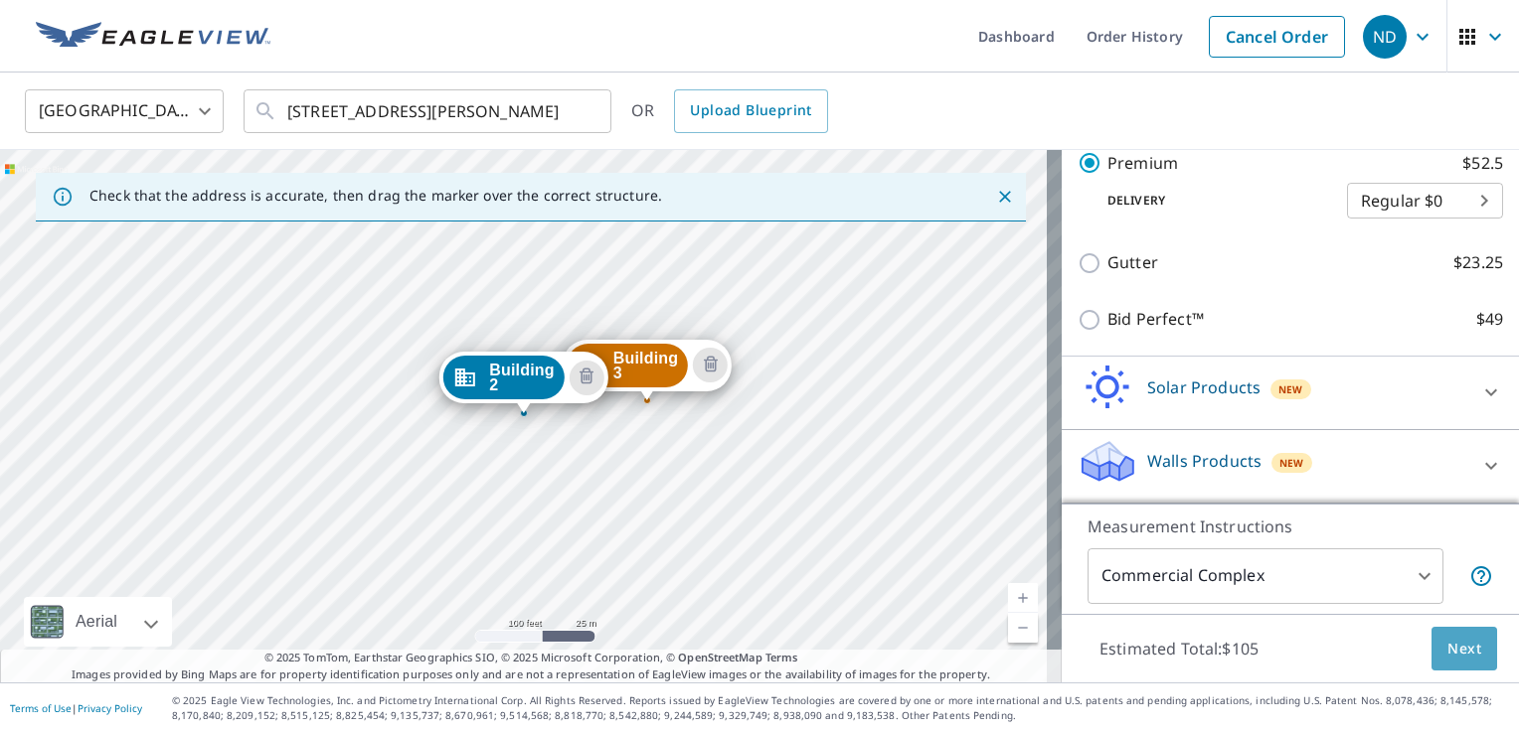
click at [1460, 655] on span "Next" at bounding box center [1464, 649] width 34 height 25
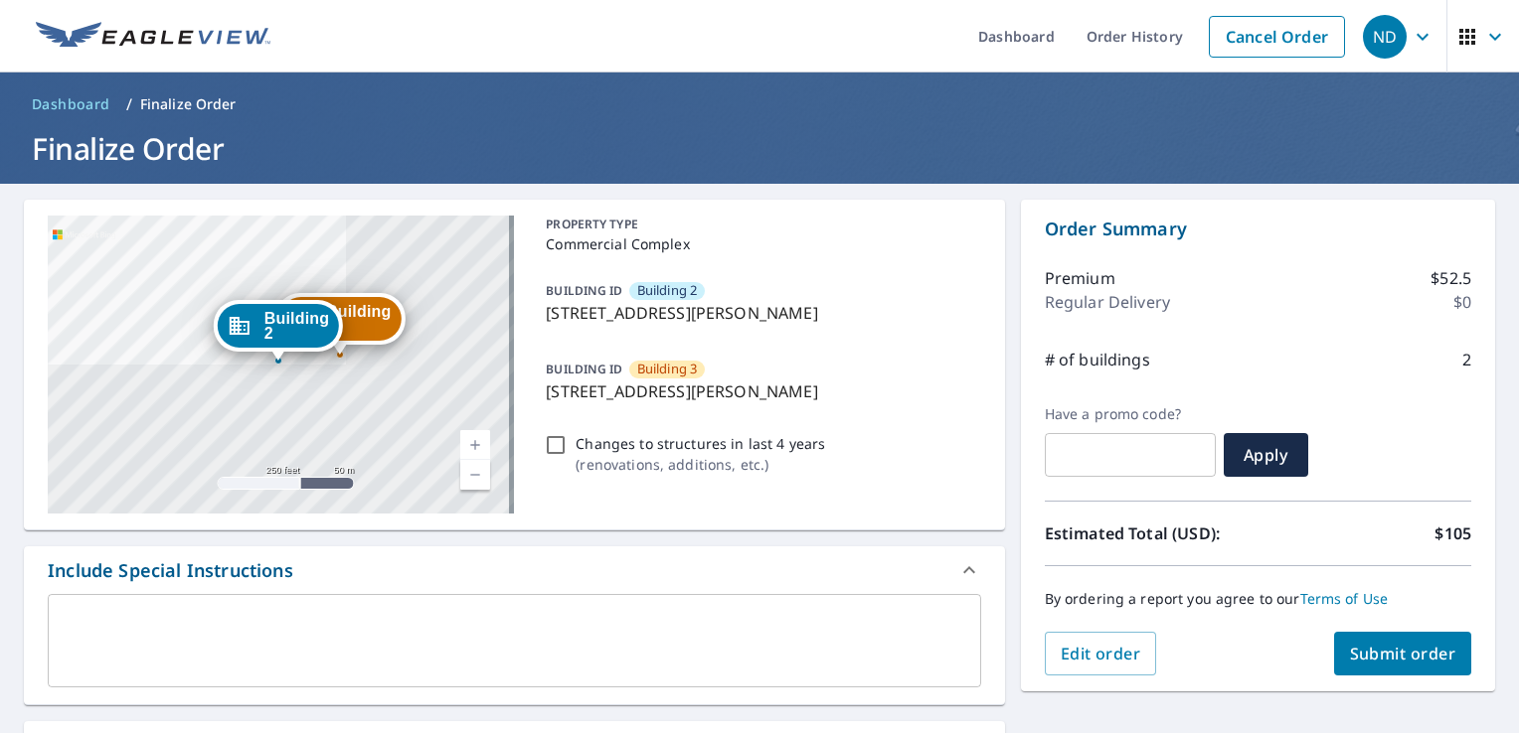
click at [1383, 654] on span "Submit order" at bounding box center [1403, 654] width 106 height 22
